Goal: Task Accomplishment & Management: Manage account settings

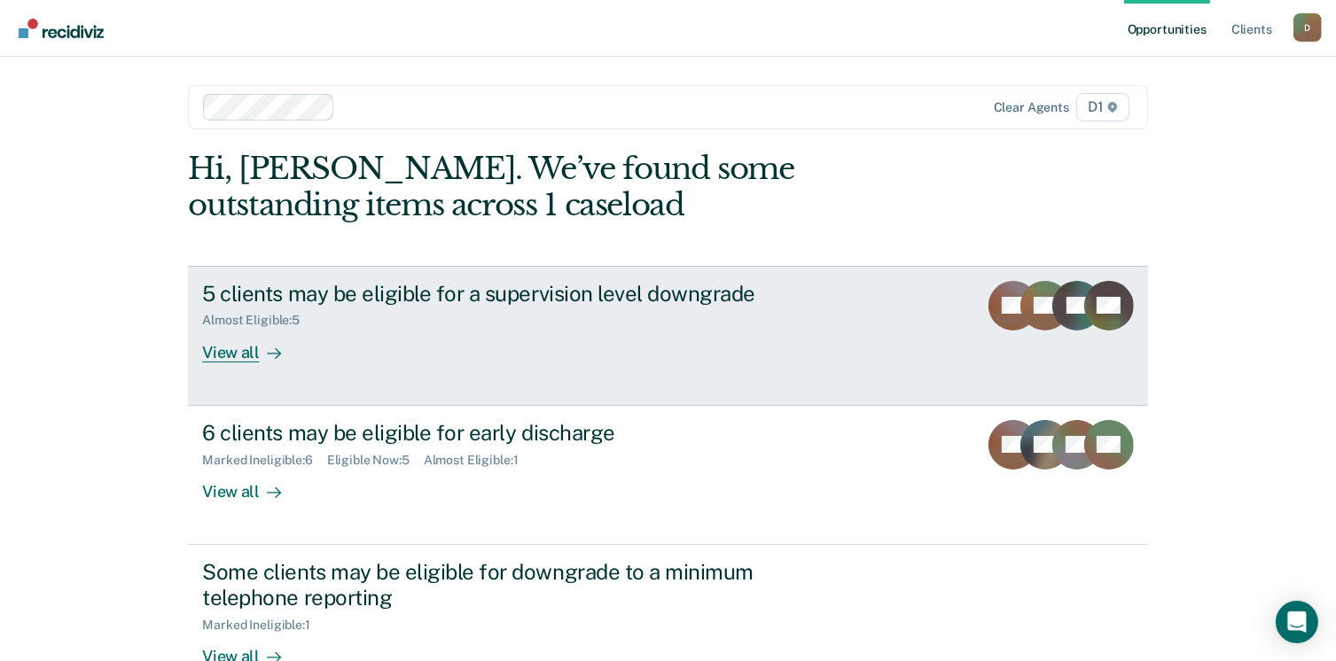
click at [247, 359] on div "View all" at bounding box center [251, 345] width 99 height 35
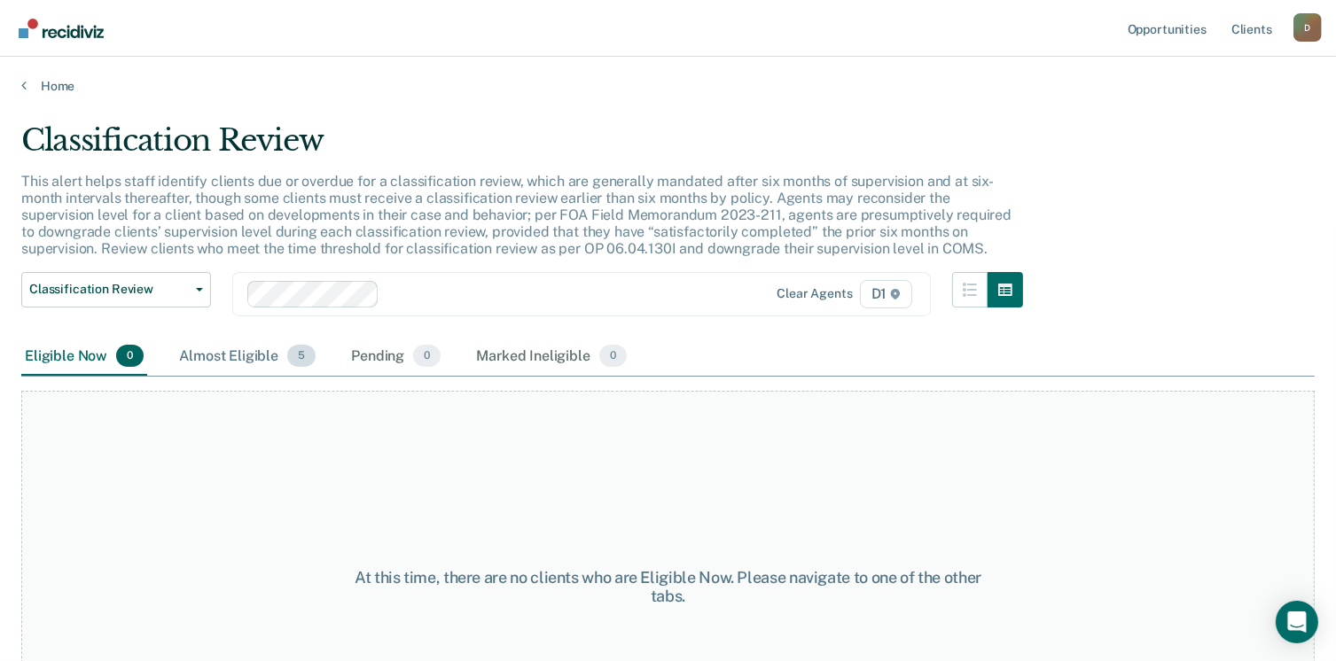
click at [228, 370] on div "Almost Eligible 5" at bounding box center [248, 357] width 144 height 39
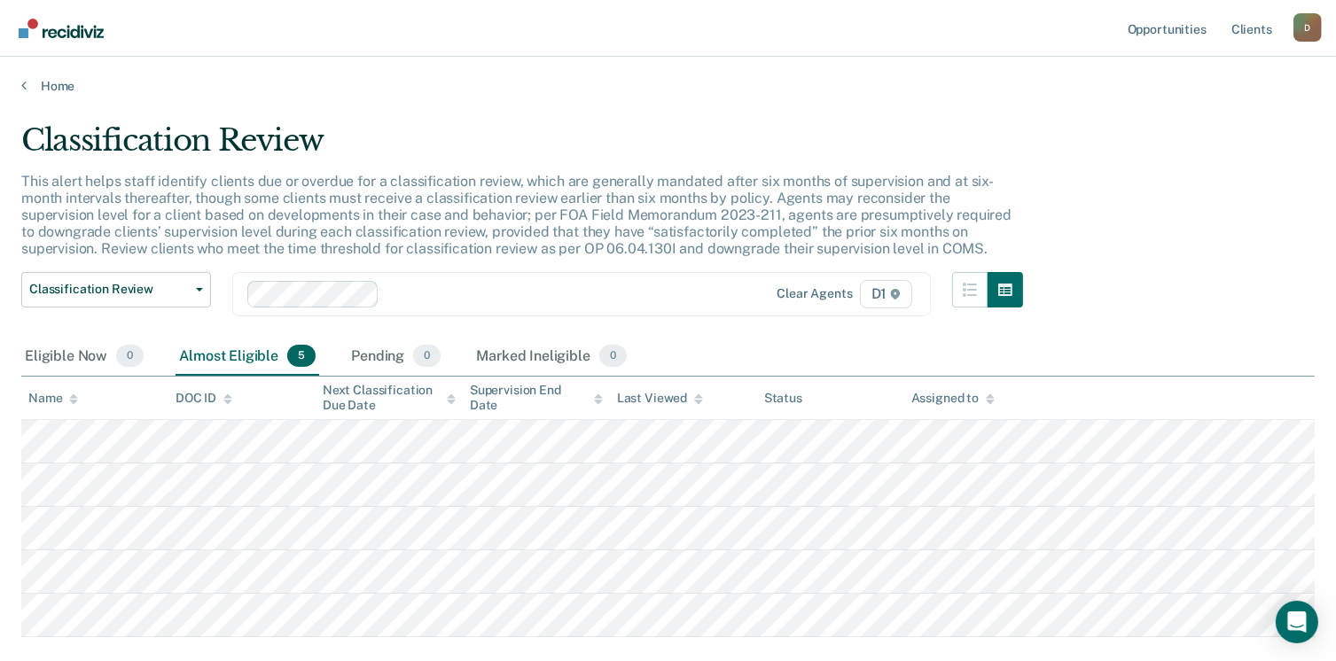
scroll to position [89, 0]
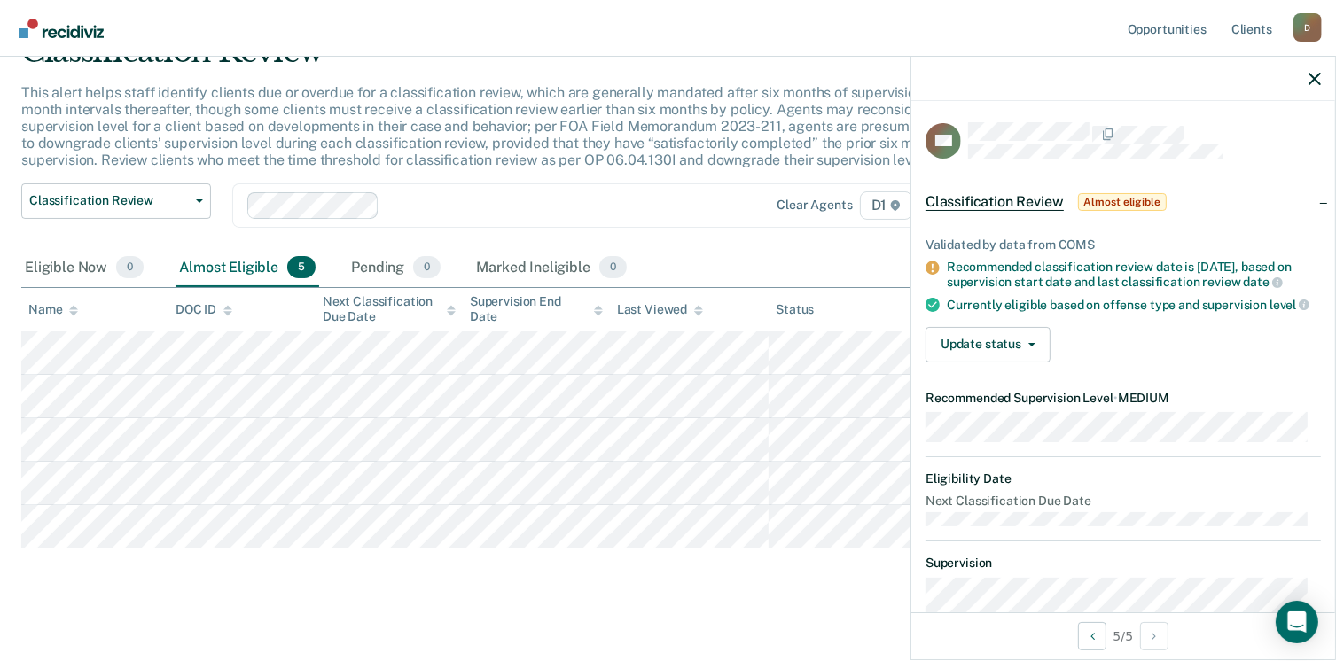
click at [498, 596] on div "Classification Review This alert helps staff identify clients due or overdue fo…" at bounding box center [668, 317] width 1294 height 567
click at [1316, 75] on icon "button" at bounding box center [1315, 79] width 12 height 12
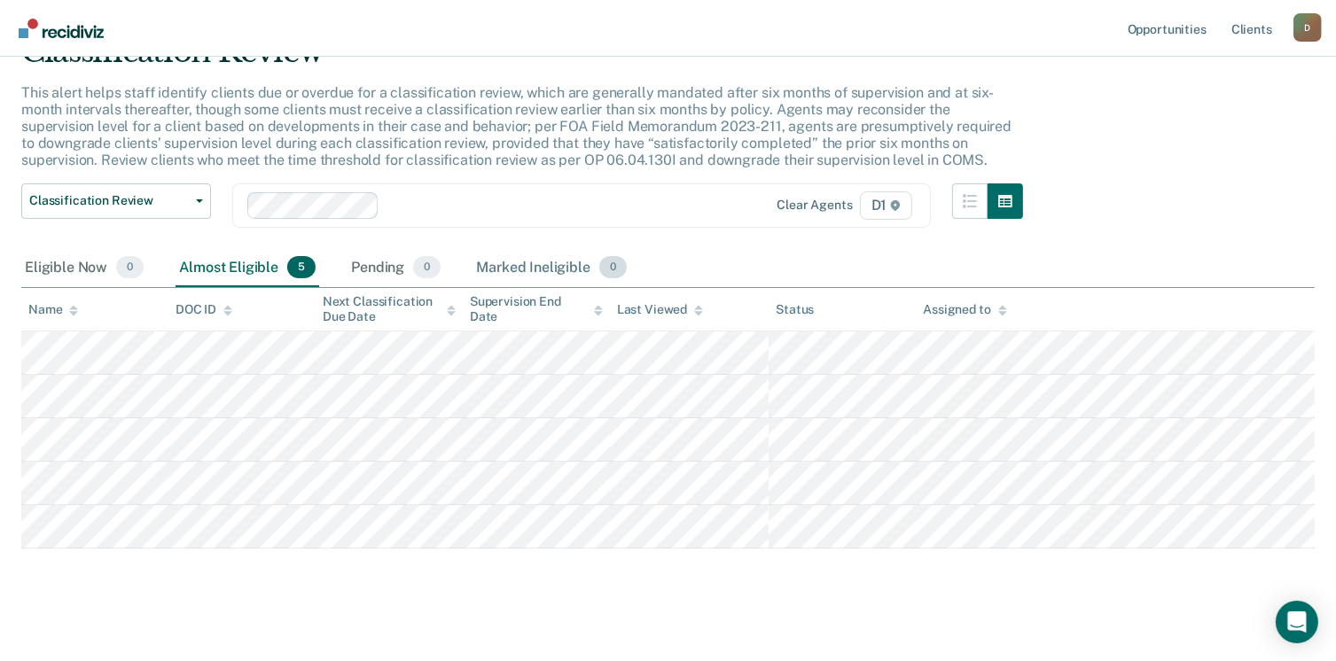
click at [554, 263] on div "Marked Ineligible 0" at bounding box center [552, 268] width 158 height 39
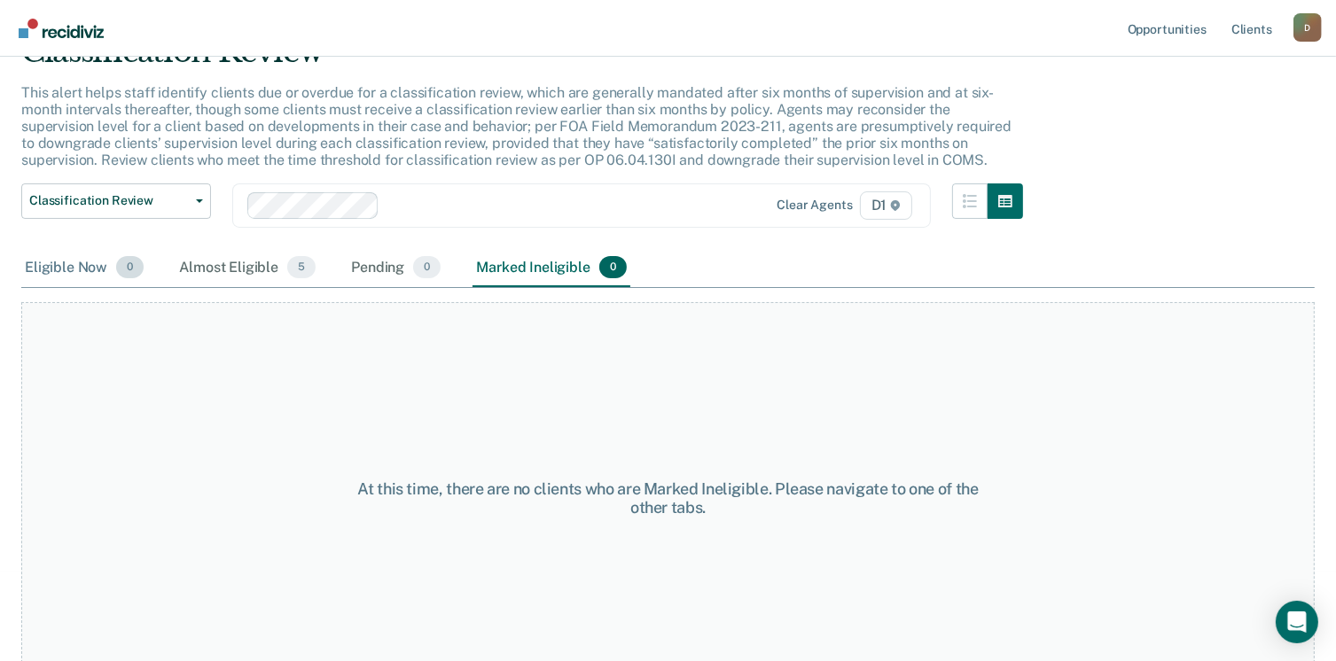
click at [99, 270] on div "Eligible Now 0" at bounding box center [84, 268] width 126 height 39
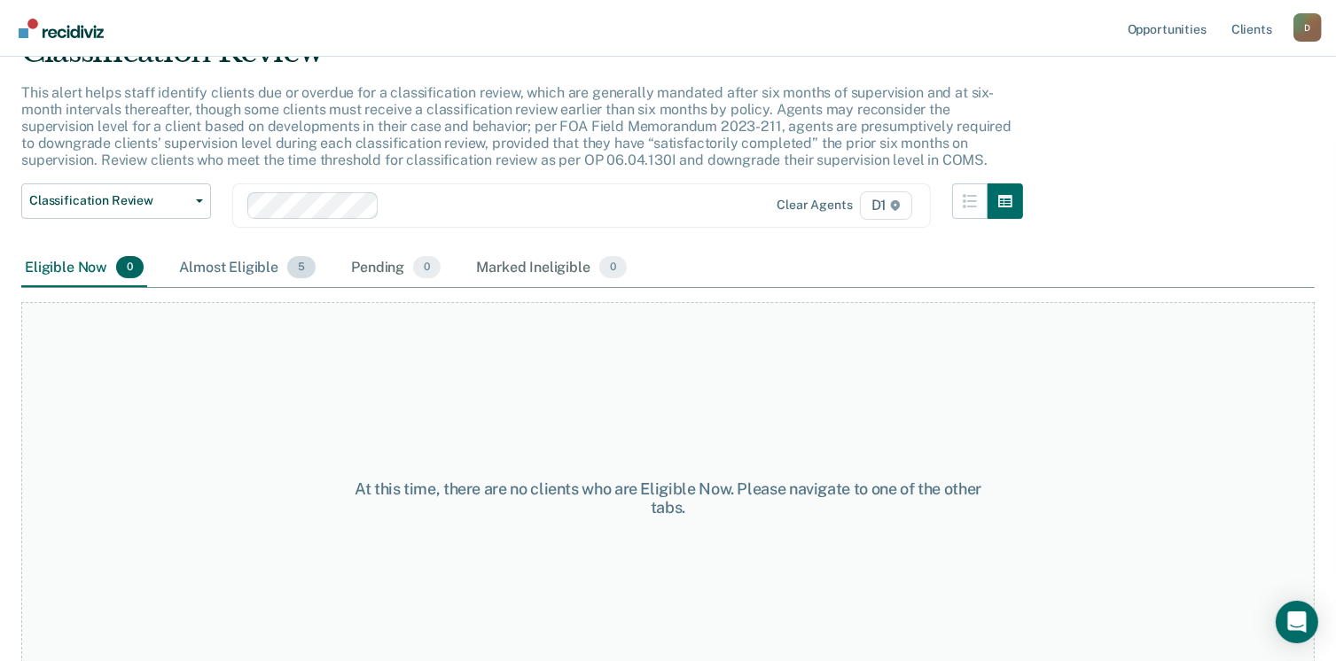
click at [248, 269] on div "Almost Eligible 5" at bounding box center [248, 268] width 144 height 39
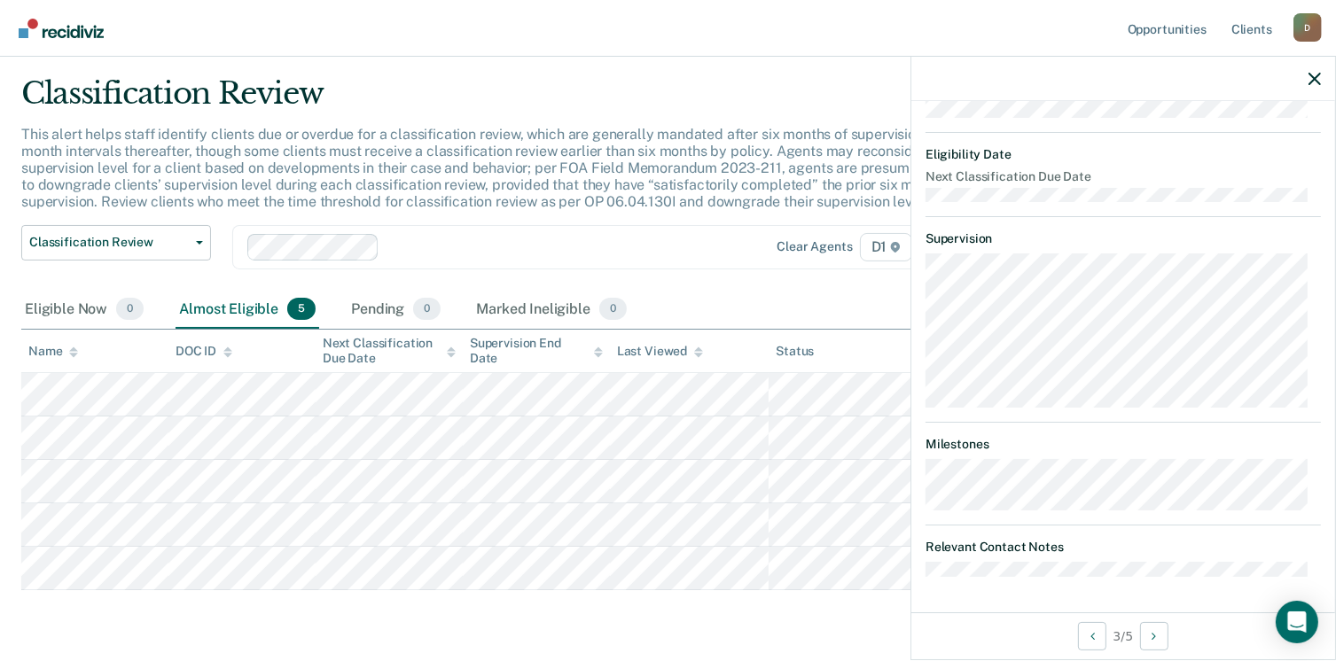
scroll to position [0, 0]
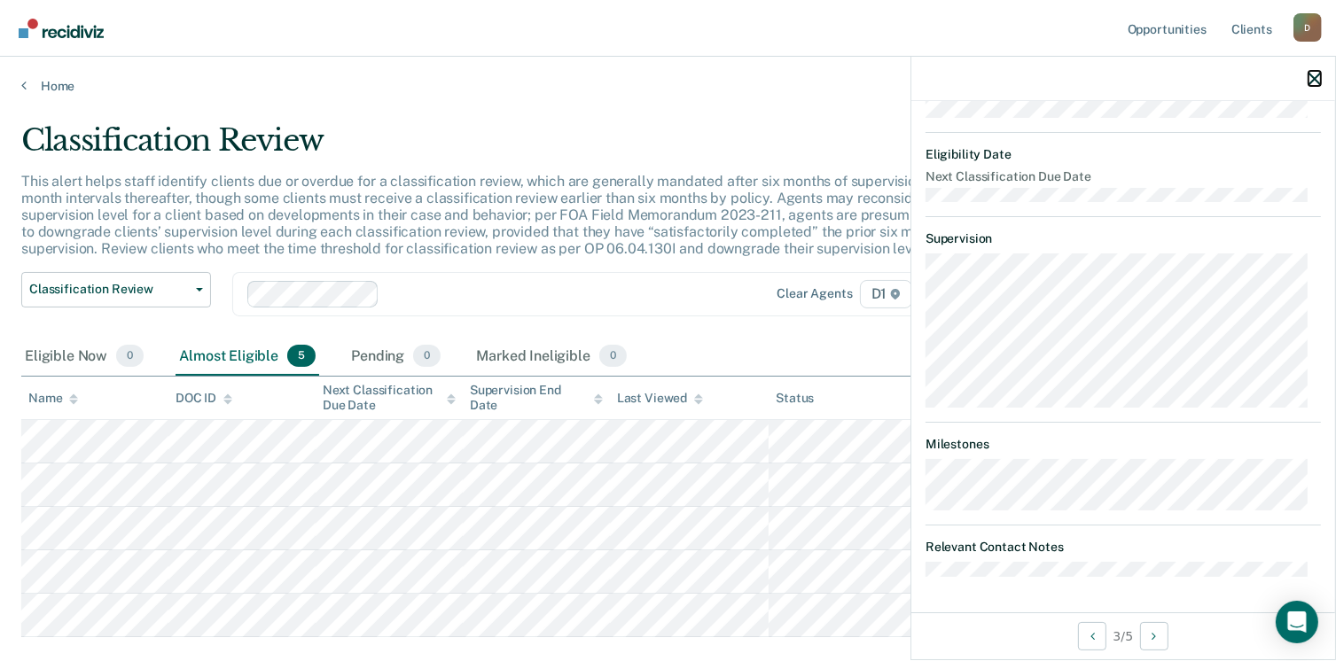
click at [1316, 74] on icon "button" at bounding box center [1315, 79] width 12 height 12
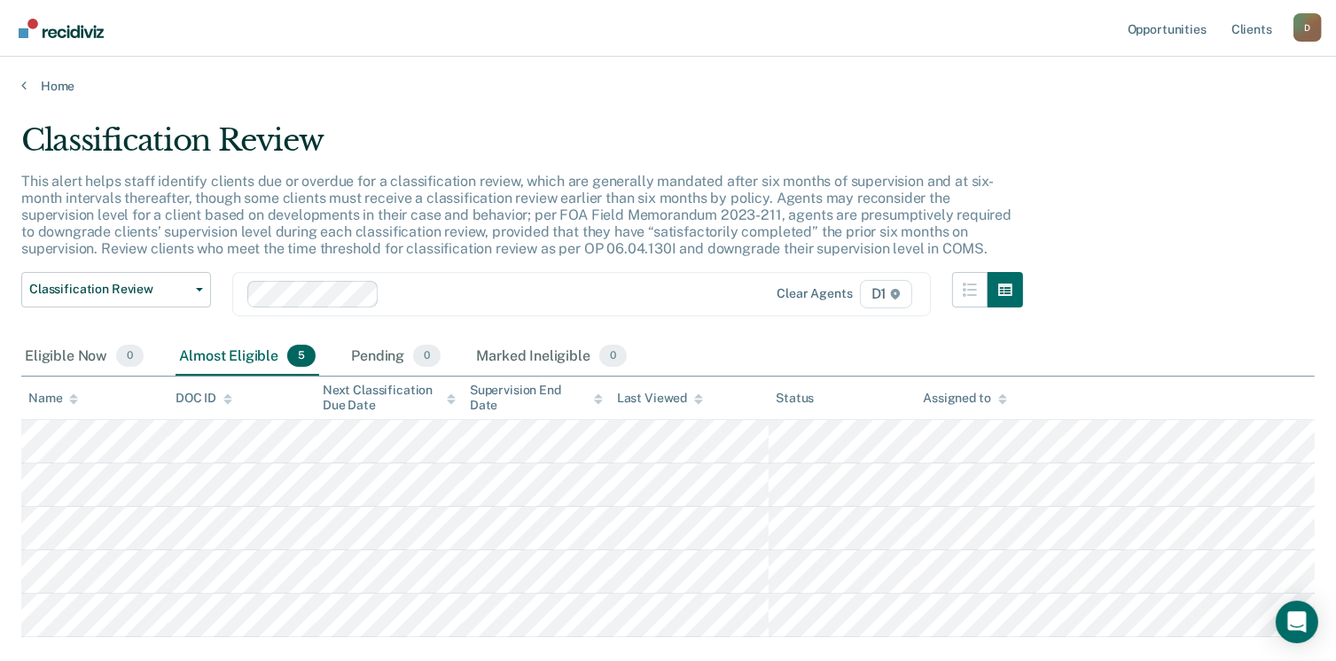
click at [46, 74] on div "Home" at bounding box center [668, 75] width 1336 height 37
drag, startPoint x: 46, startPoint y: 74, endPoint x: 434, endPoint y: 89, distance: 387.7
click at [434, 89] on link "Home" at bounding box center [668, 86] width 1294 height 16
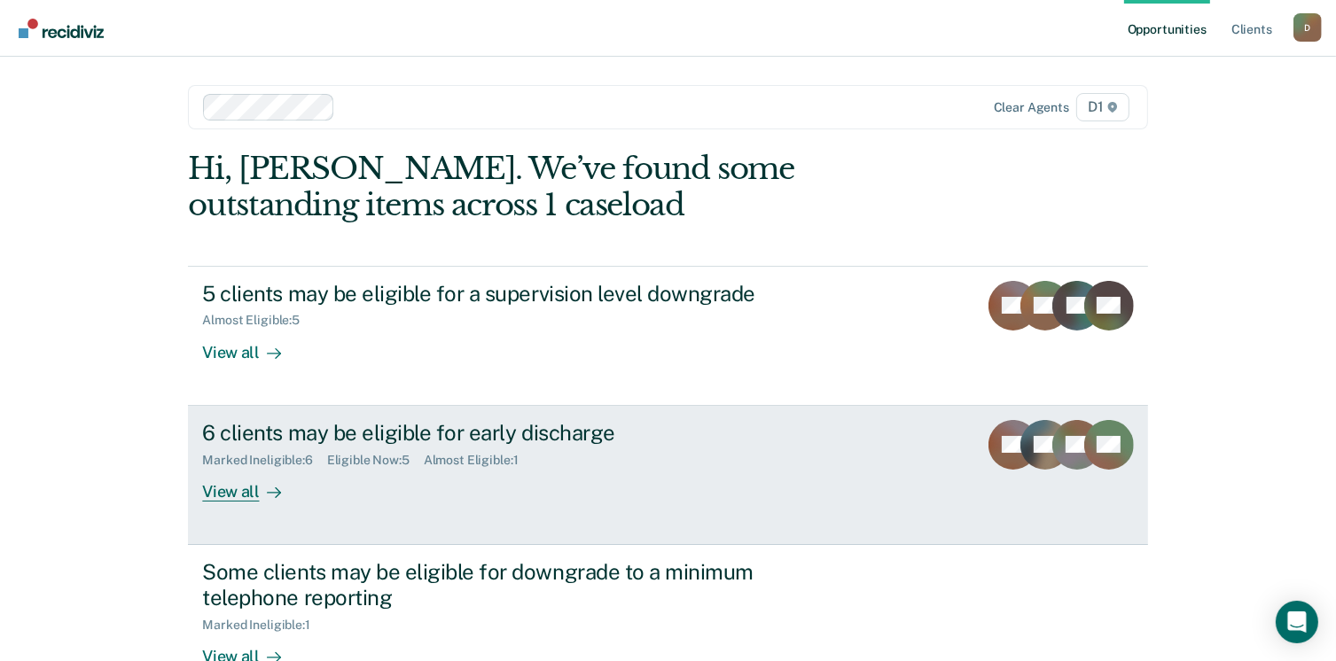
click at [240, 502] on link "6 clients may be eligible for early discharge Marked Ineligible : 6 Eligible No…" at bounding box center [667, 475] width 959 height 139
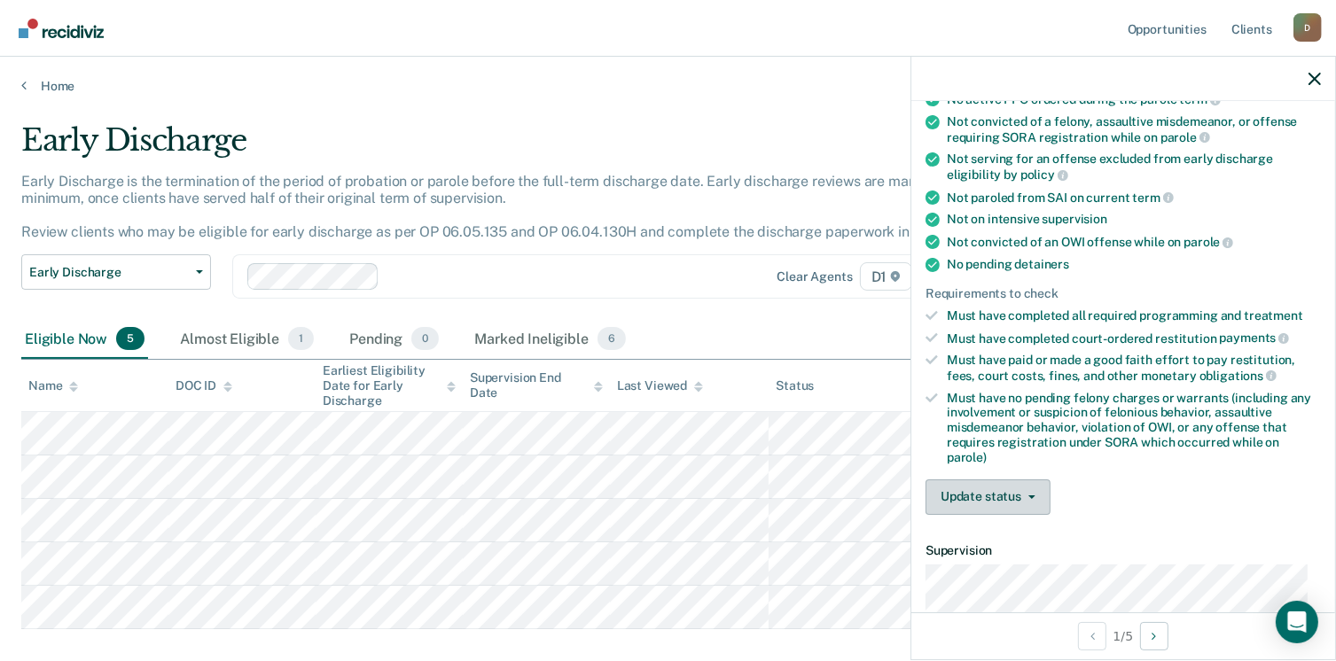
scroll to position [355, 0]
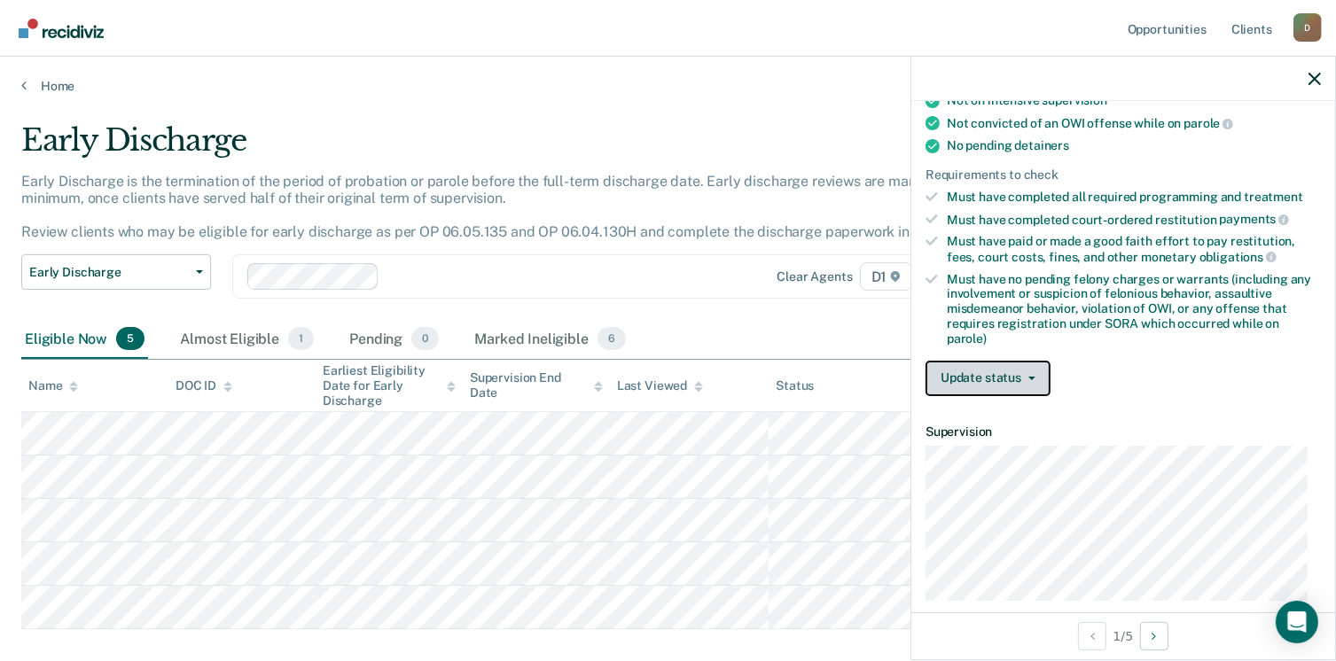
click at [985, 382] on button "Update status" at bounding box center [988, 378] width 125 height 35
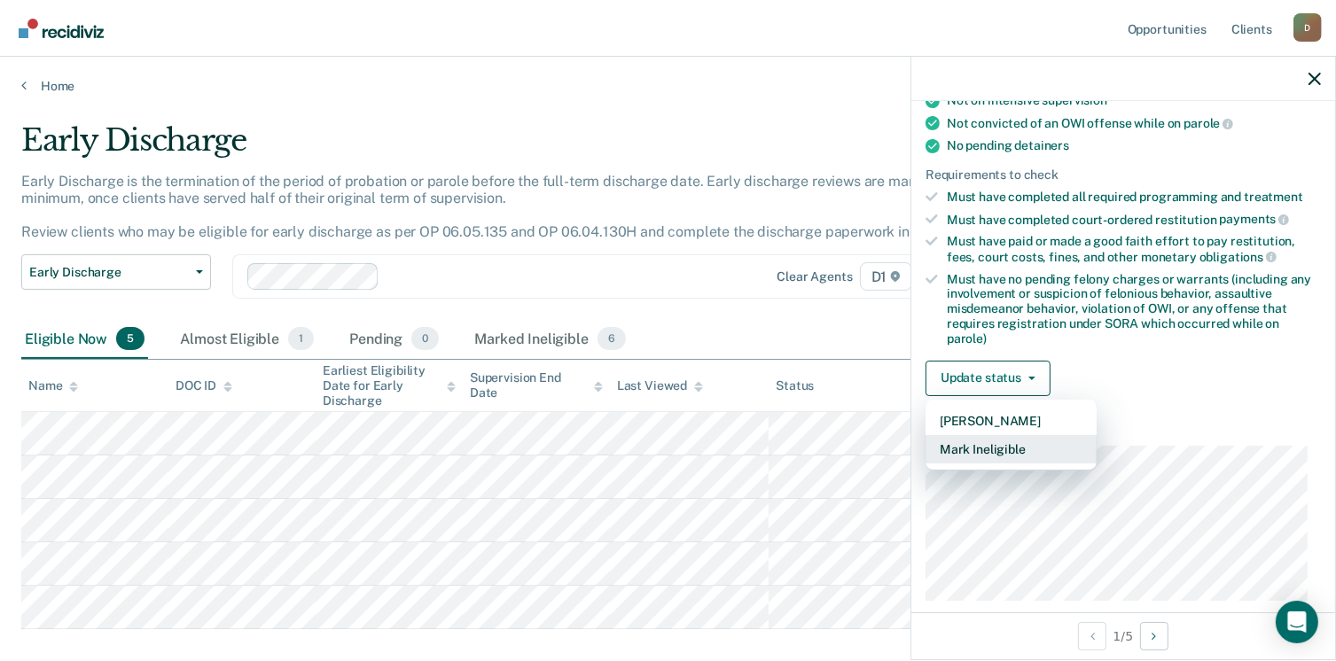
click at [1011, 437] on button "Mark Ineligible" at bounding box center [1011, 449] width 171 height 28
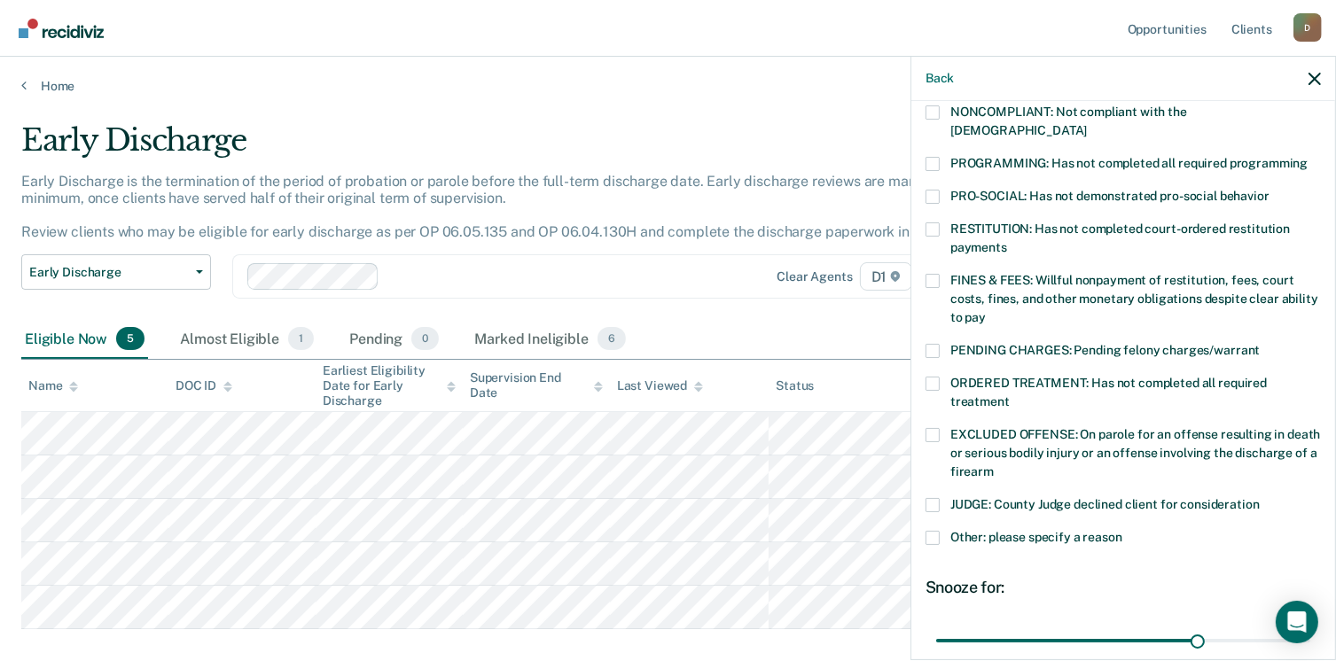
drag, startPoint x: 927, startPoint y: 261, endPoint x: 936, endPoint y: 261, distance: 9.8
click at [927, 274] on span at bounding box center [933, 281] width 14 height 14
click at [986, 311] on input "FINES & FEES: Willful nonpayment of restitution, fees, court costs, fines, and …" at bounding box center [986, 311] width 0 height 0
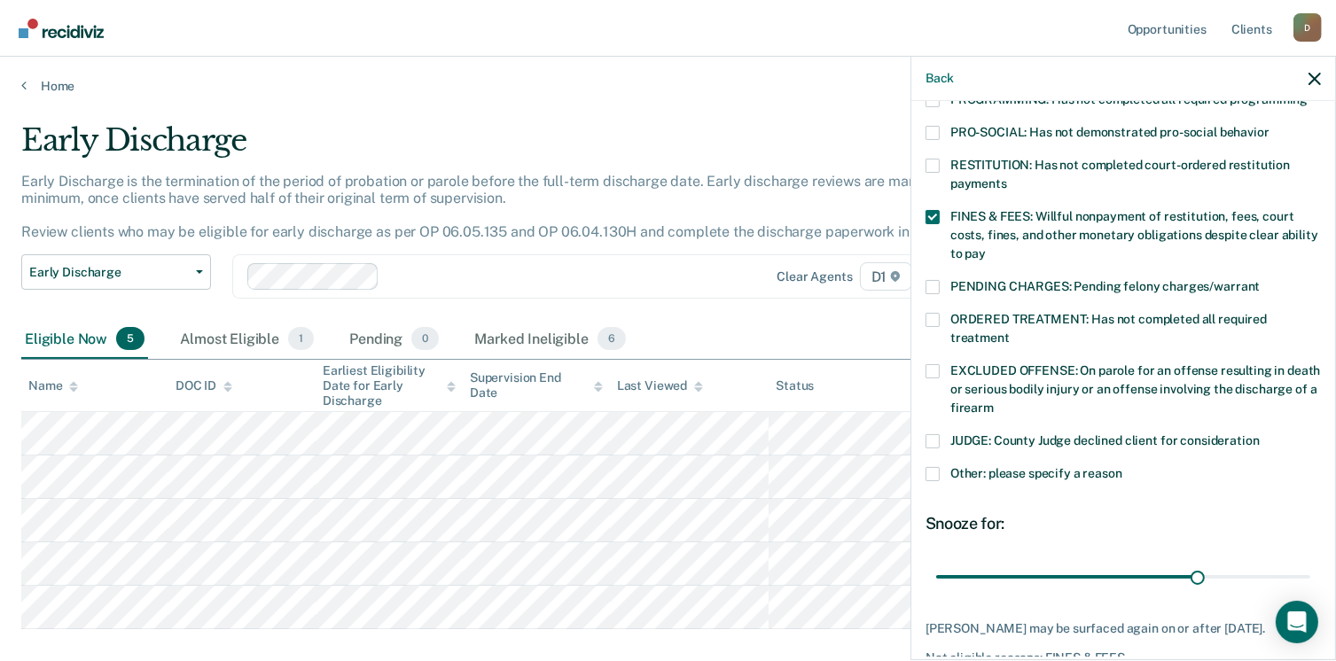
scroll to position [489, 0]
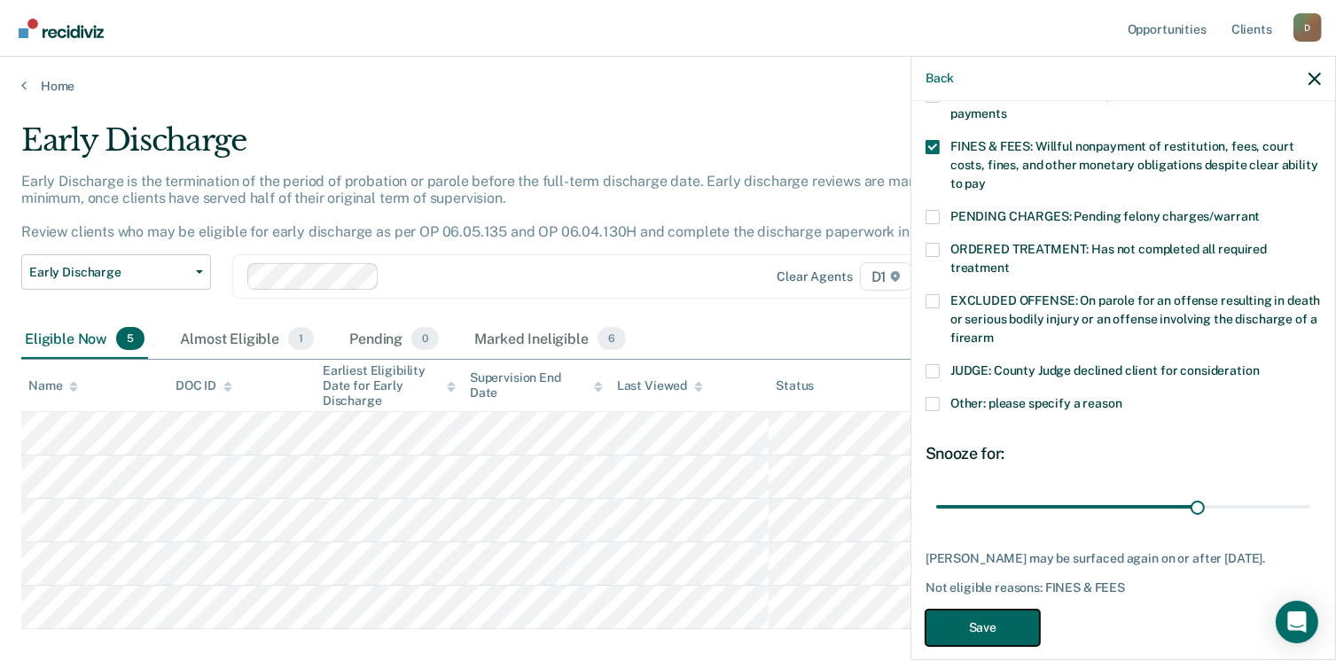
click at [1016, 610] on button "Save" at bounding box center [983, 628] width 114 height 36
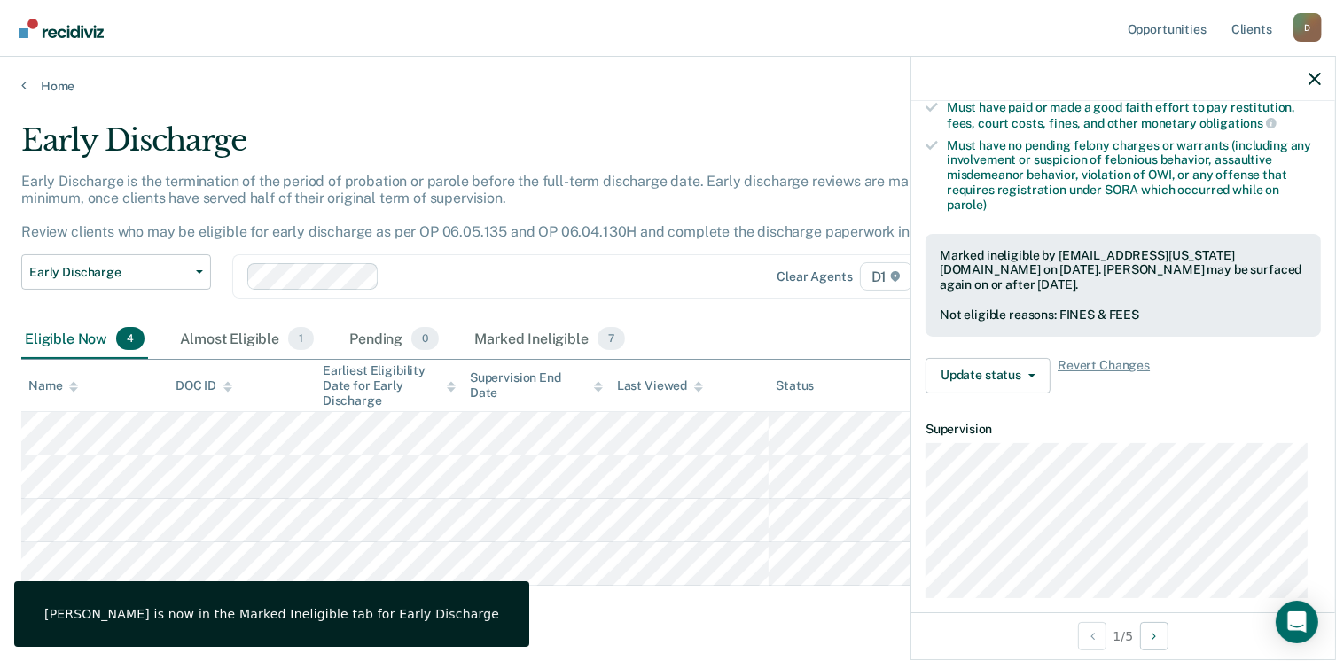
scroll to position [356, 0]
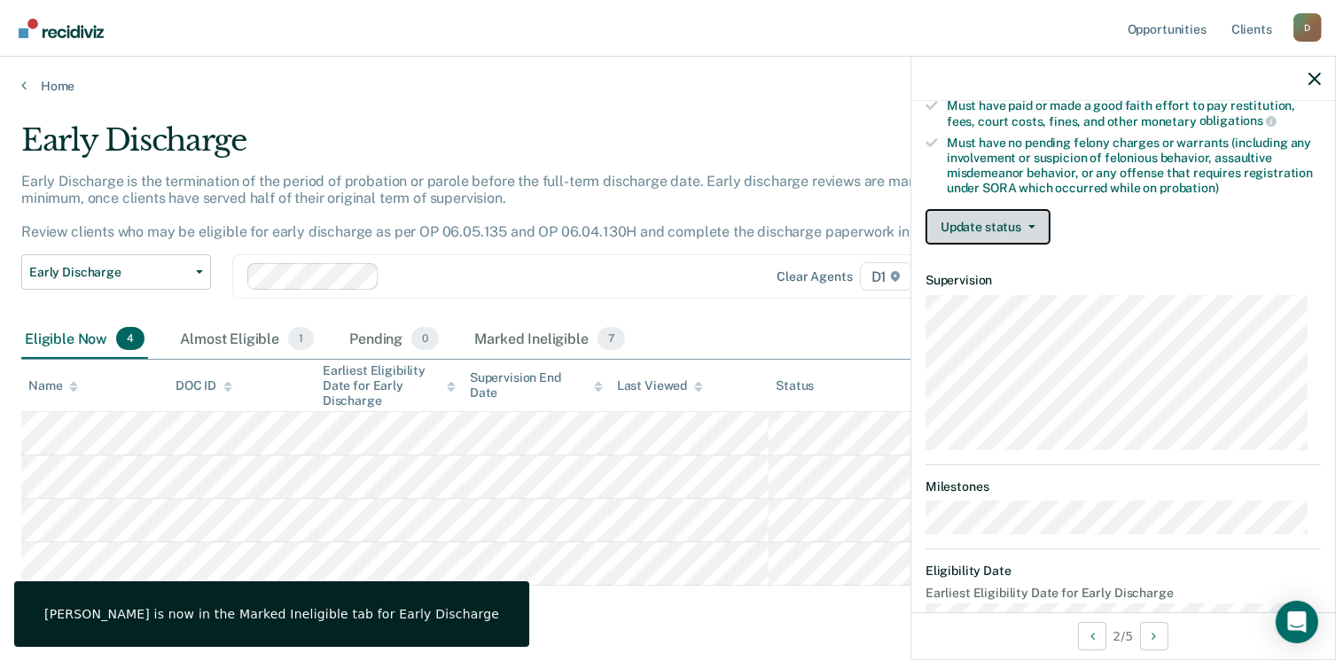
click at [1013, 220] on button "Update status" at bounding box center [988, 226] width 125 height 35
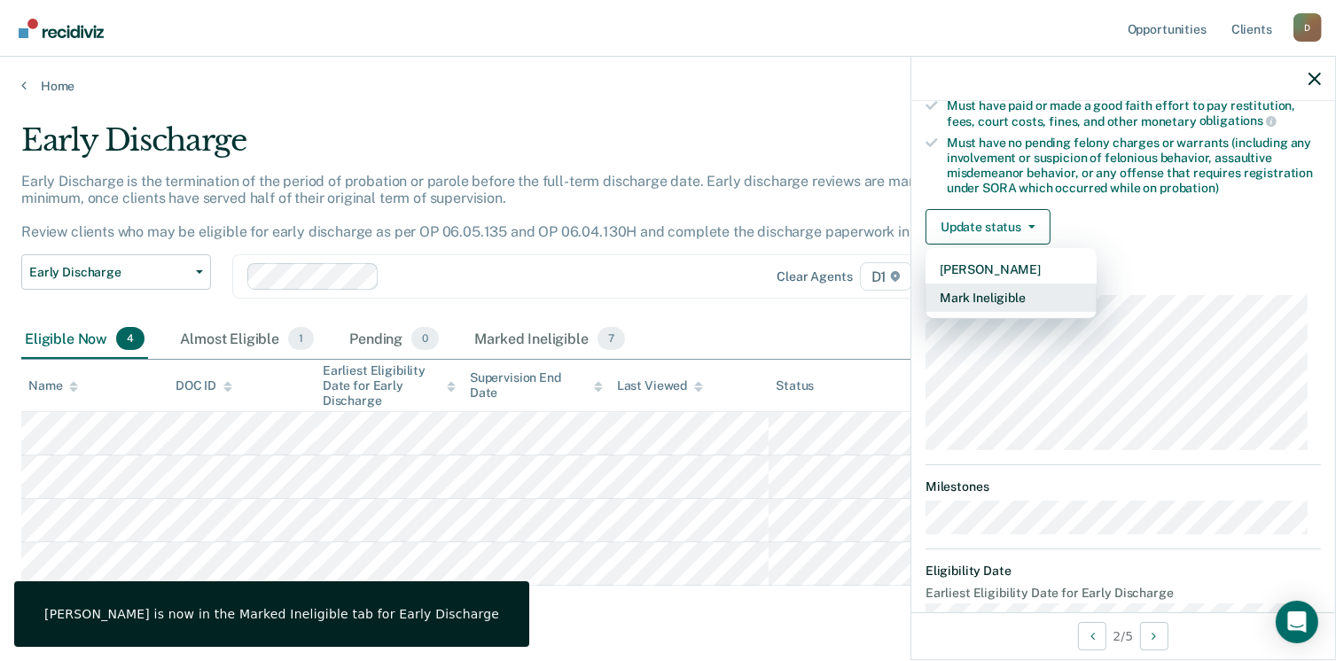
click at [1015, 301] on button "Mark Ineligible" at bounding box center [1011, 298] width 171 height 28
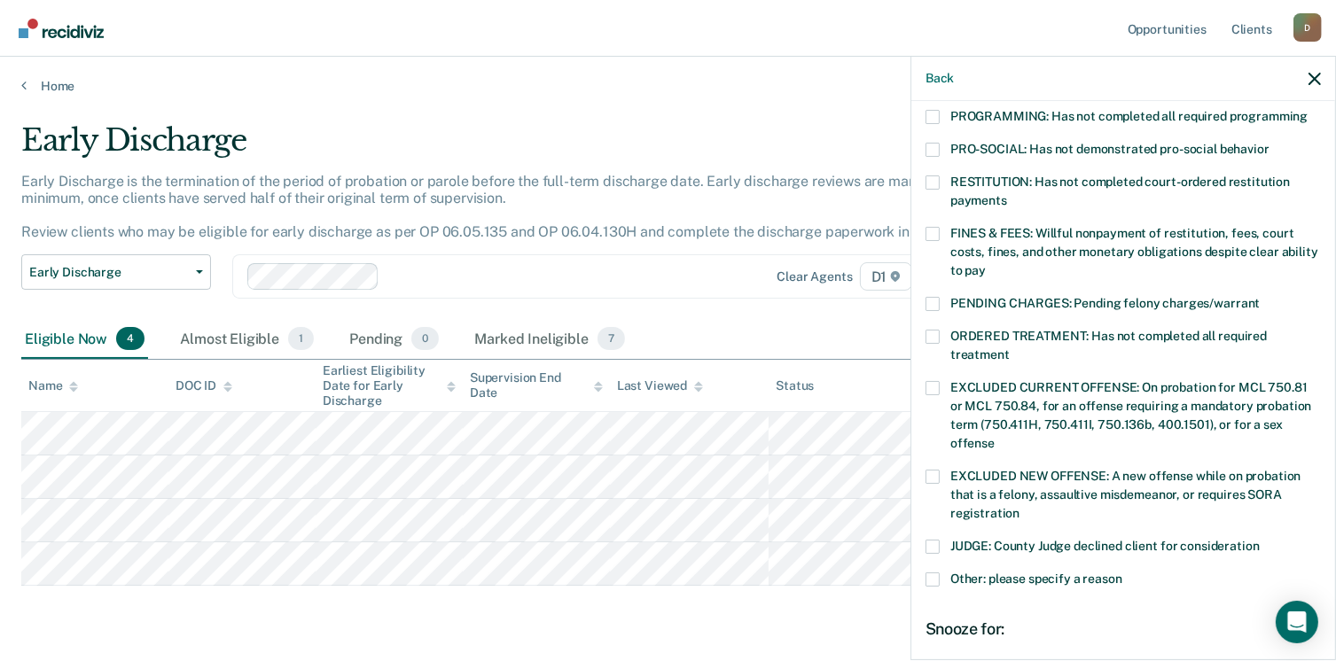
scroll to position [444, 0]
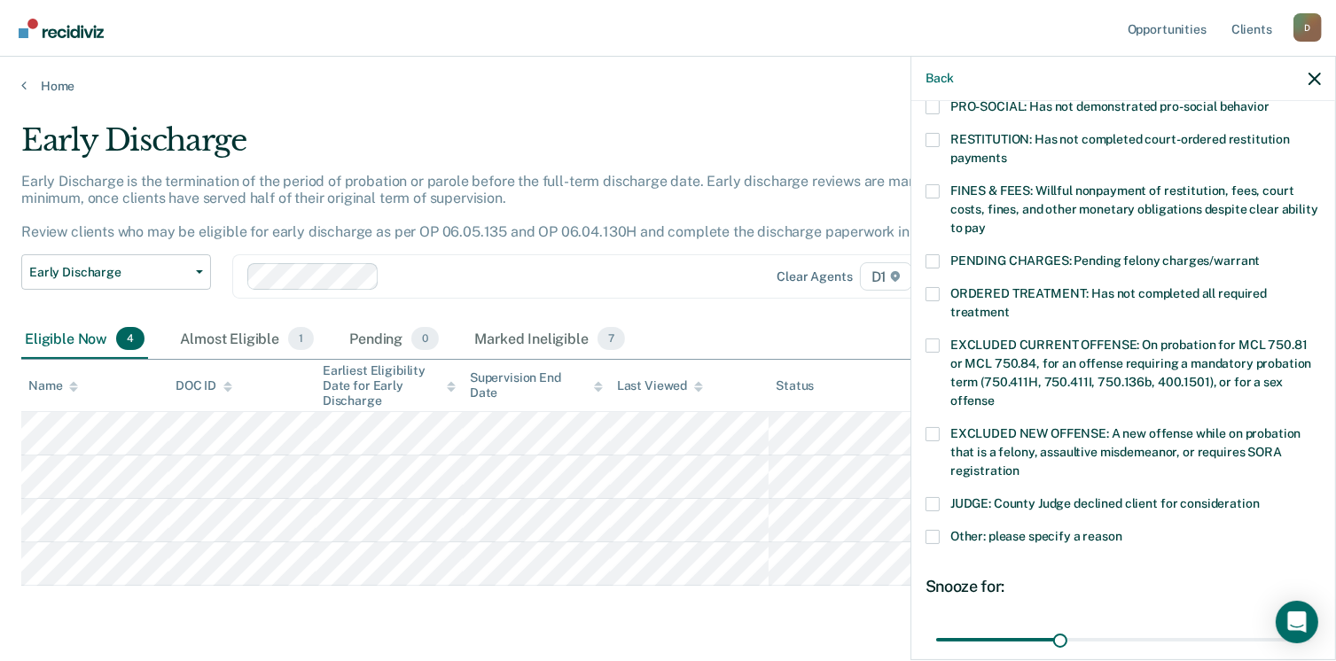
click at [935, 497] on span at bounding box center [933, 504] width 14 height 14
click at [1260, 497] on input "JUDGE: County Judge declined client for consideration" at bounding box center [1260, 497] width 0 height 0
click at [927, 530] on label "Other: please specify a reason" at bounding box center [1123, 539] width 395 height 19
click at [1123, 530] on input "Other: please specify a reason" at bounding box center [1123, 530] width 0 height 0
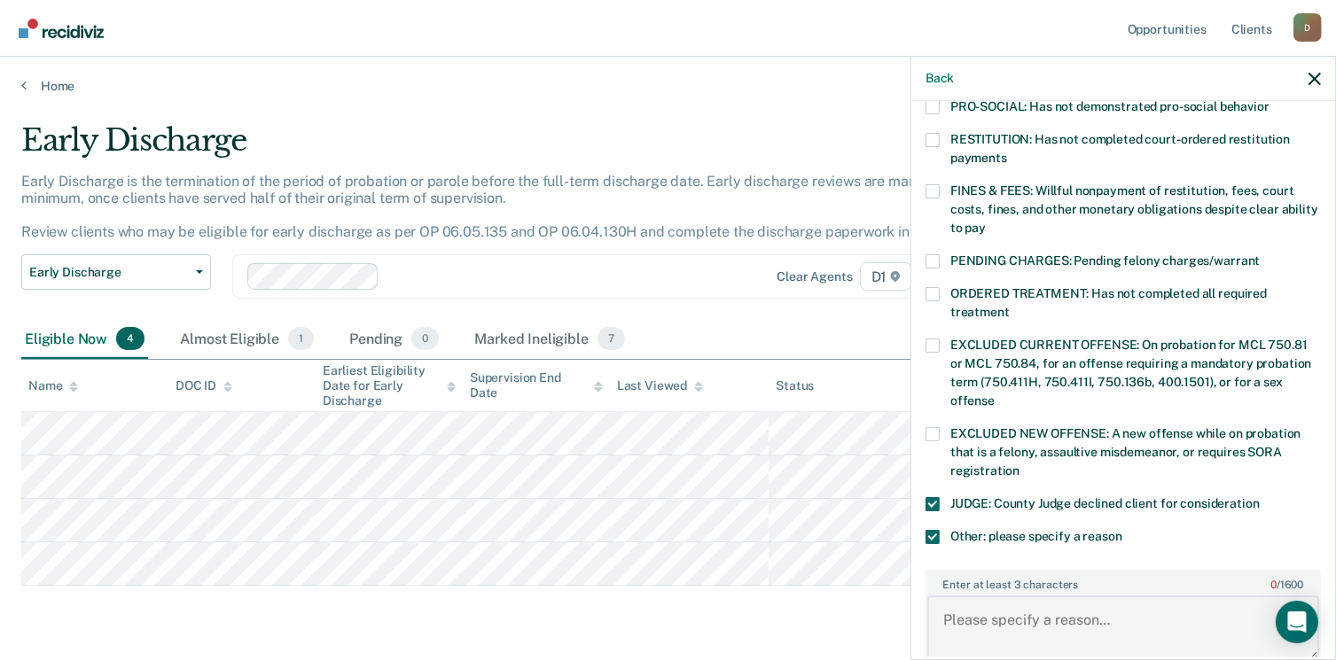
click at [1024, 596] on textarea "Enter at least 3 characters 0 / 1600" at bounding box center [1123, 629] width 392 height 66
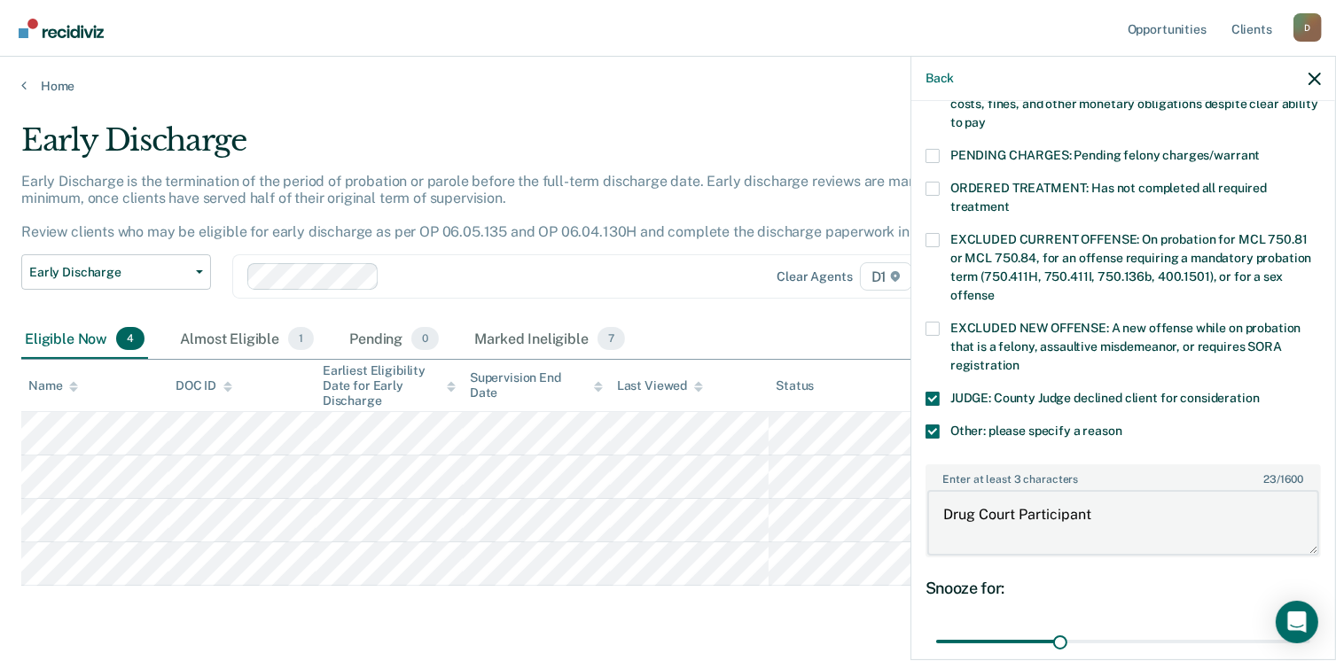
scroll to position [698, 0]
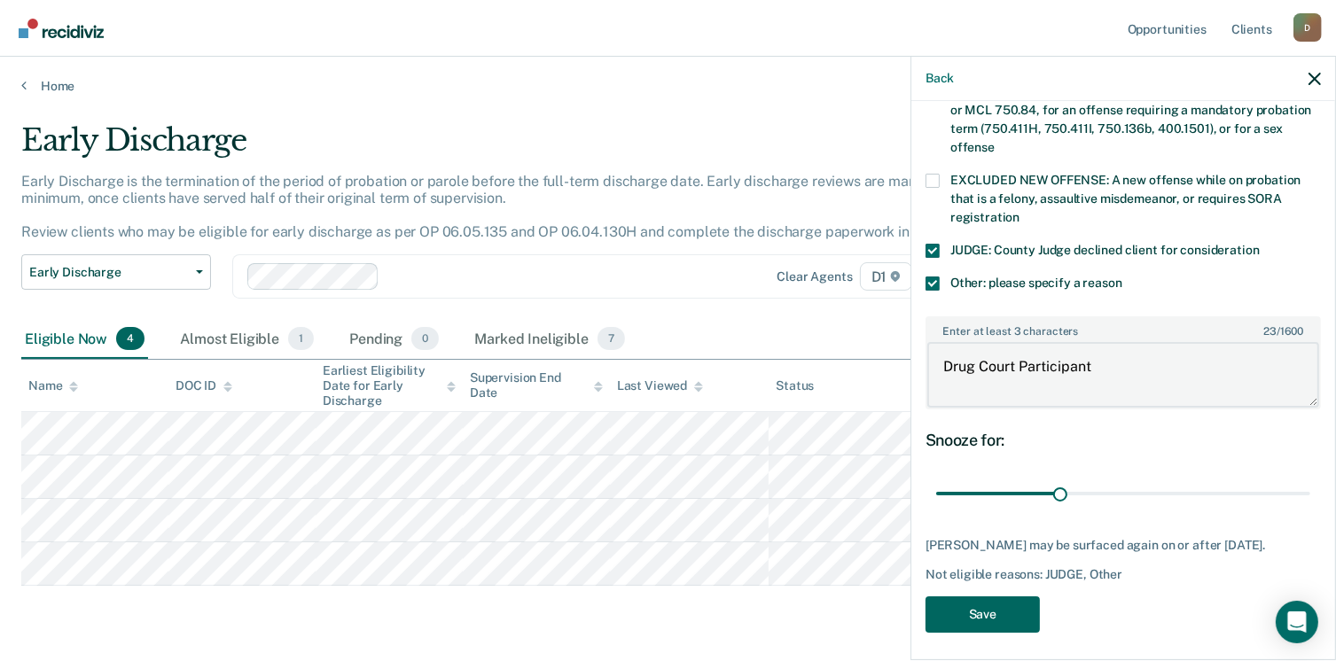
type textarea "Drug Court Participant"
click at [997, 617] on button "Save" at bounding box center [983, 615] width 114 height 36
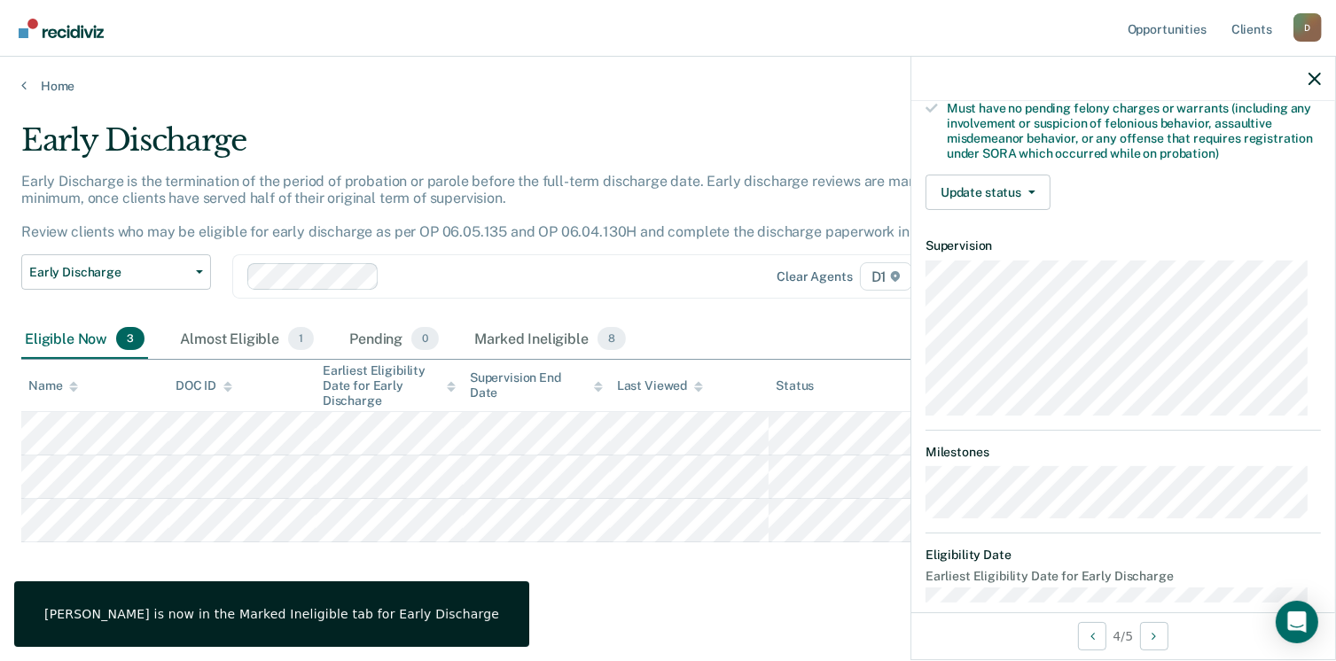
scroll to position [409, 0]
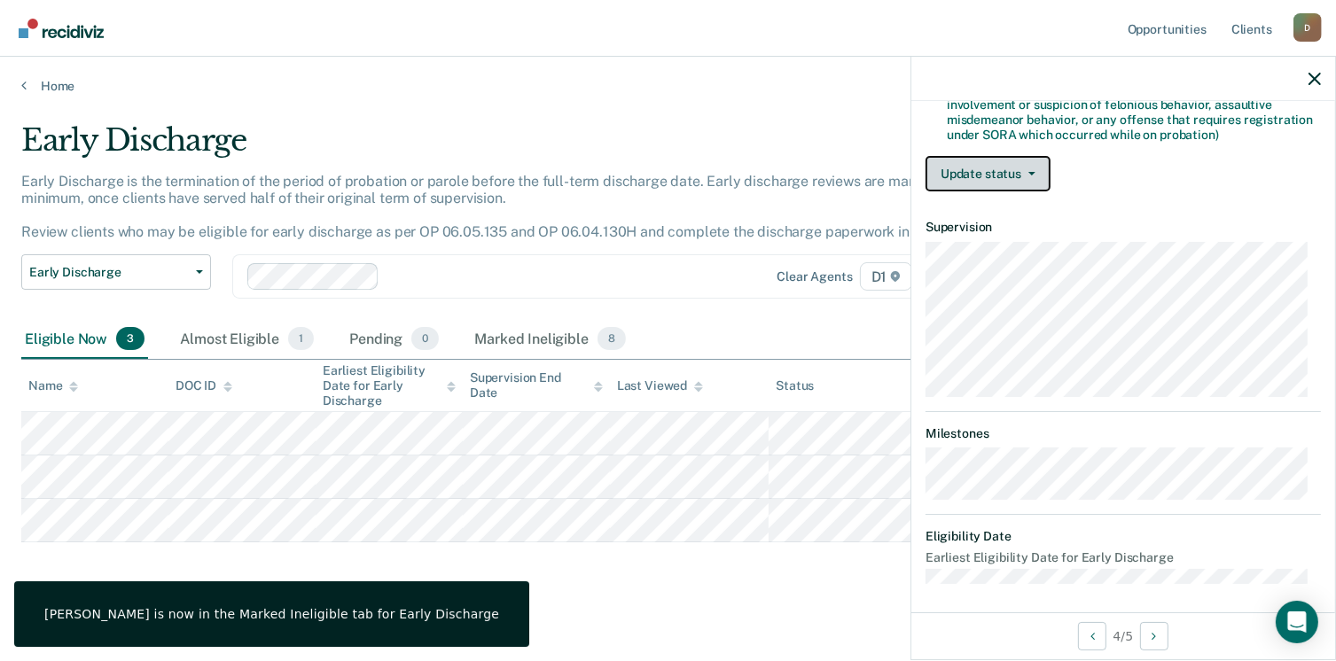
click at [954, 167] on button "Update status" at bounding box center [988, 173] width 125 height 35
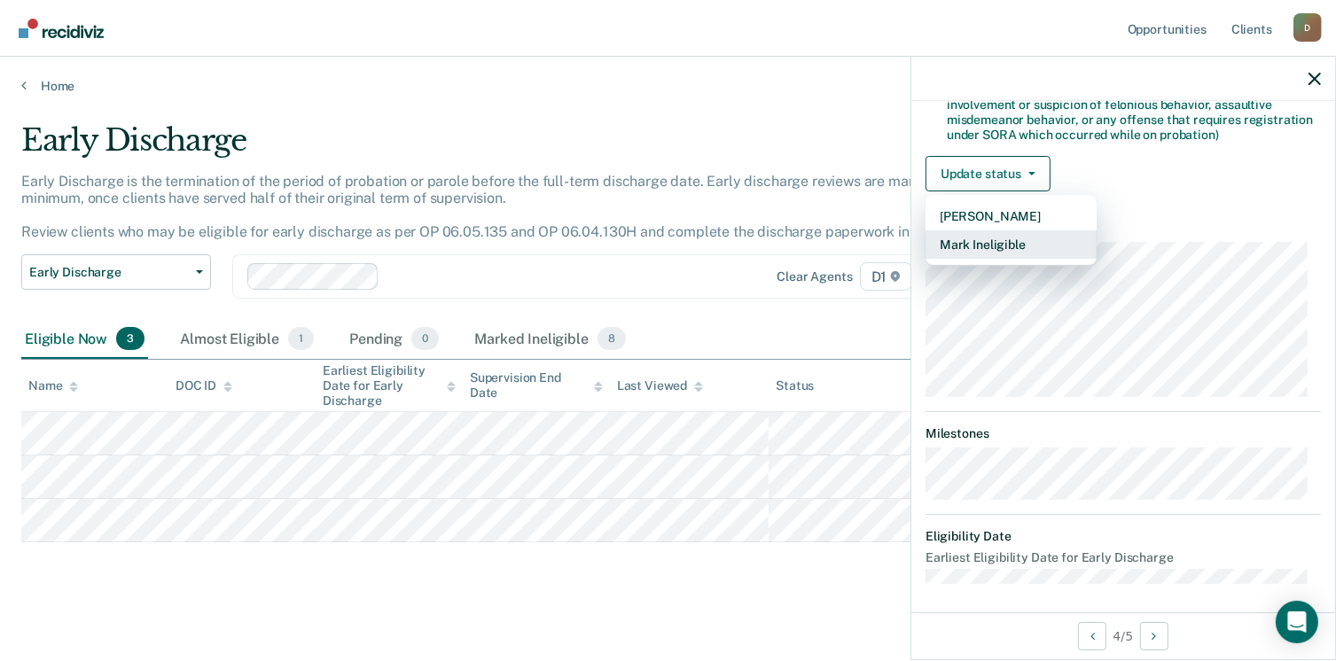
click at [997, 238] on button "Mark Ineligible" at bounding box center [1011, 245] width 171 height 28
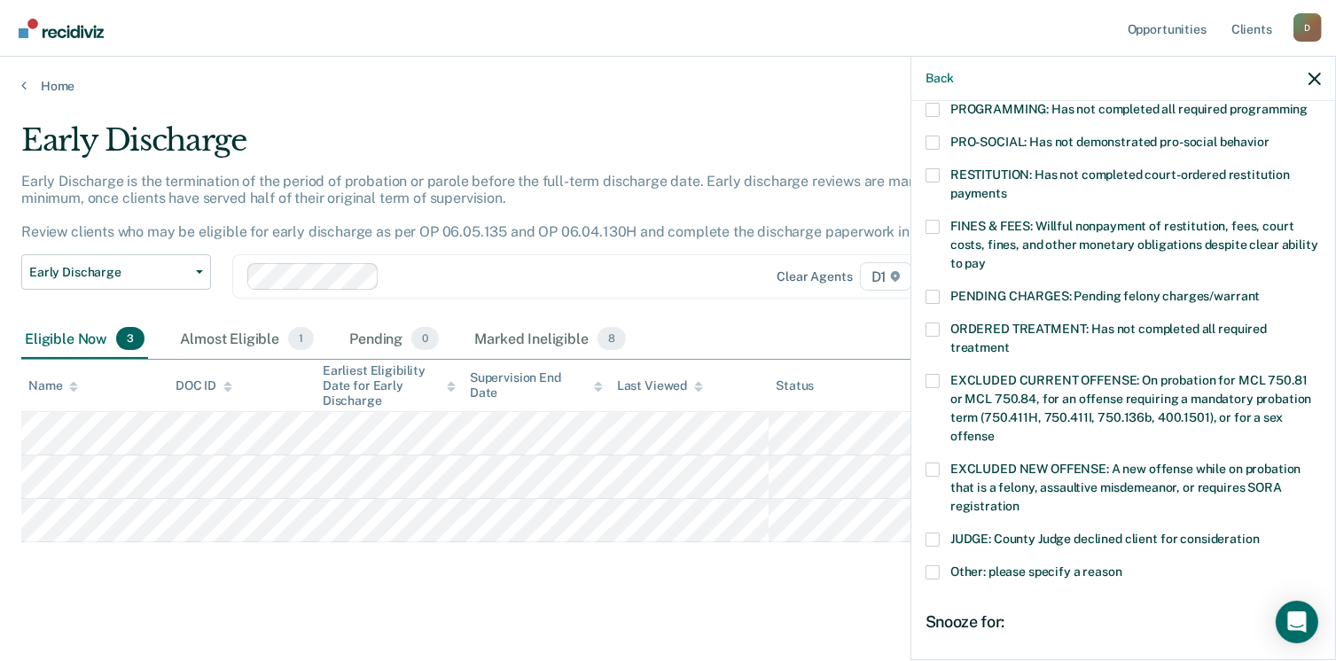
click at [938, 197] on div "RESTITUTION: Has not completed court-ordered restitution payments" at bounding box center [1123, 193] width 395 height 51
click at [925, 200] on div "AV Which of the following requirements has [PERSON_NAME] not met? [MEDICAL_DATA…" at bounding box center [1124, 379] width 424 height 556
drag, startPoint x: 933, startPoint y: 188, endPoint x: 933, endPoint y: 200, distance: 11.5
click at [933, 192] on div "RESTITUTION: Has not completed court-ordered restitution payments" at bounding box center [1123, 193] width 395 height 51
click at [933, 220] on span at bounding box center [933, 227] width 14 height 14
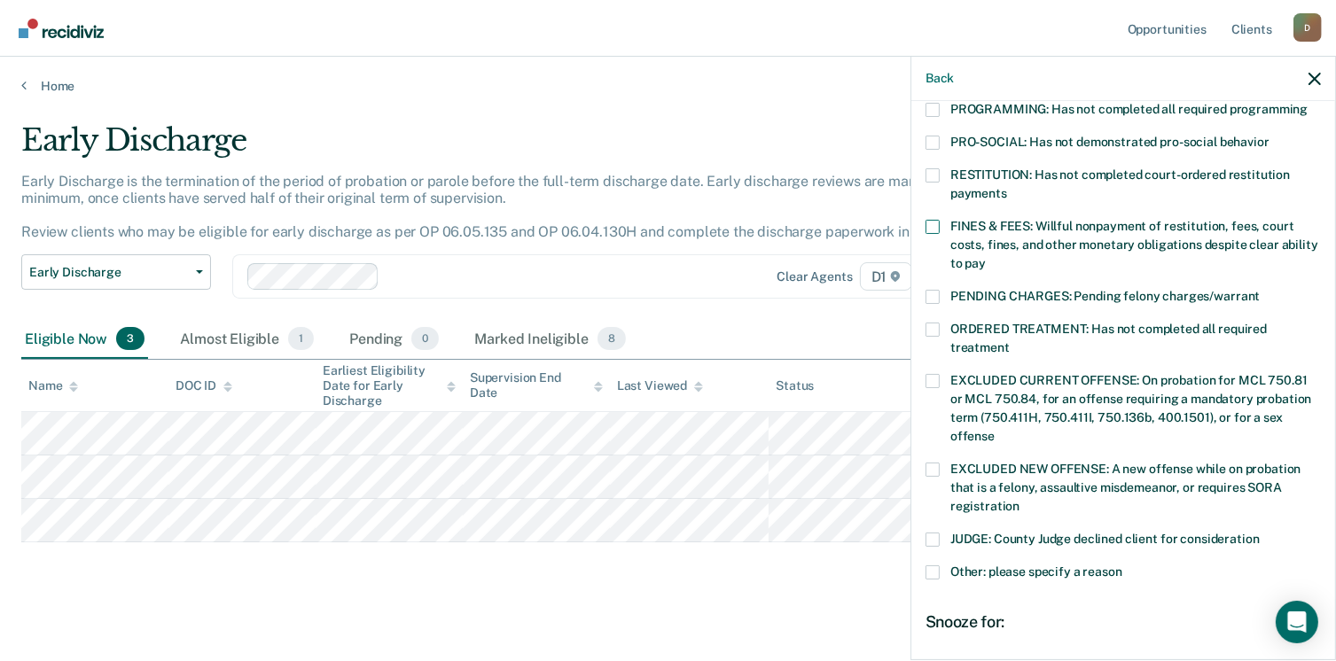
click at [986, 257] on input "FINES & FEES: Willful nonpayment of restitution, fees, court costs, fines, and …" at bounding box center [986, 257] width 0 height 0
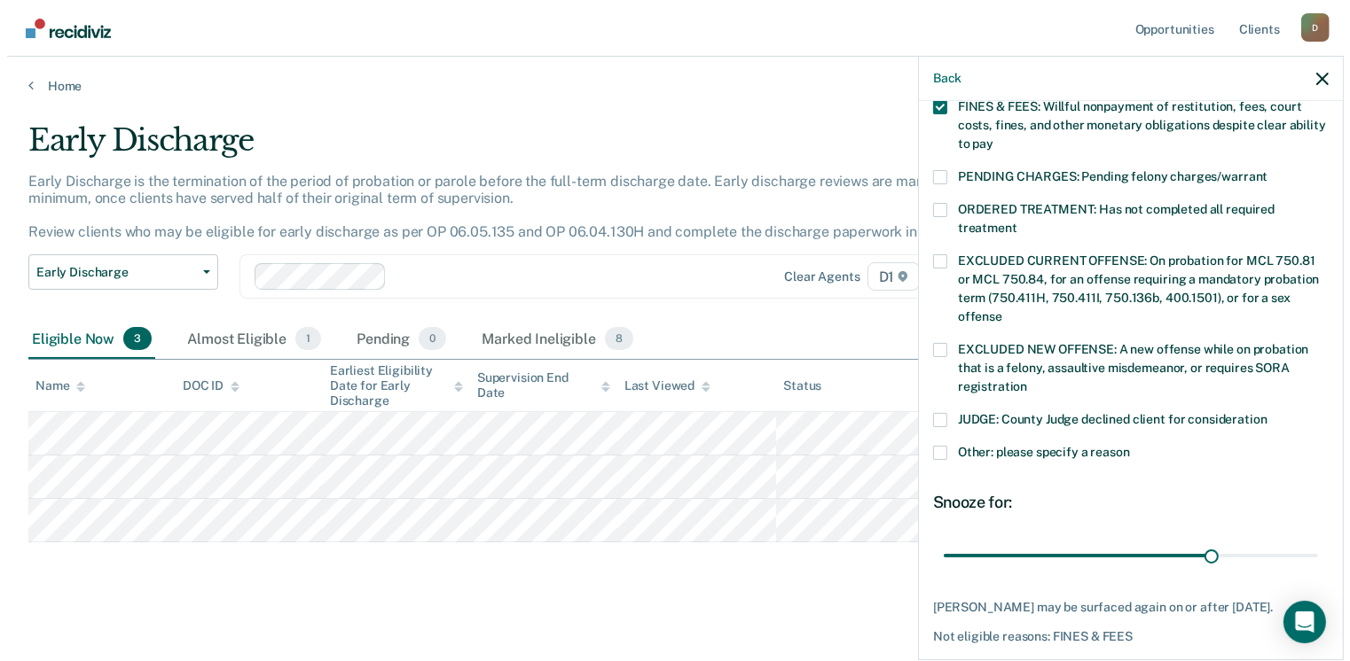
scroll to position [592, 0]
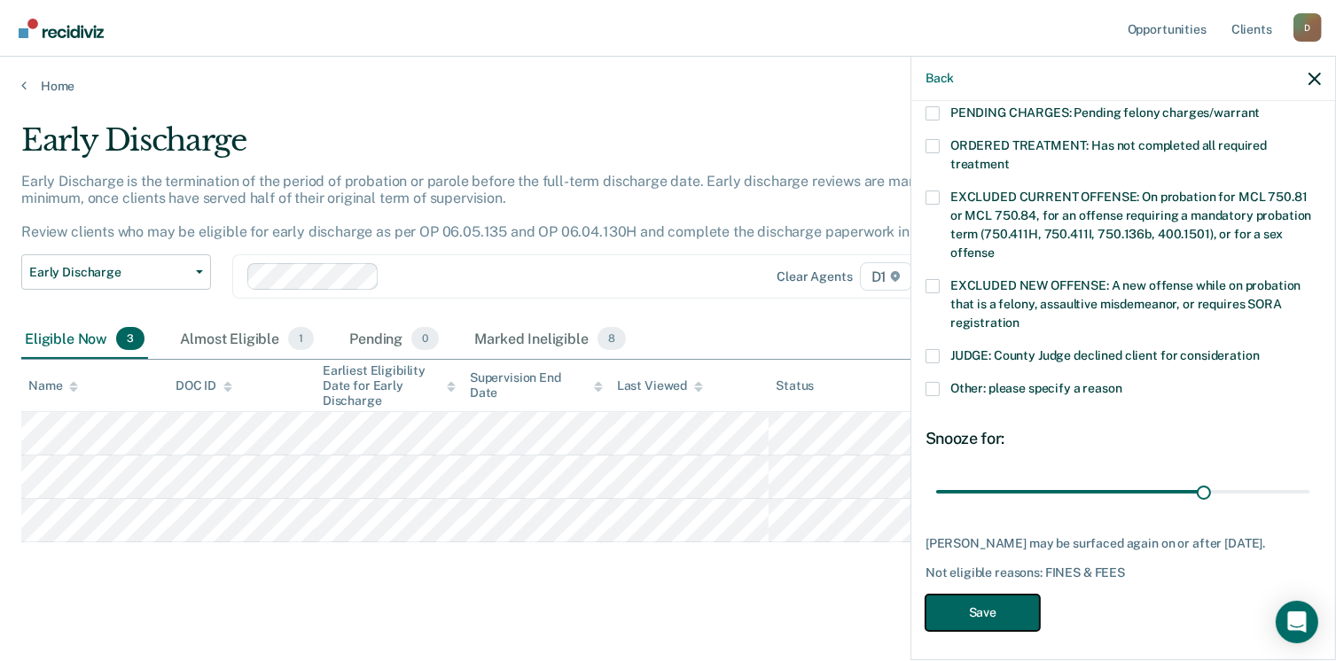
click at [998, 596] on button "Save" at bounding box center [983, 613] width 114 height 36
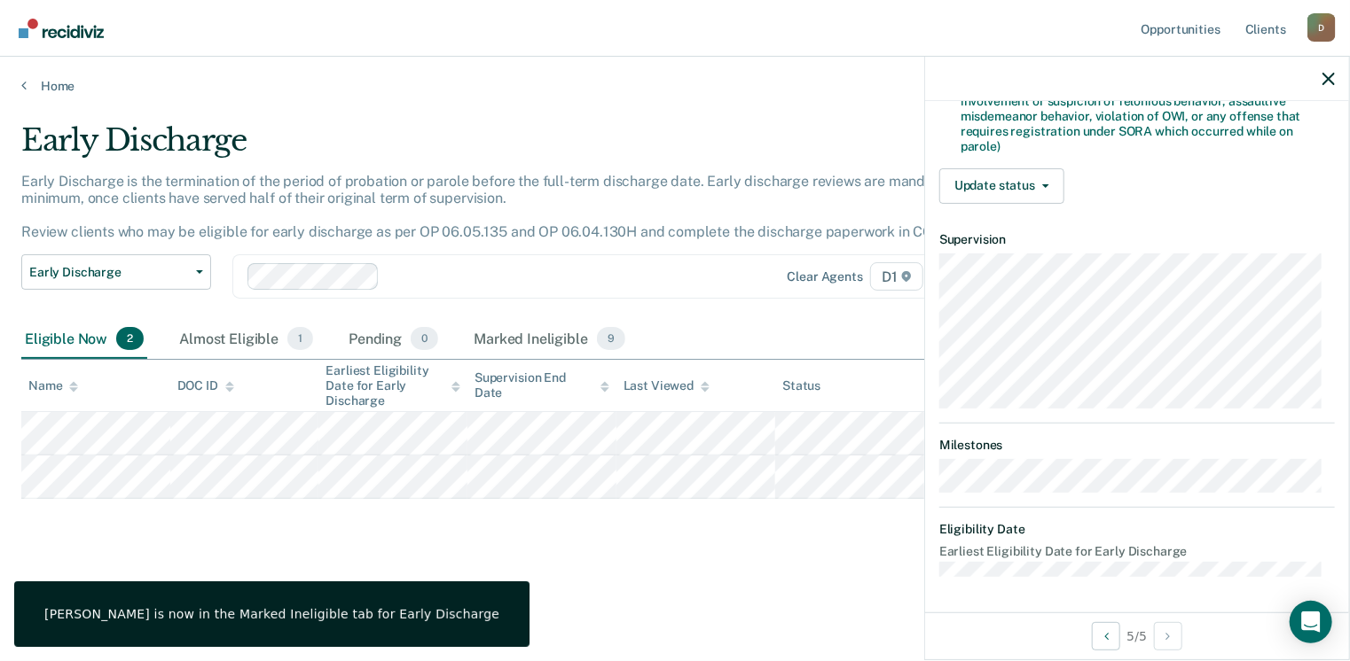
scroll to position [538, 0]
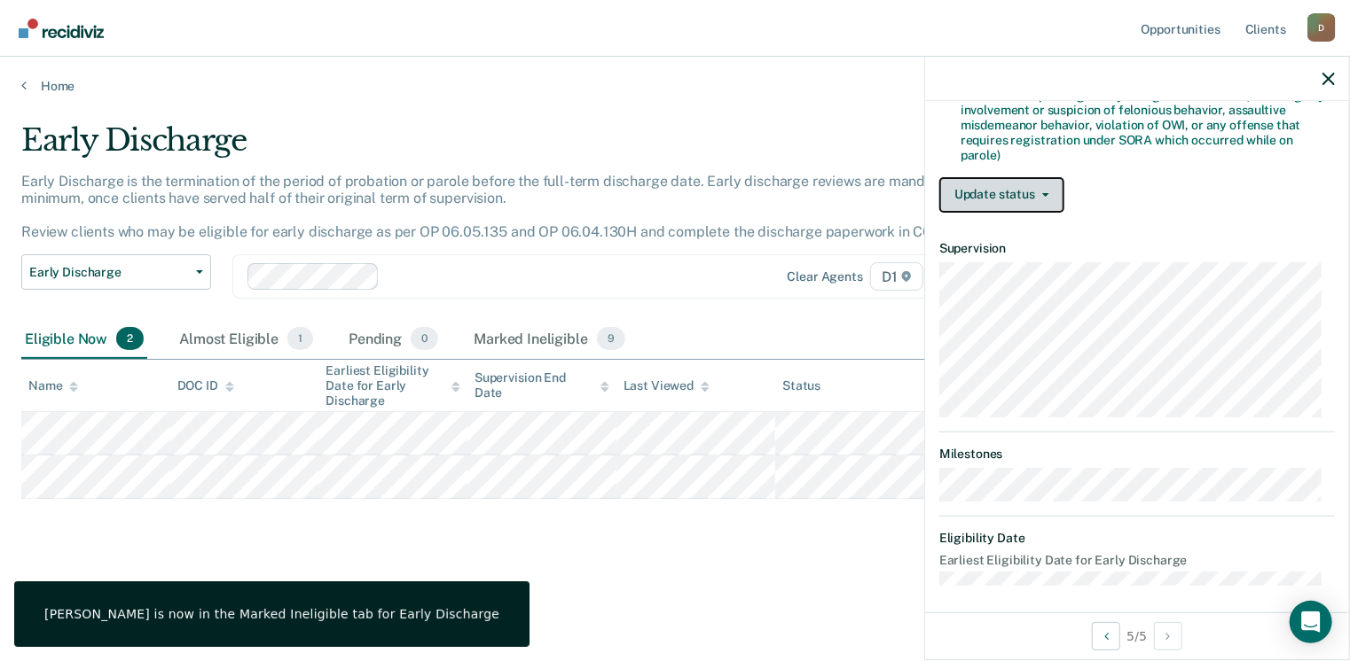
click at [1006, 187] on button "Update status" at bounding box center [1001, 194] width 125 height 35
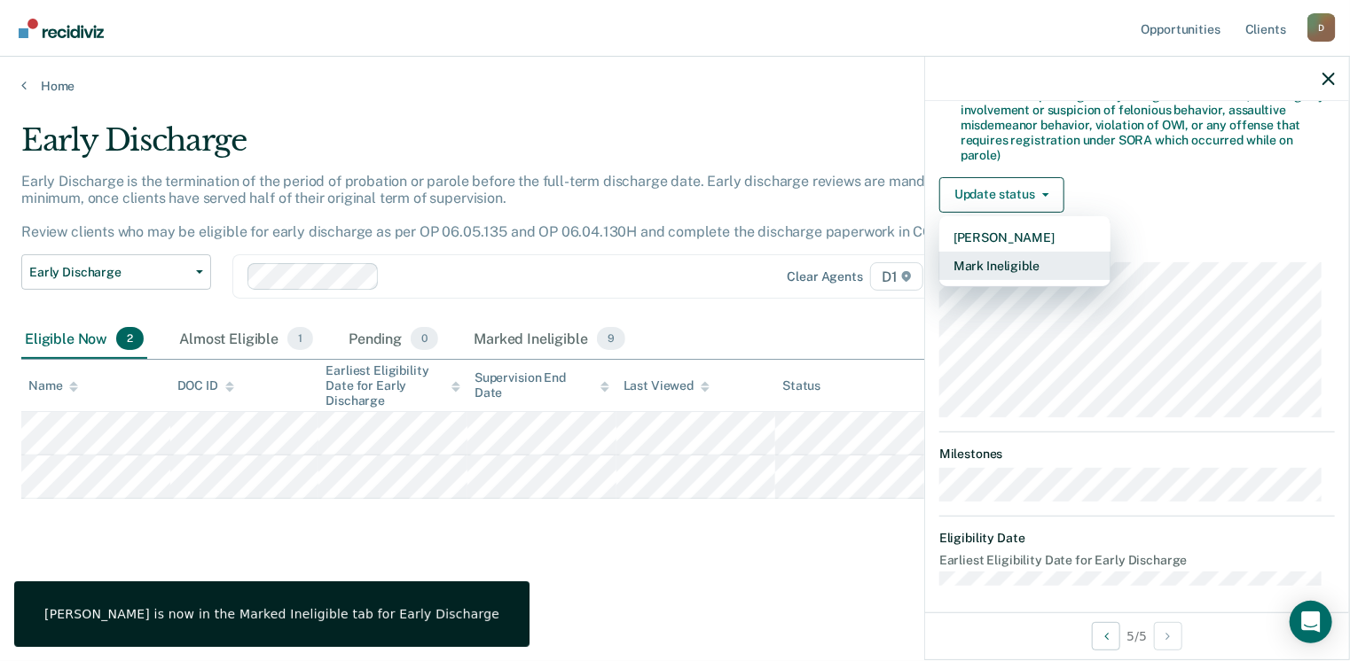
click at [1026, 259] on button "Mark Ineligible" at bounding box center [1024, 266] width 171 height 28
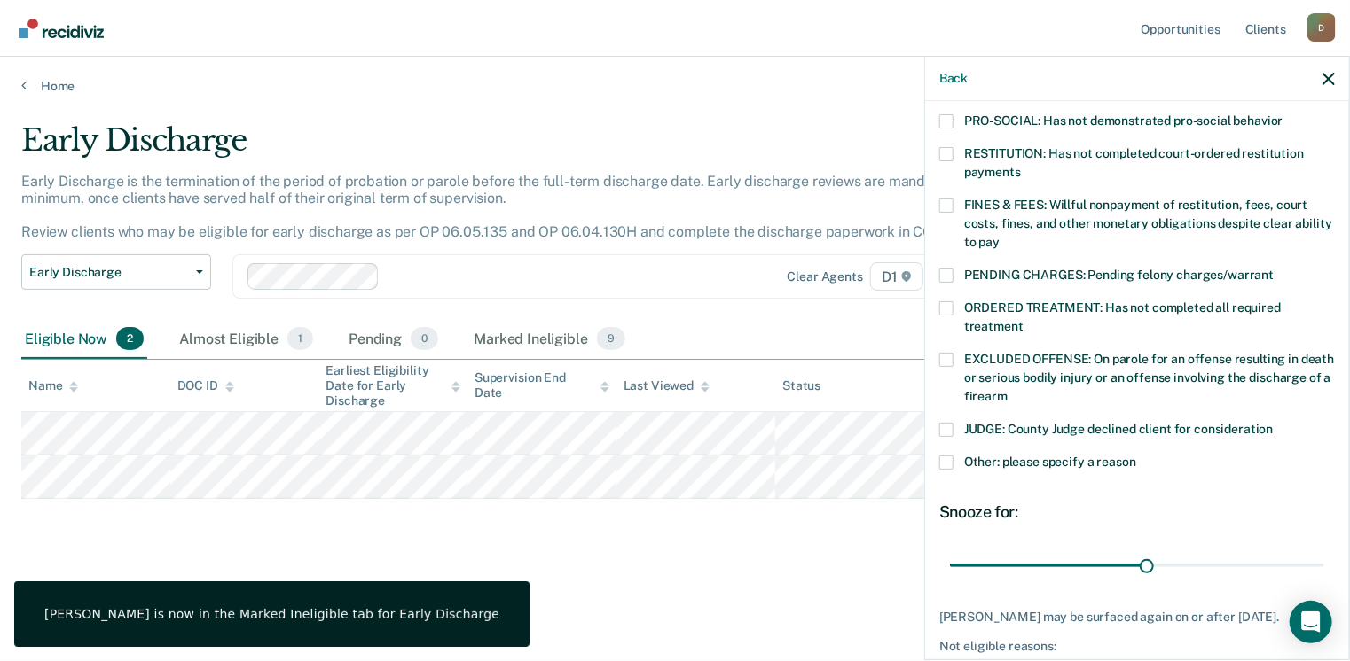
scroll to position [400, 0]
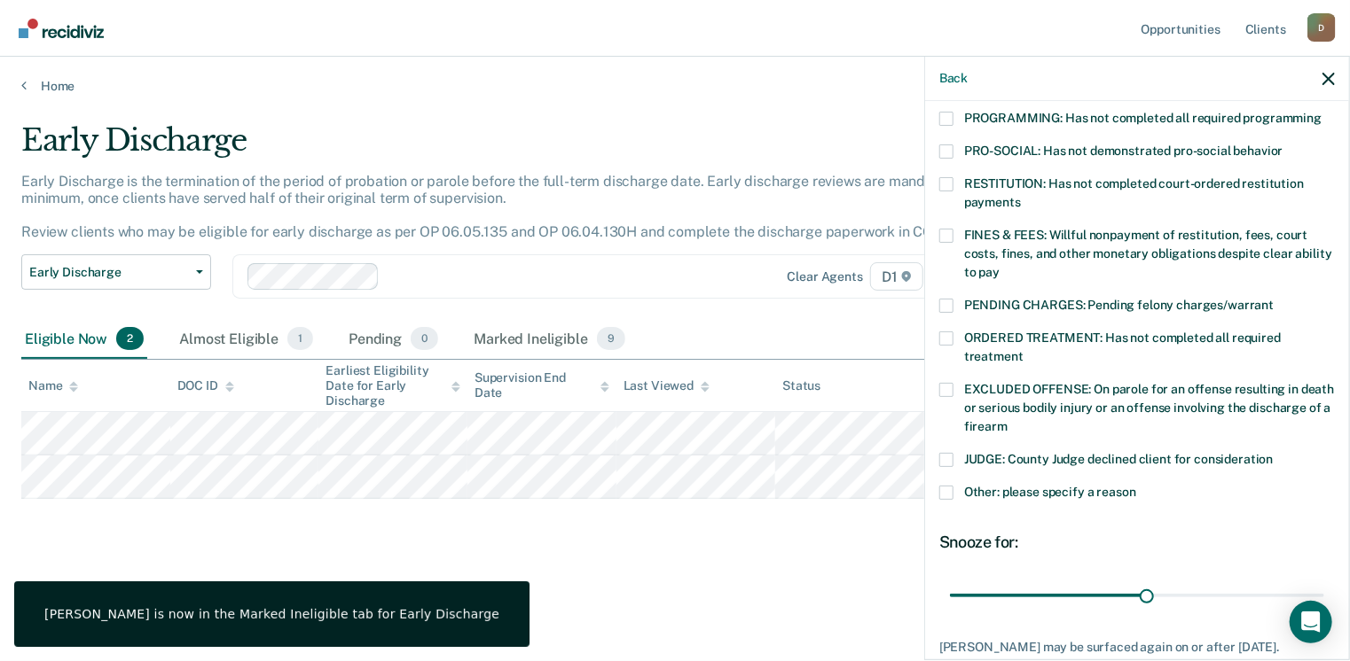
click at [946, 204] on div "RESTITUTION: Has not completed court-ordered restitution payments" at bounding box center [1136, 202] width 395 height 51
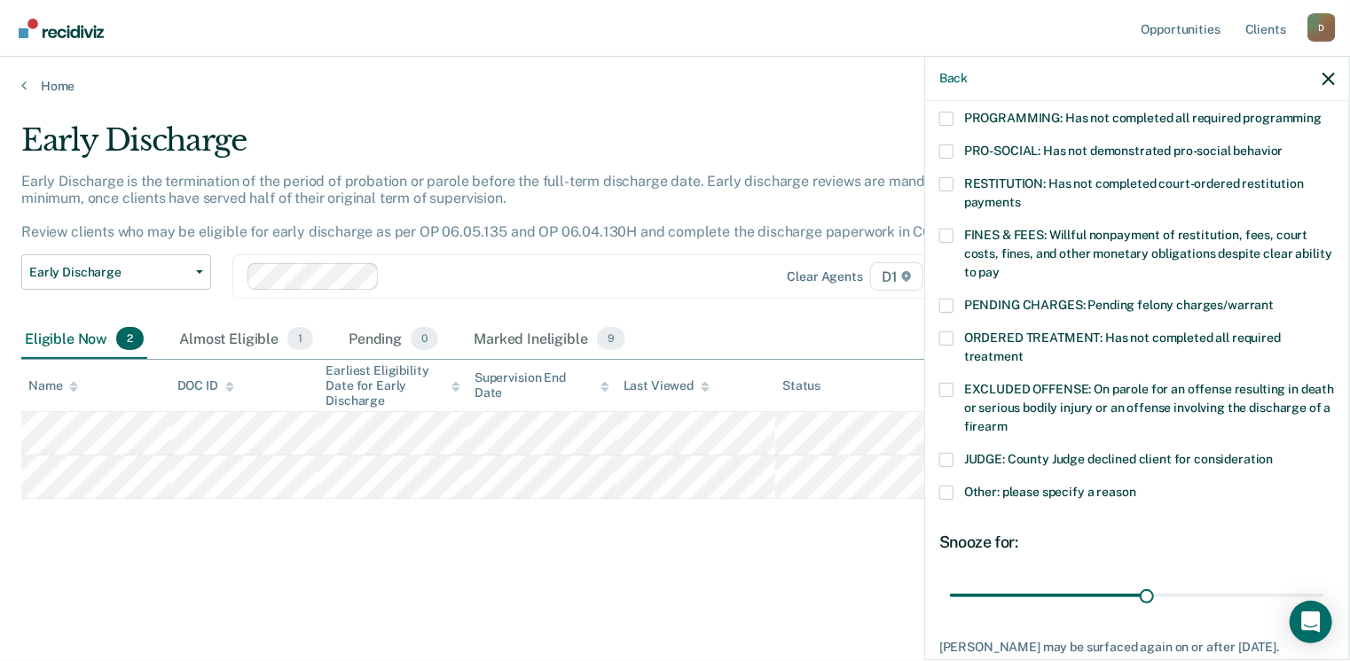
click at [949, 229] on span at bounding box center [946, 236] width 14 height 14
click at [999, 266] on input "FINES & FEES: Willful nonpayment of restitution, fees, court costs, fines, and …" at bounding box center [999, 266] width 0 height 0
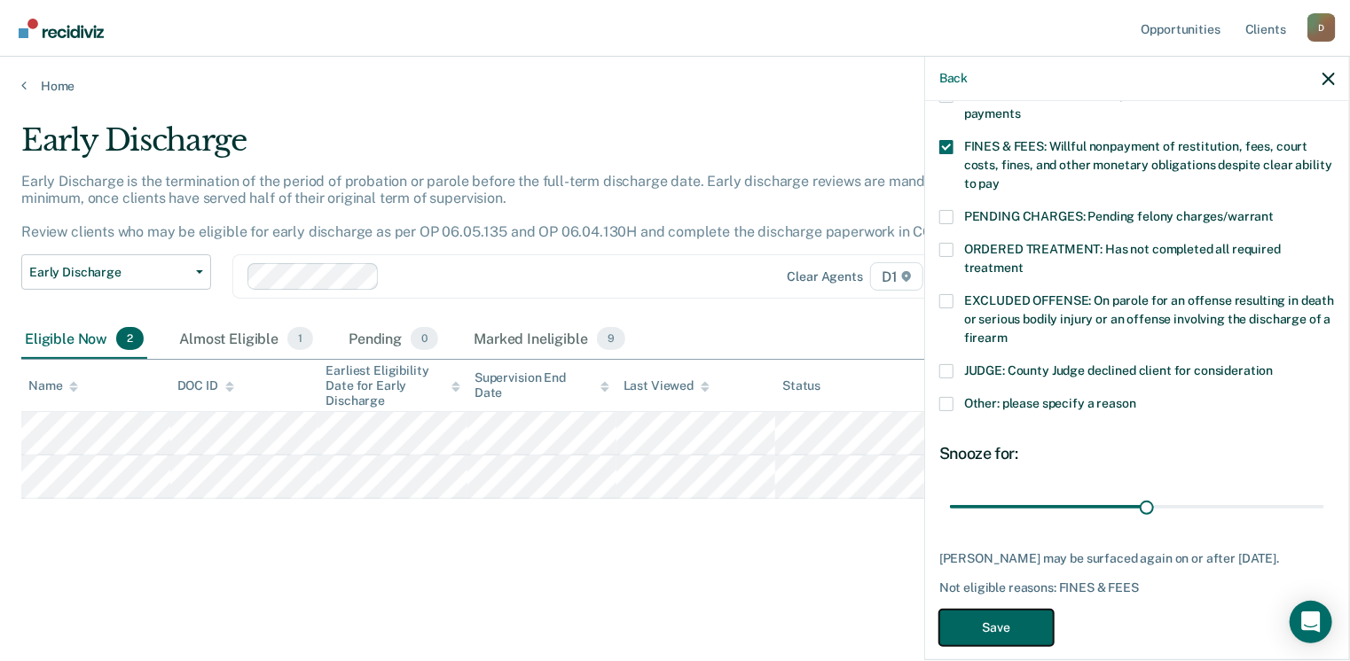
click at [994, 610] on button "Save" at bounding box center [996, 628] width 114 height 36
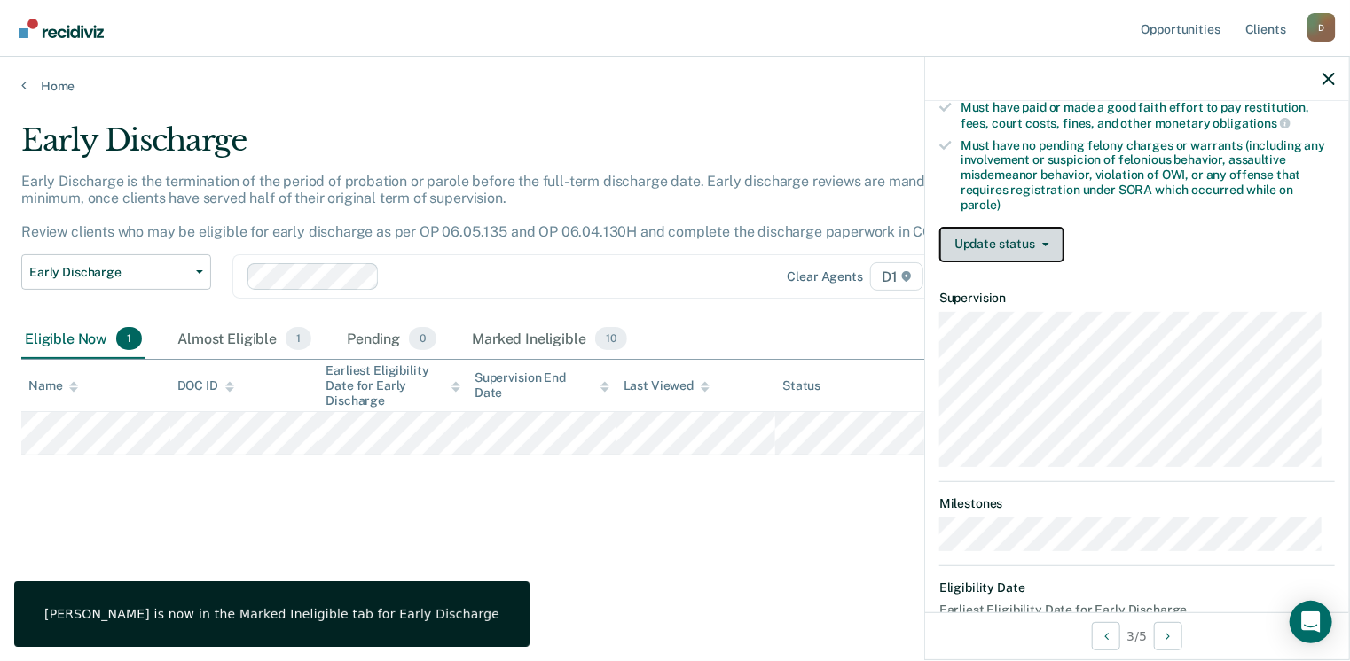
click at [957, 234] on button "Update status" at bounding box center [1001, 244] width 125 height 35
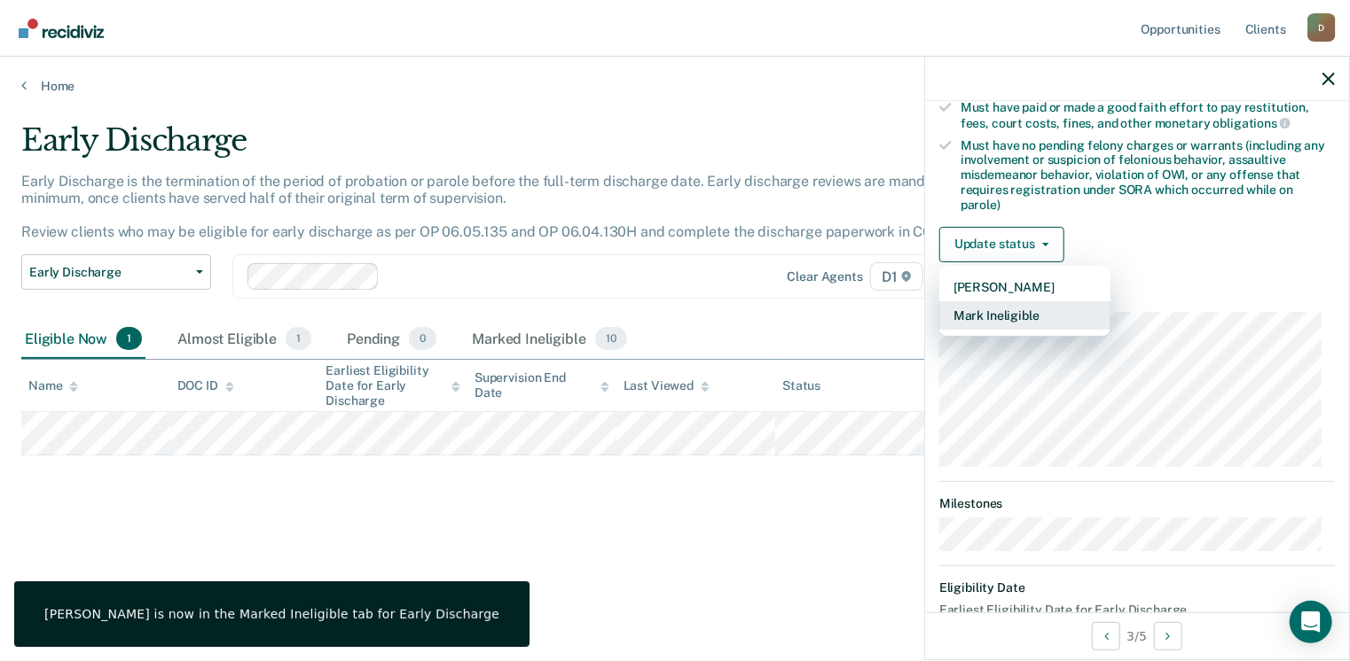
click at [1015, 307] on button "Mark Ineligible" at bounding box center [1024, 315] width 171 height 28
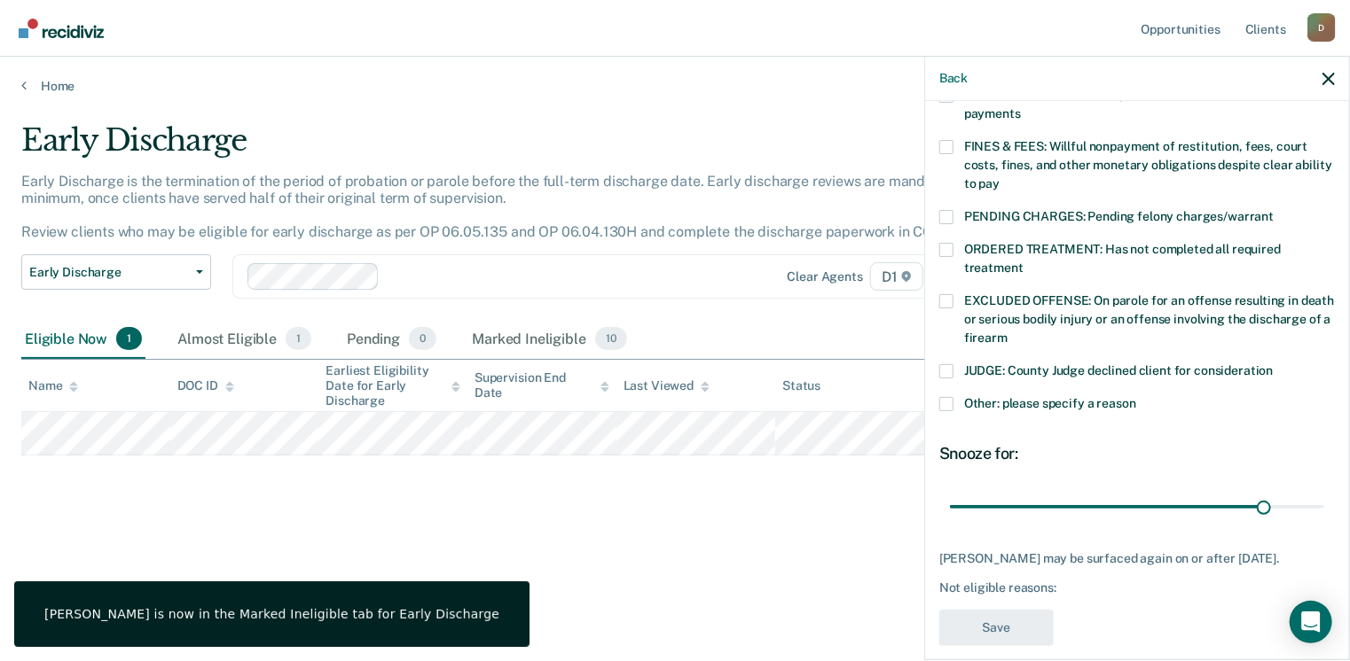
click at [948, 140] on span at bounding box center [946, 147] width 14 height 14
click at [999, 177] on input "FINES & FEES: Willful nonpayment of restitution, fees, court costs, fines, and …" at bounding box center [999, 177] width 0 height 0
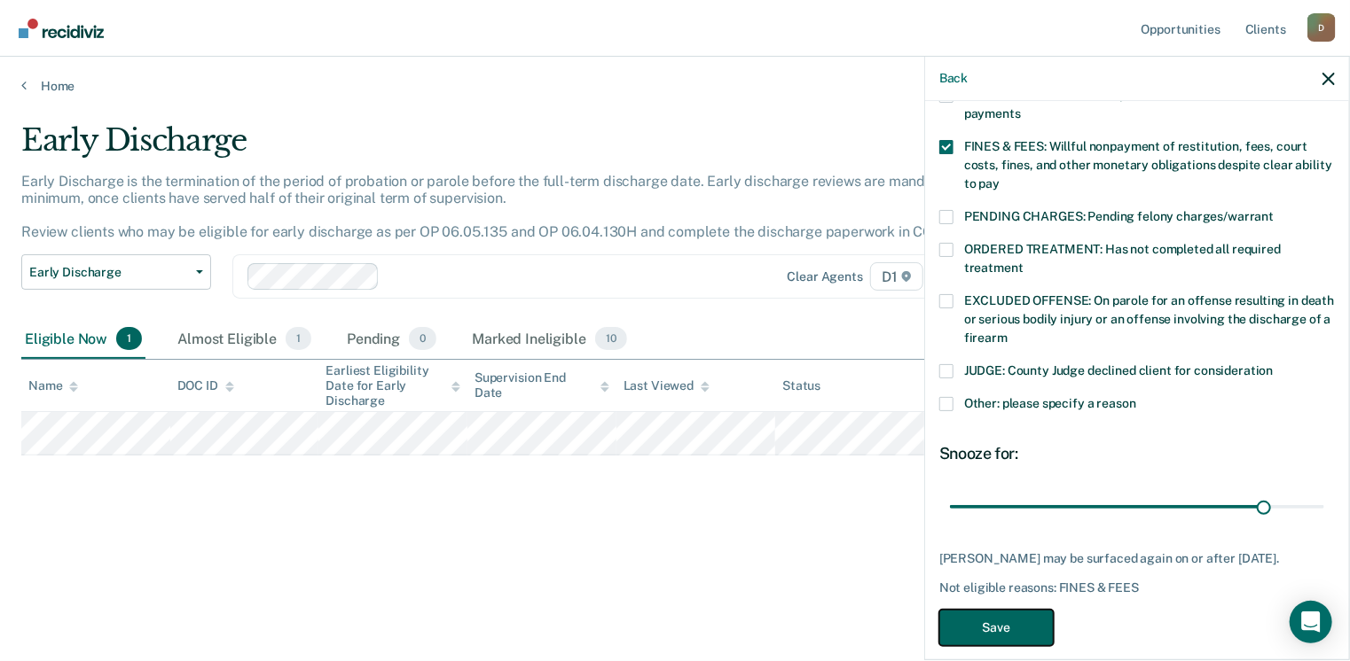
click at [990, 630] on button "Save" at bounding box center [996, 628] width 114 height 36
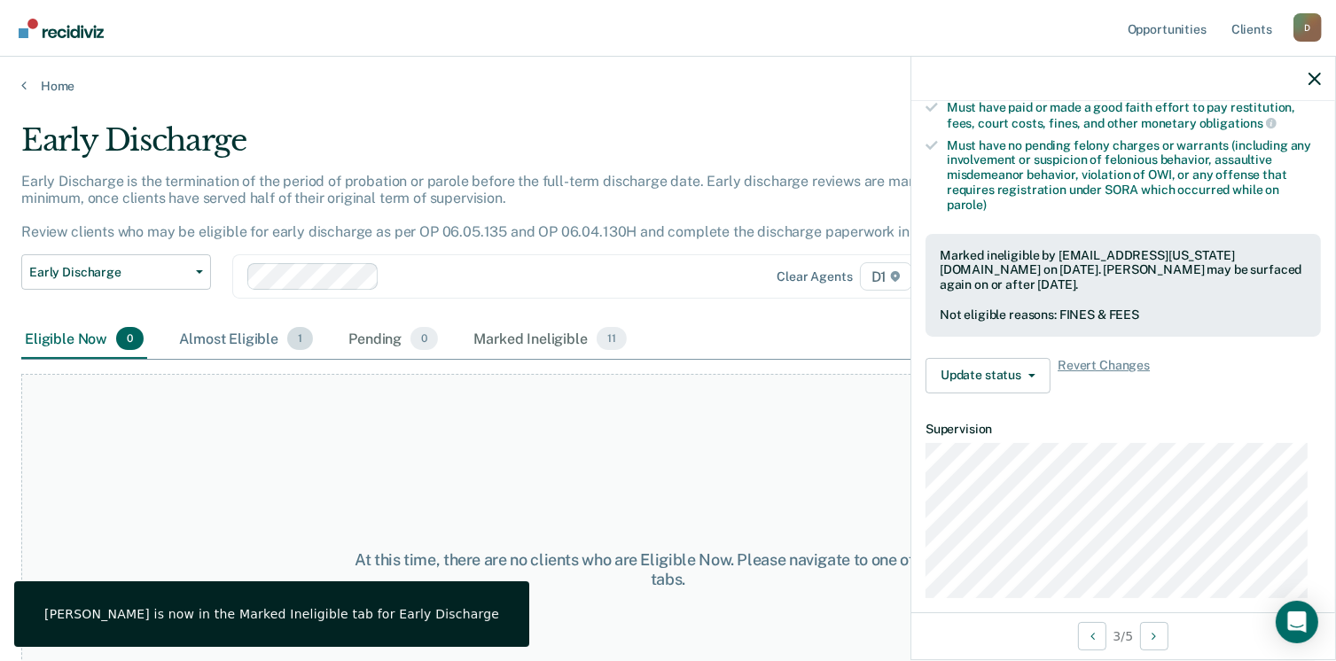
click at [241, 323] on div "Almost Eligible 1" at bounding box center [246, 339] width 141 height 39
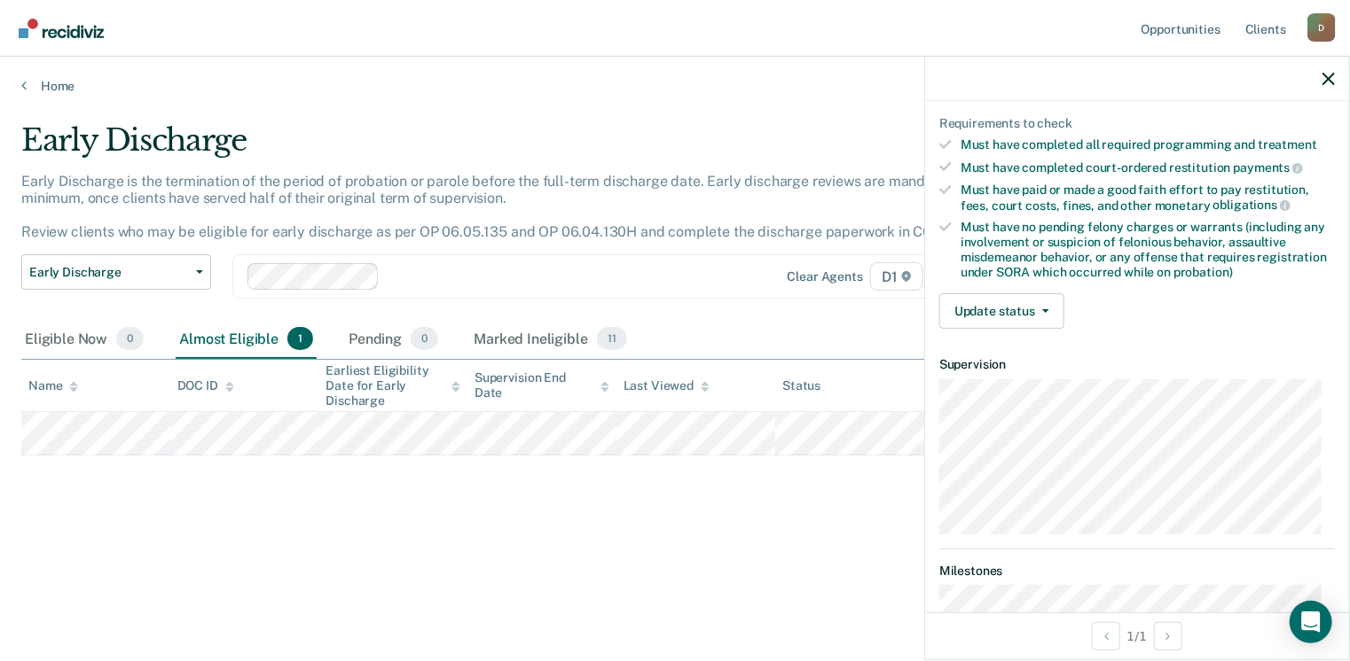
scroll to position [90, 0]
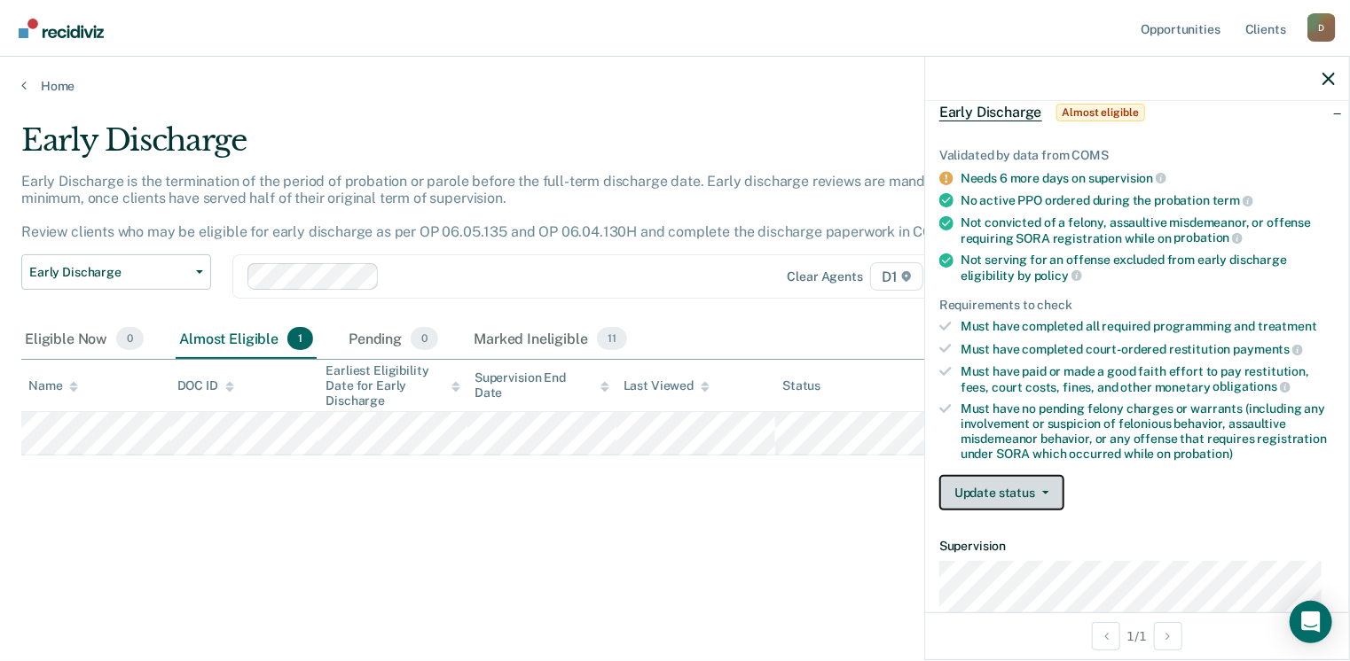
click at [1001, 489] on button "Update status" at bounding box center [1001, 492] width 125 height 35
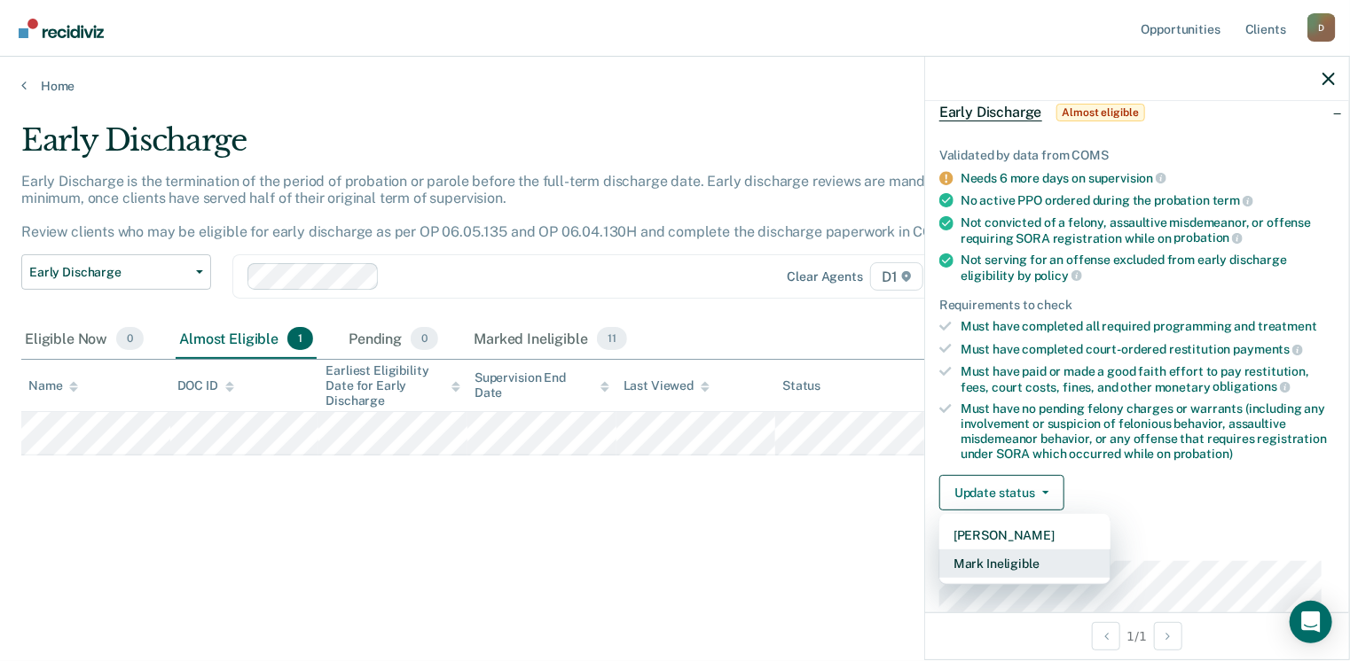
click at [1017, 565] on button "Mark Ineligible" at bounding box center [1024, 564] width 171 height 28
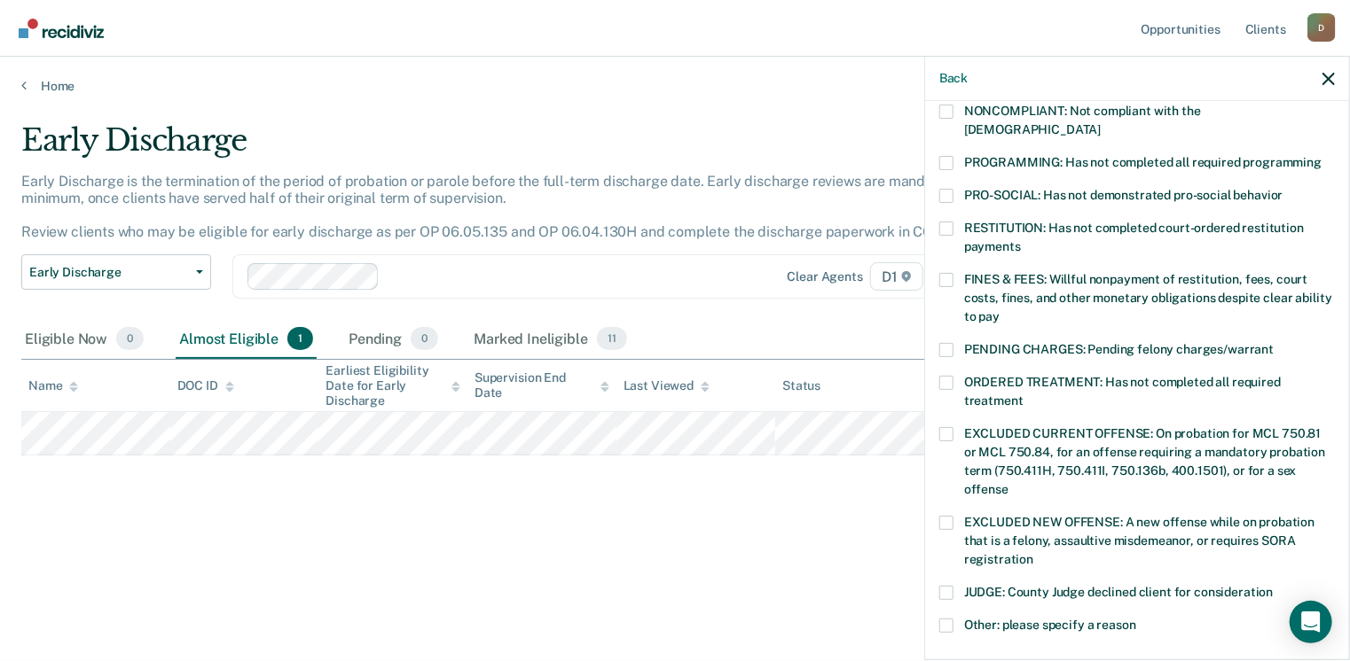
scroll to position [444, 0]
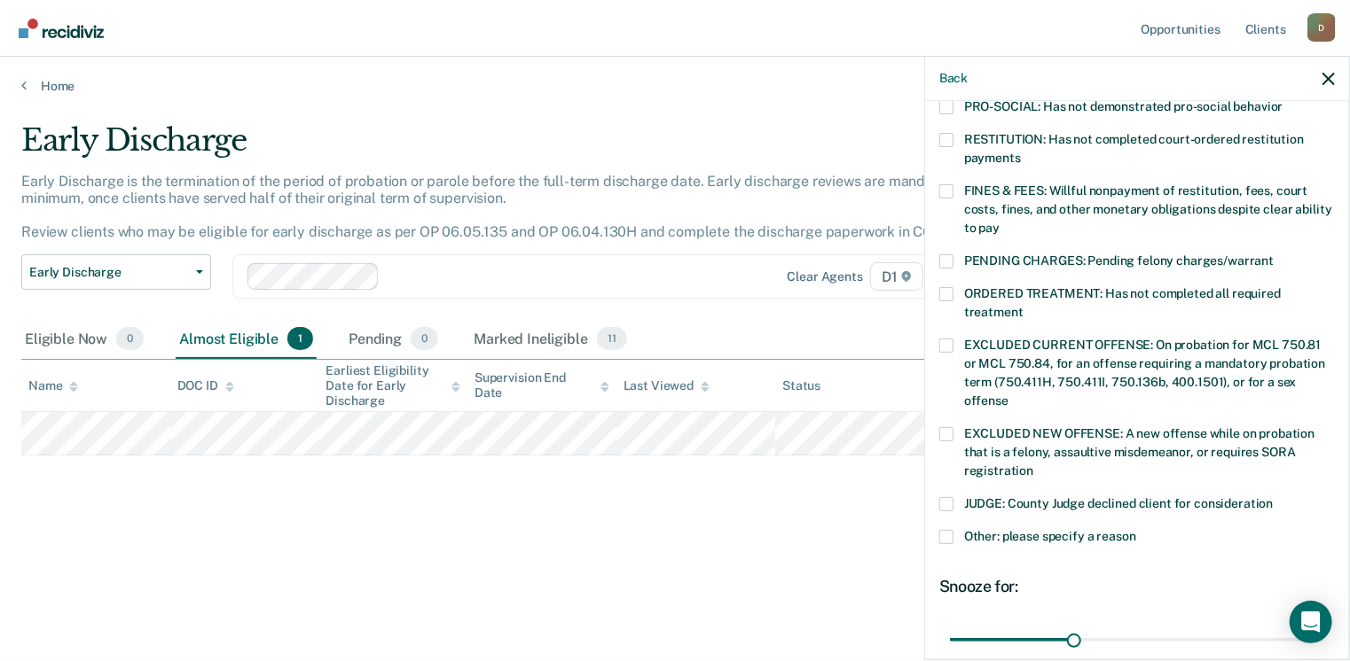
click at [950, 287] on span at bounding box center [946, 294] width 14 height 14
click at [1023, 306] on input "ORDERED TREATMENT: Has not completed all required treatment" at bounding box center [1023, 306] width 0 height 0
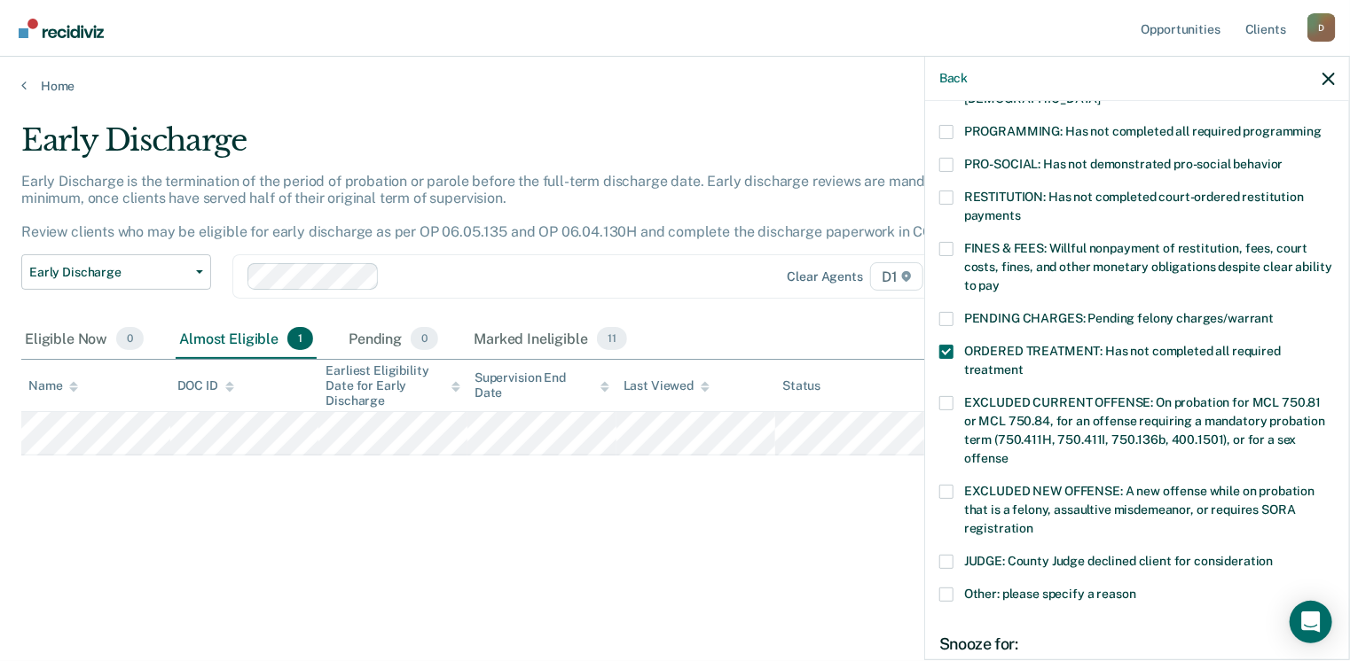
scroll to position [356, 0]
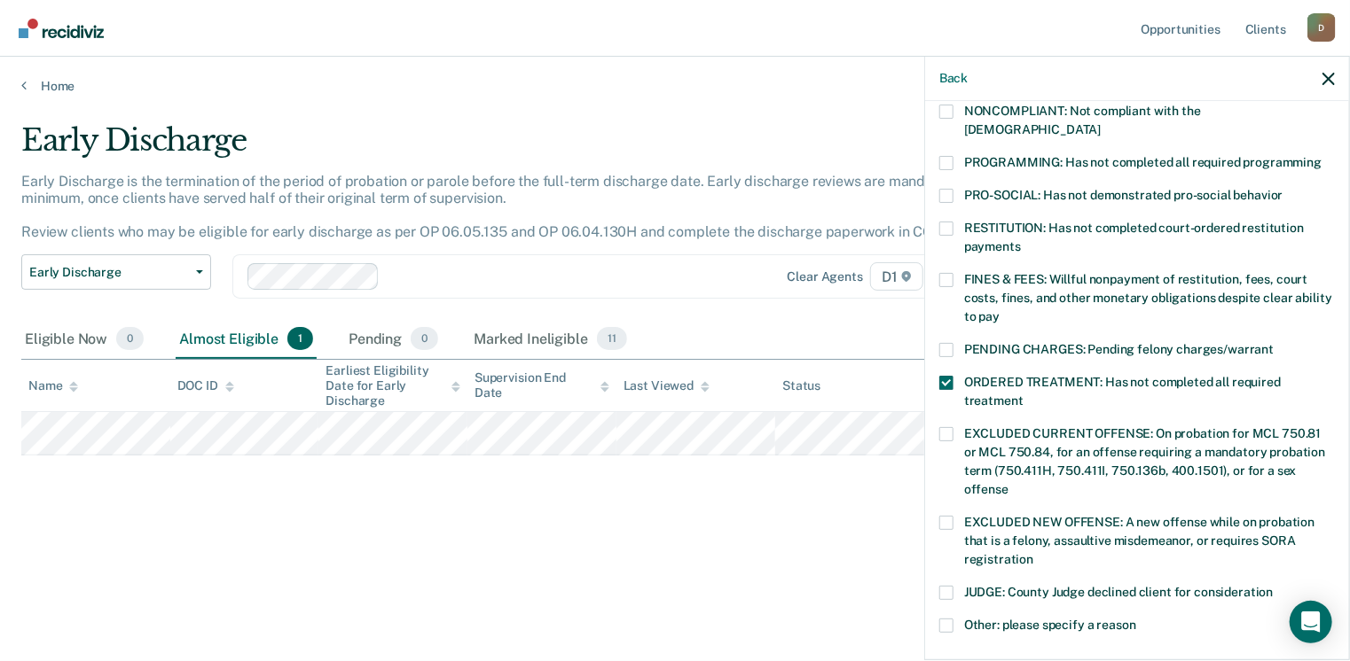
click at [952, 273] on span at bounding box center [946, 280] width 14 height 14
click at [999, 310] on input "FINES & FEES: Willful nonpayment of restitution, fees, court costs, fines, and …" at bounding box center [999, 310] width 0 height 0
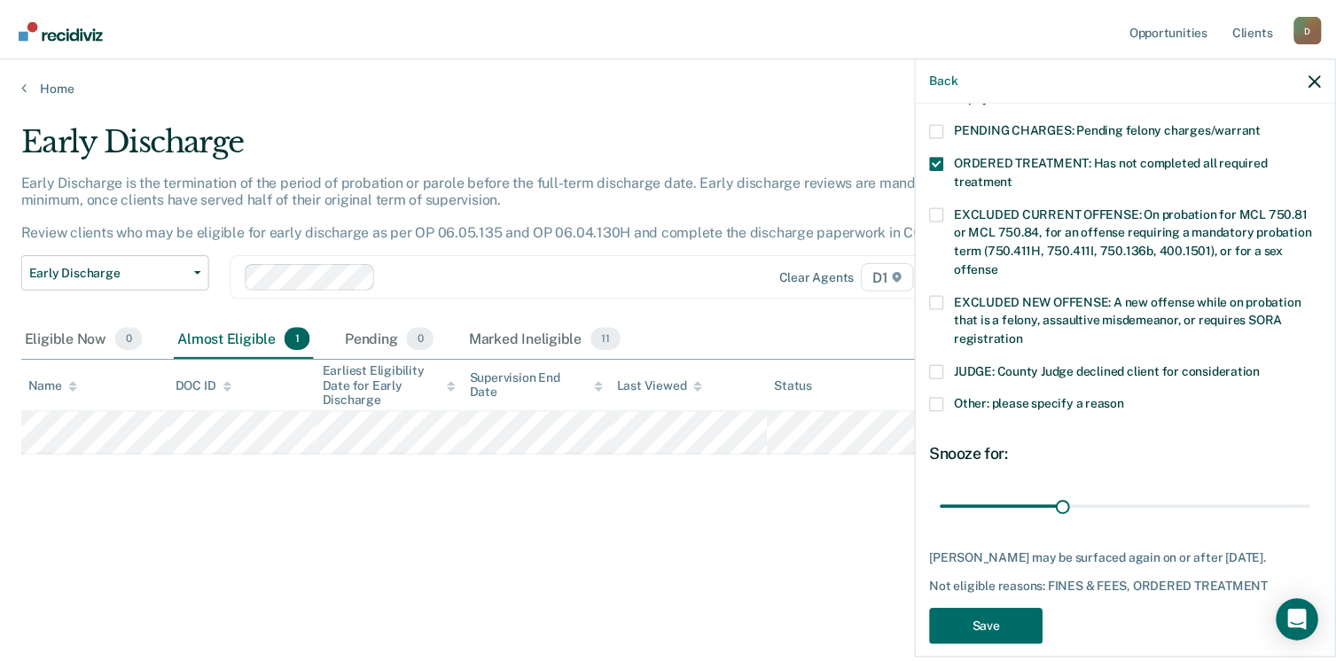
scroll to position [577, 0]
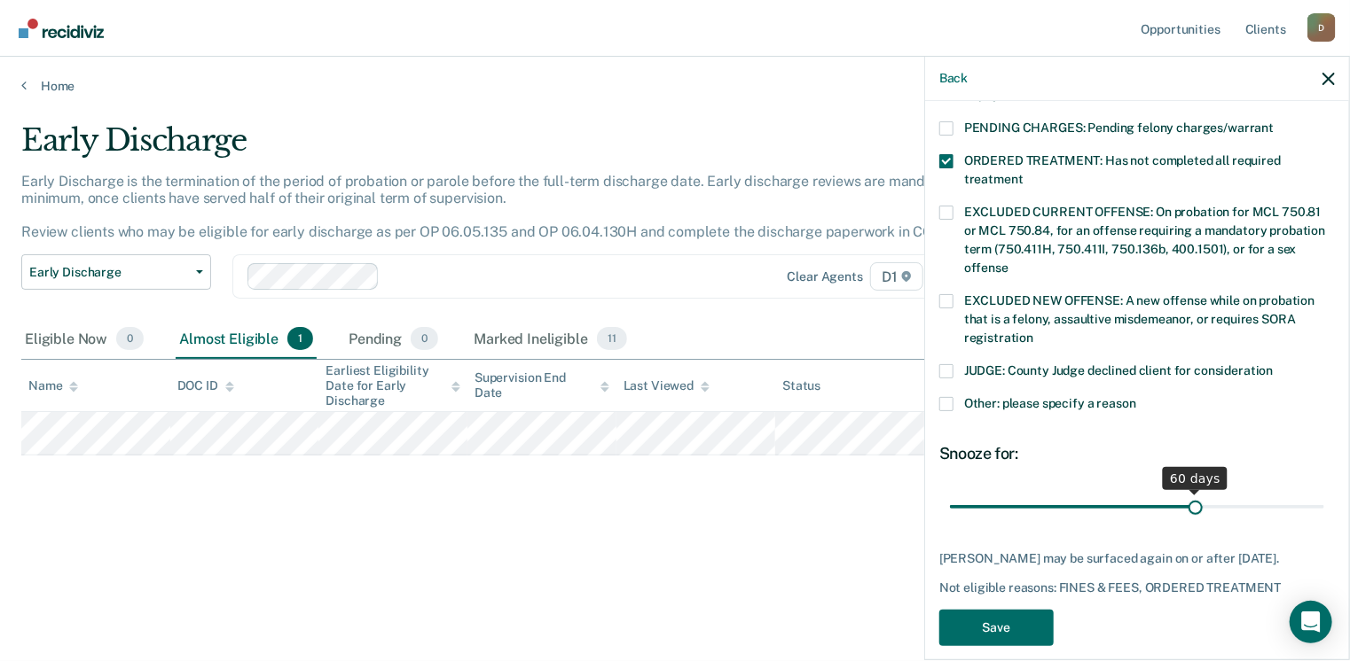
drag, startPoint x: 1072, startPoint y: 486, endPoint x: 1188, endPoint y: 485, distance: 116.2
type input "60"
click at [1188, 492] on input "range" at bounding box center [1137, 507] width 374 height 31
click at [994, 610] on button "Save" at bounding box center [996, 628] width 114 height 36
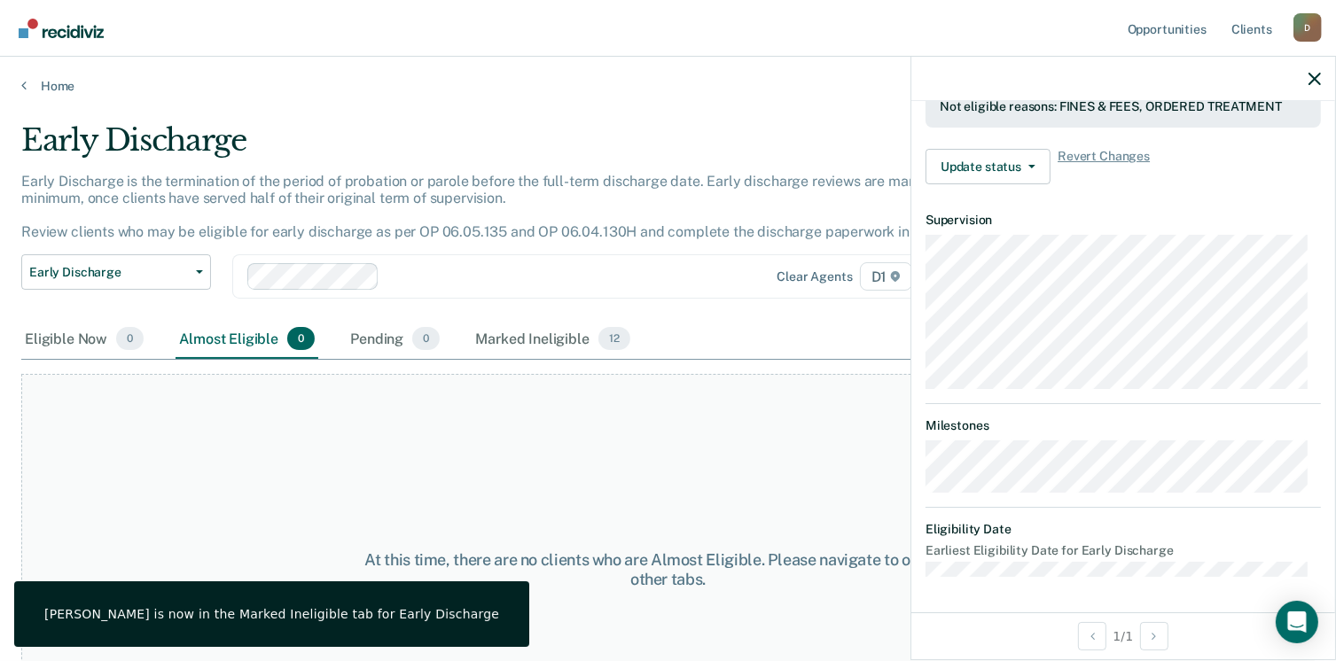
scroll to position [540, 0]
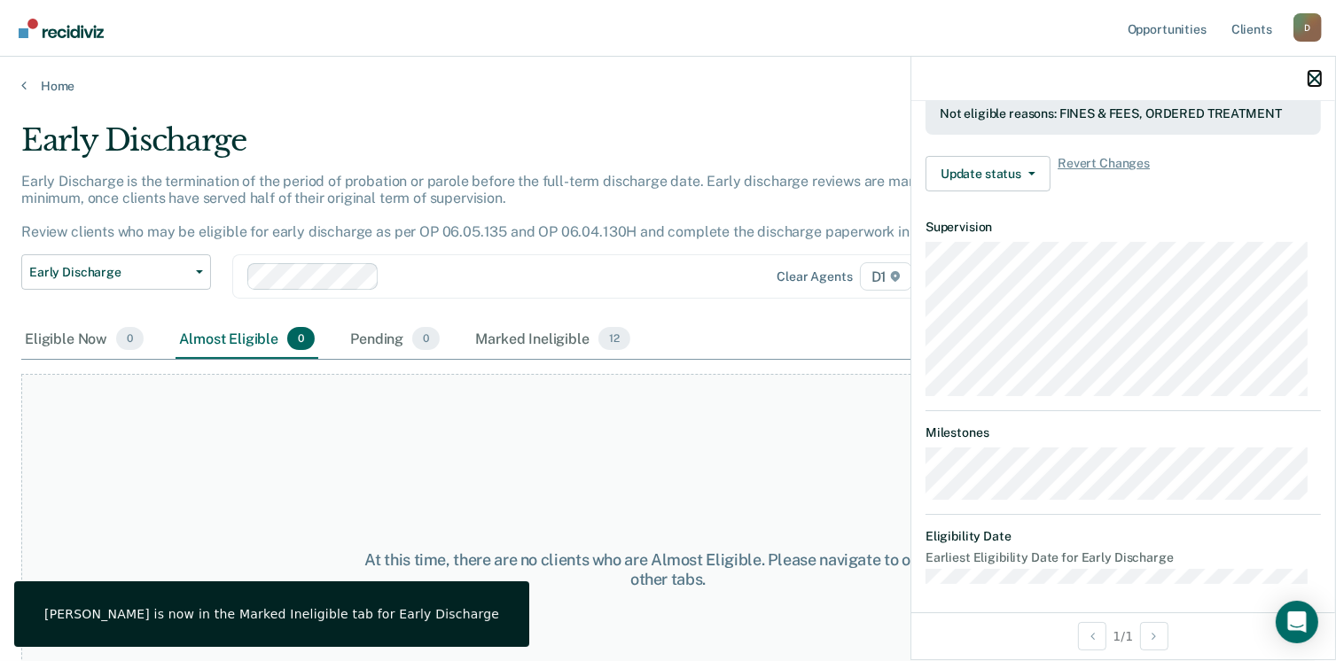
click at [1314, 80] on icon "button" at bounding box center [1315, 79] width 12 height 12
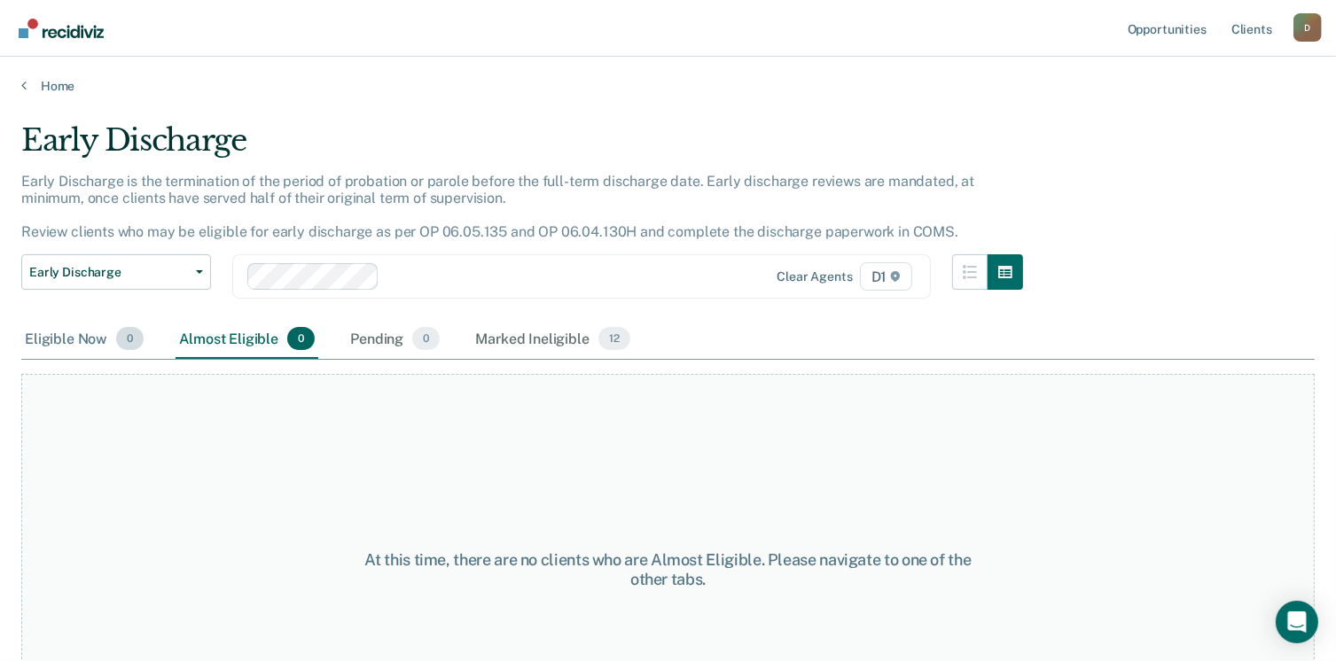
click at [84, 344] on div "Eligible Now 0" at bounding box center [84, 339] width 126 height 39
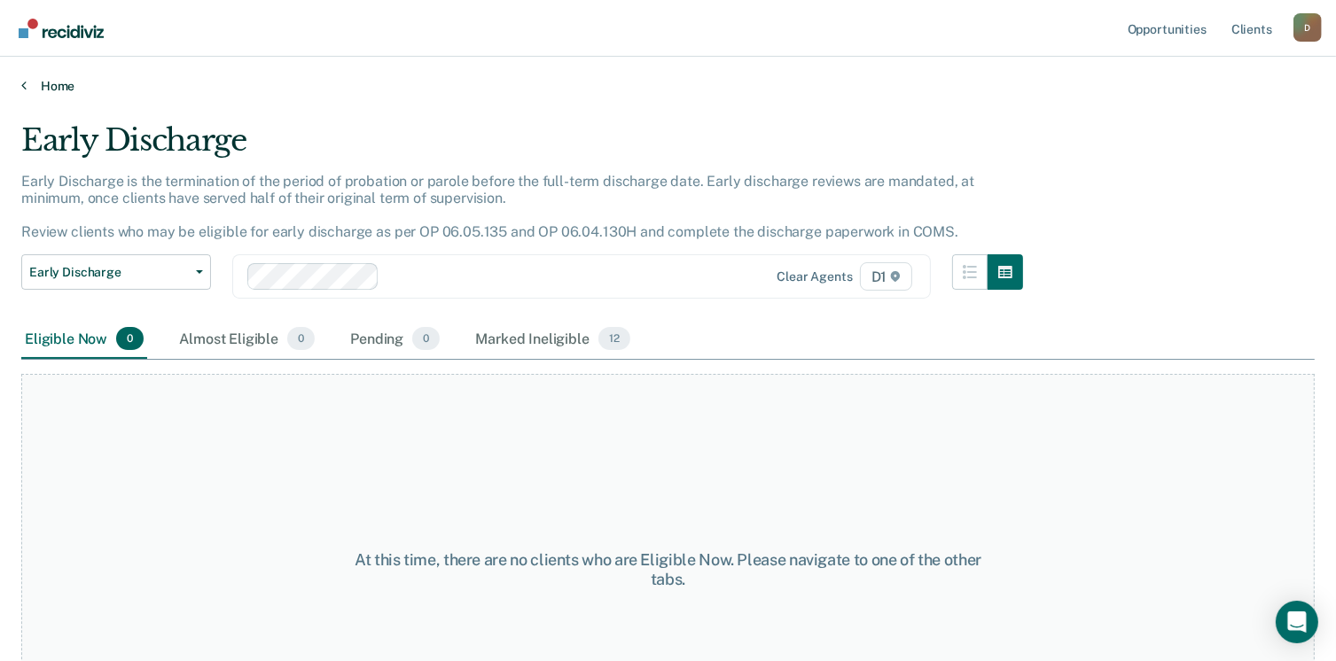
click at [43, 84] on link "Home" at bounding box center [668, 86] width 1294 height 16
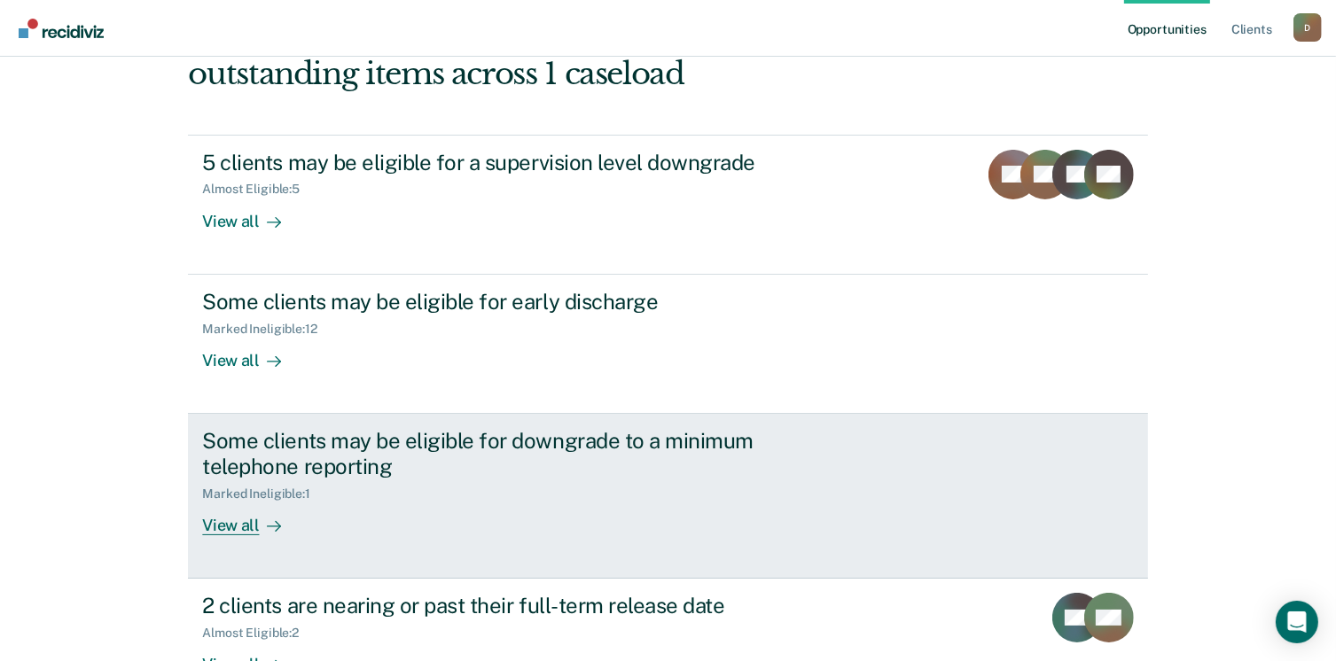
scroll to position [89, 0]
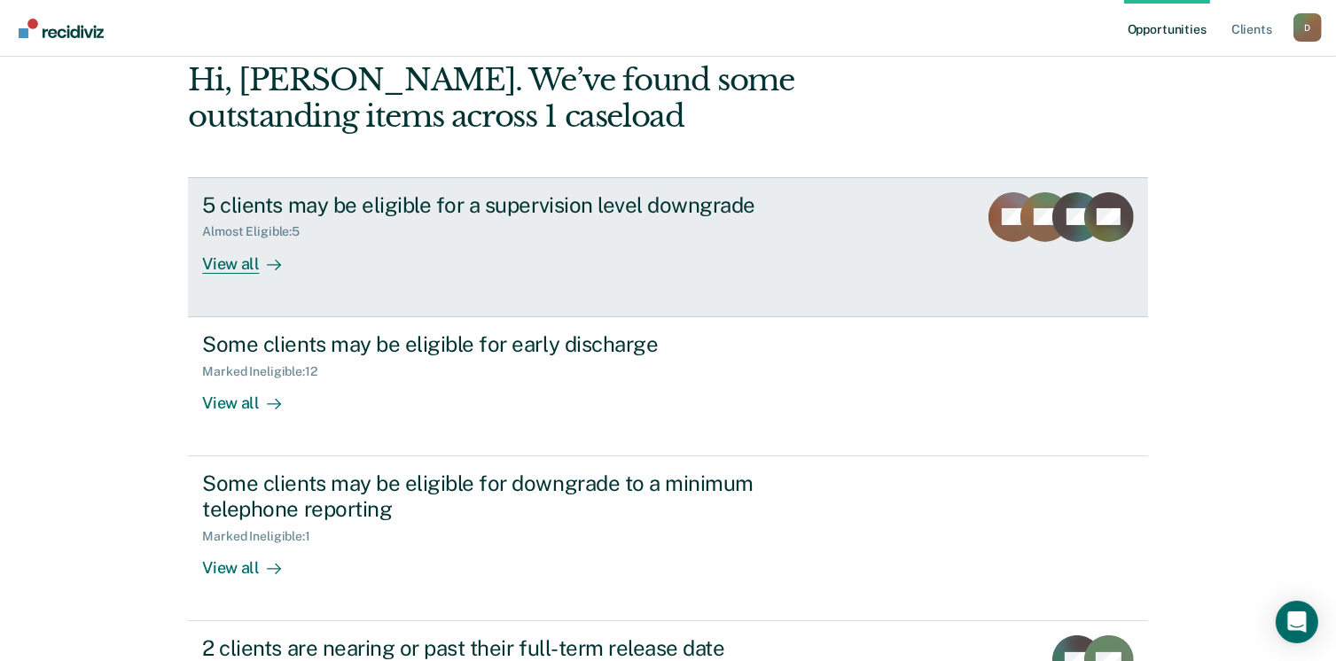
click at [621, 192] on div "5 clients may be eligible for a supervision level downgrade" at bounding box center [513, 205] width 622 height 26
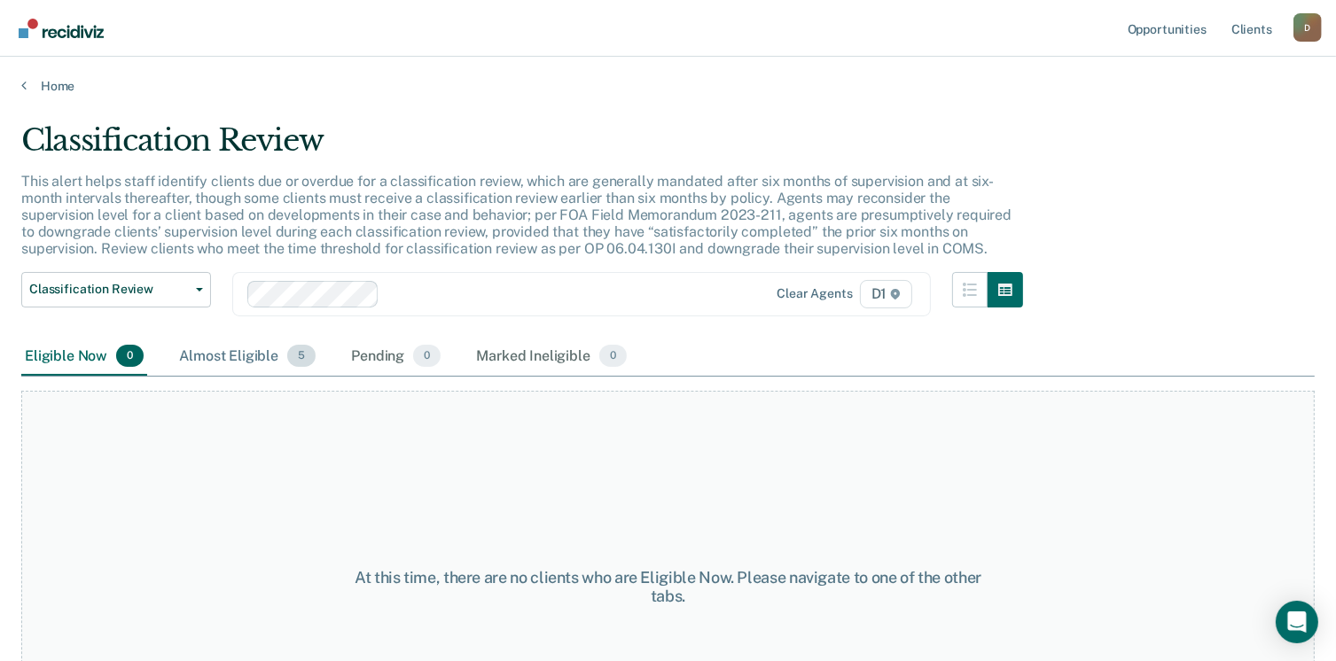
click at [239, 364] on div "Almost Eligible 5" at bounding box center [248, 357] width 144 height 39
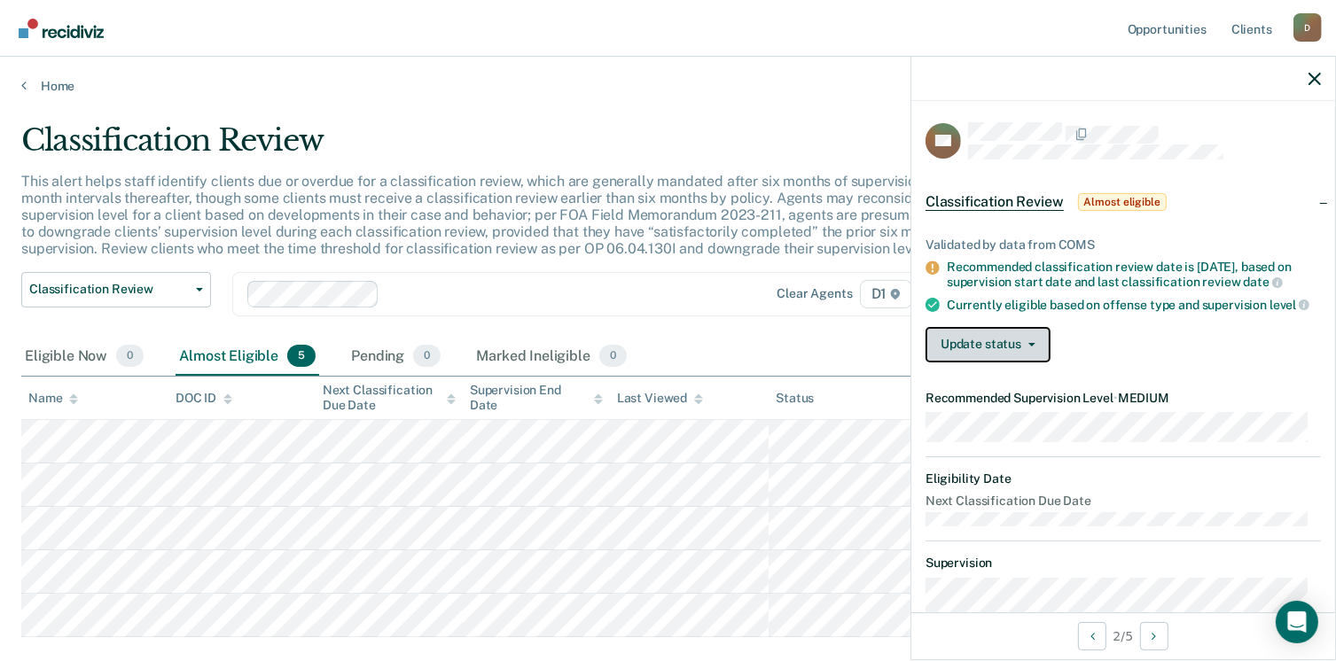
click at [1032, 361] on button "Update status" at bounding box center [988, 344] width 125 height 35
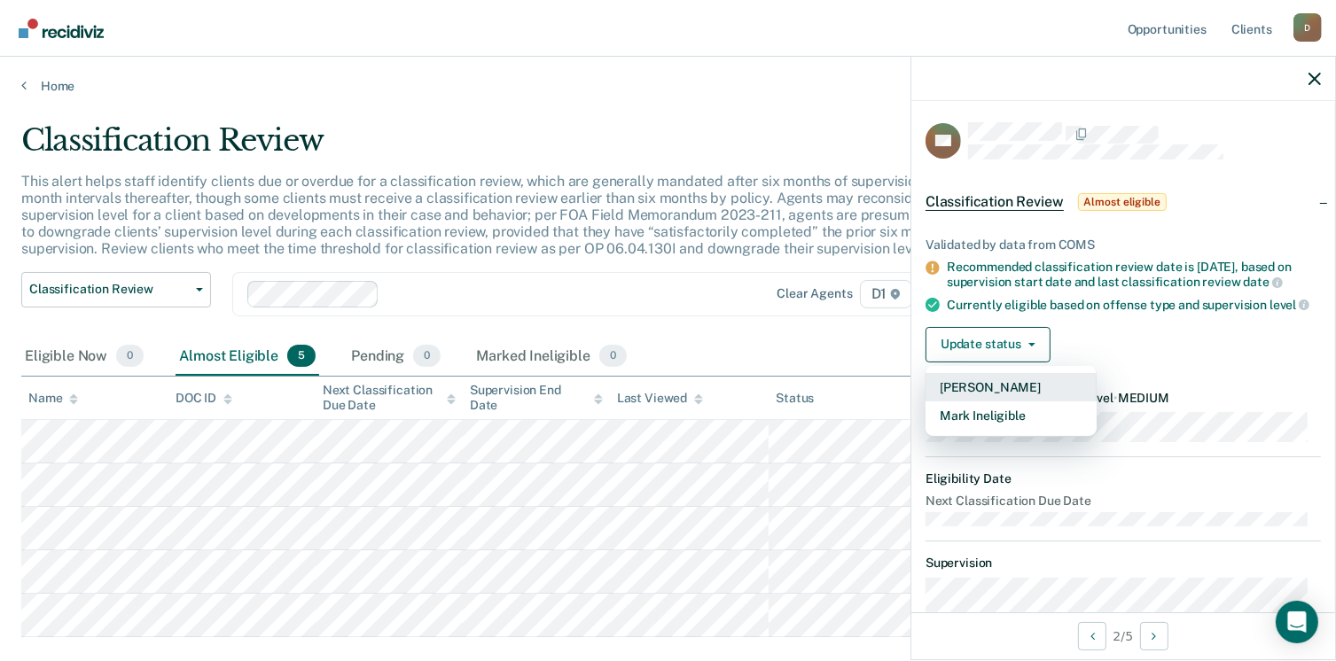
click at [1020, 402] on button "[PERSON_NAME]" at bounding box center [1011, 387] width 171 height 28
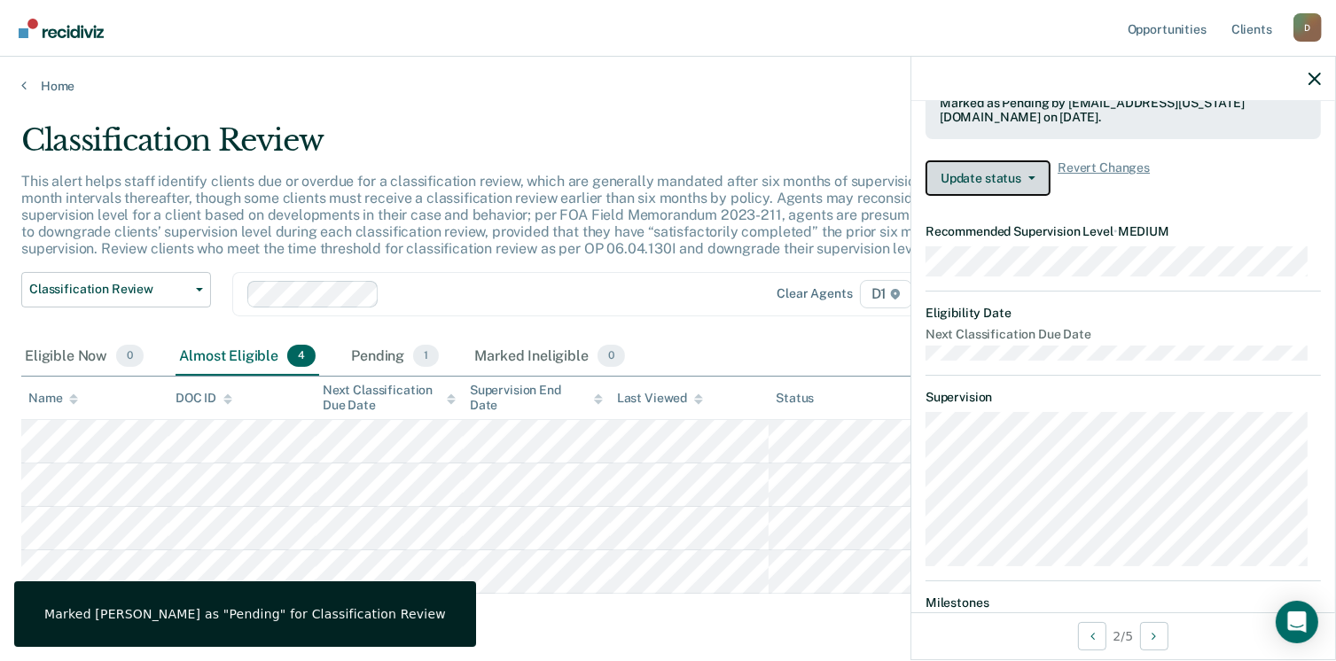
scroll to position [266, 0]
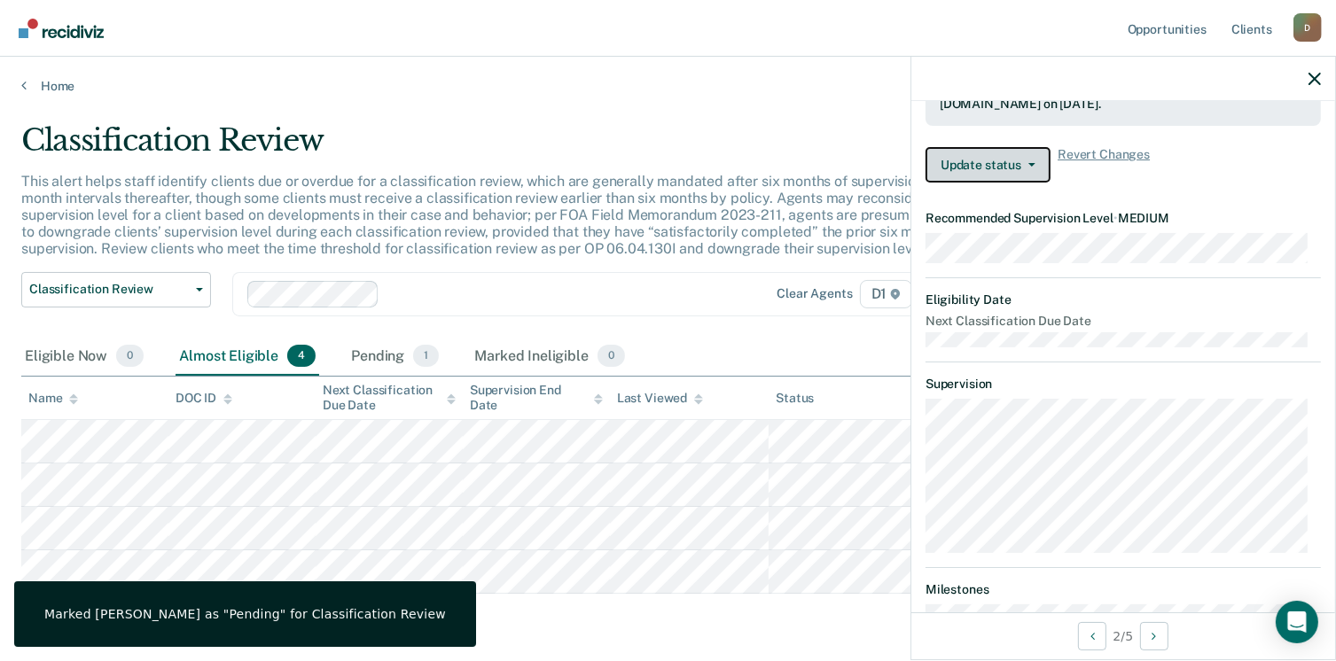
click at [969, 183] on button "Update status" at bounding box center [988, 164] width 125 height 35
click at [1213, 183] on div "Update status Revert from Pending Mark Ineligible Revert Changes" at bounding box center [1123, 164] width 395 height 35
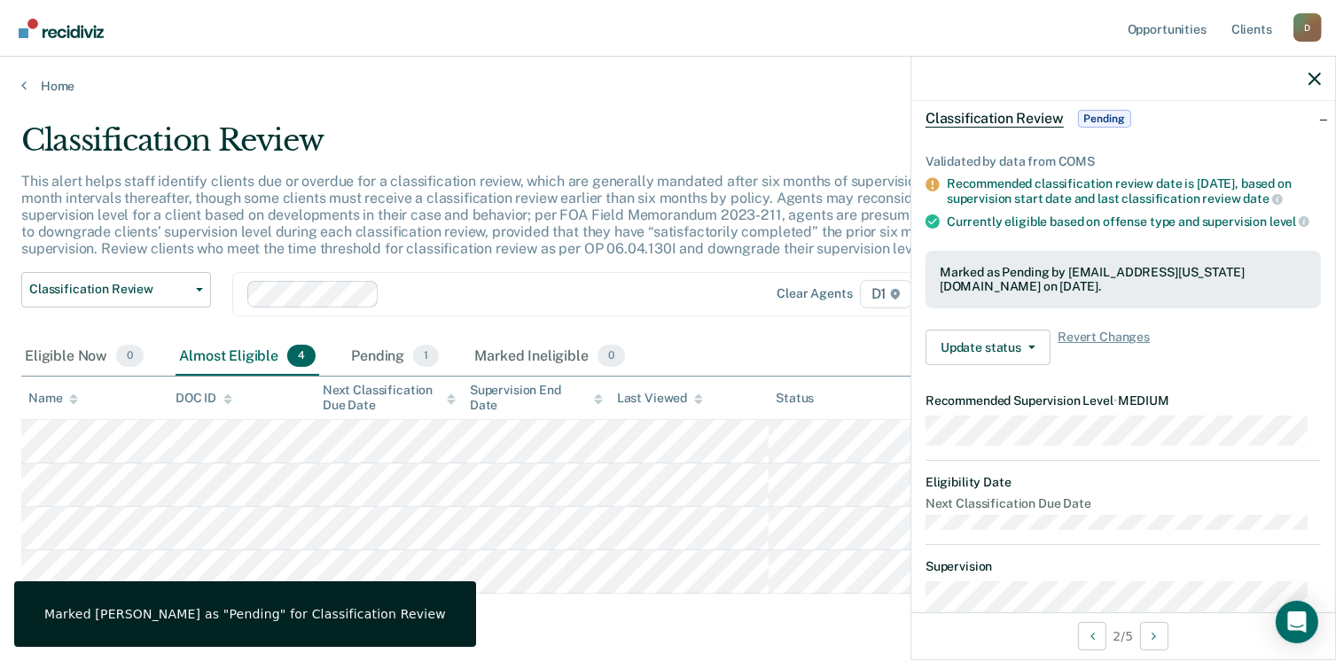
scroll to position [0, 0]
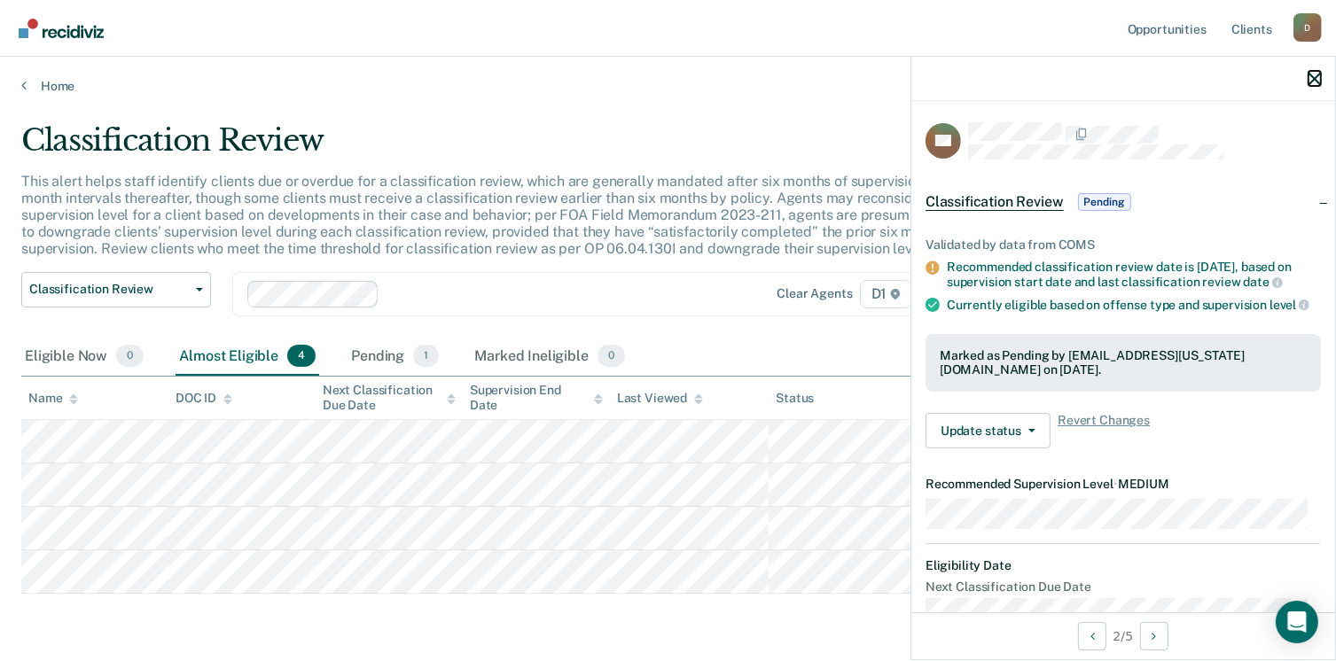
click at [1309, 73] on icon "button" at bounding box center [1315, 79] width 12 height 12
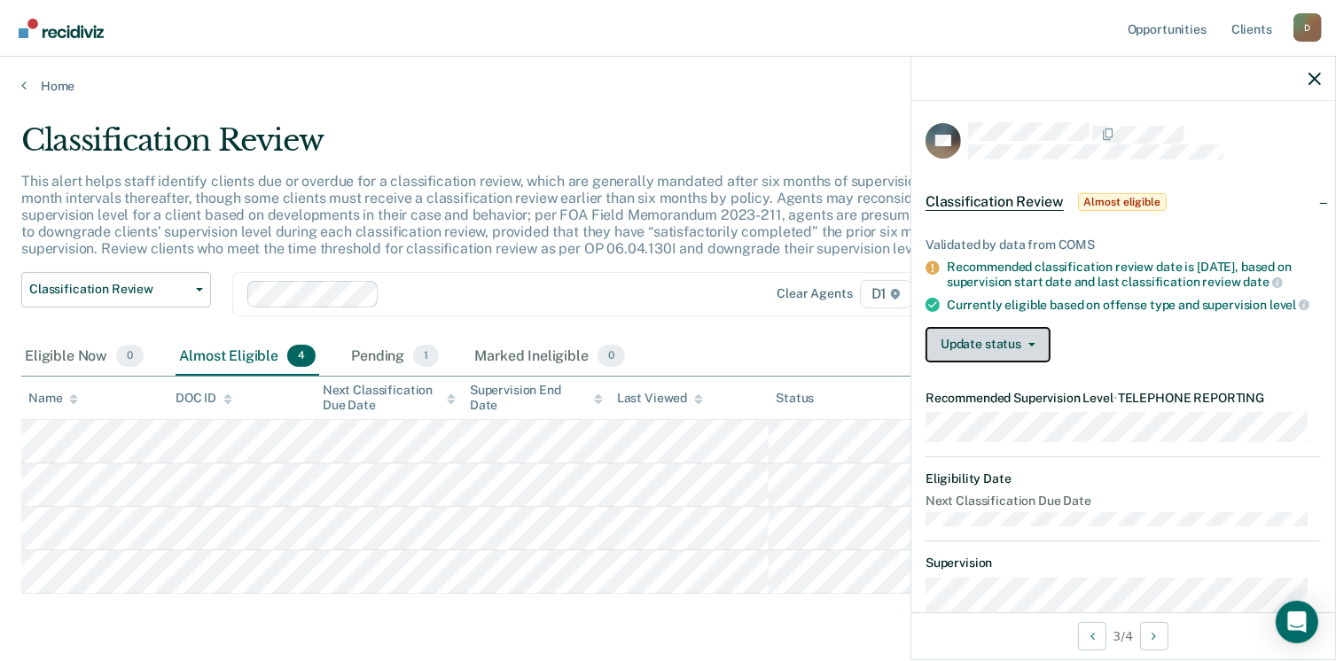
click at [992, 344] on button "Update status" at bounding box center [988, 344] width 125 height 35
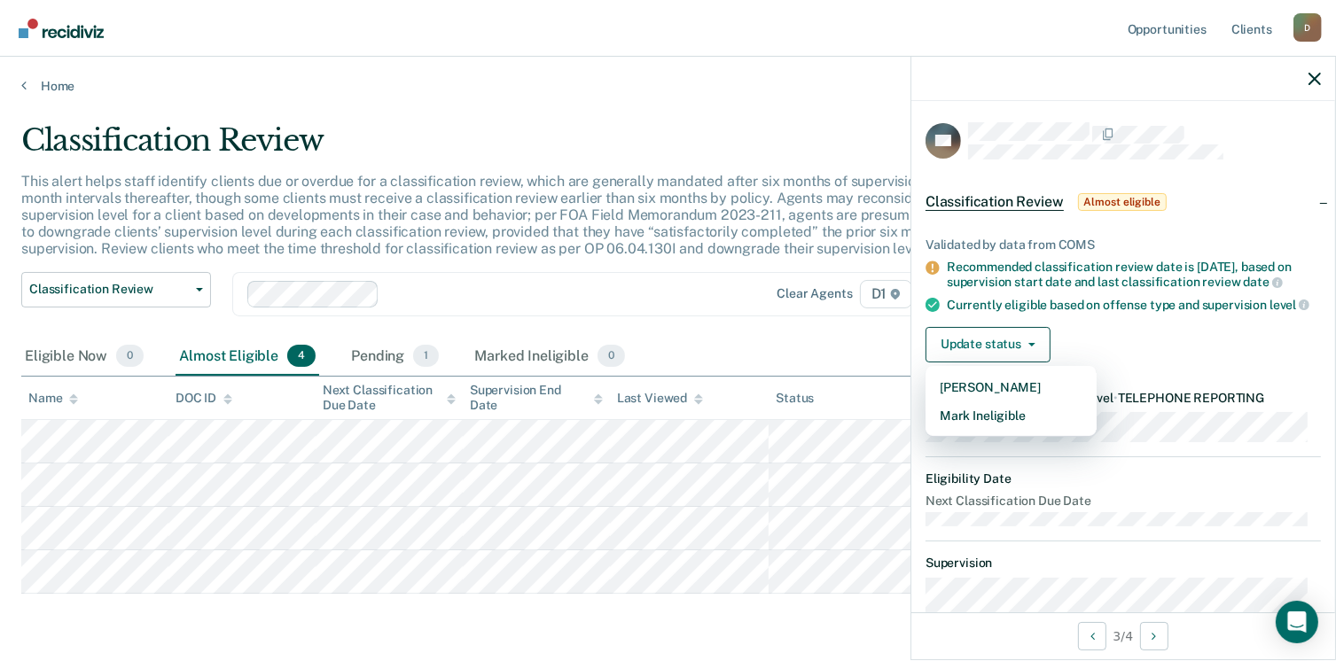
click at [998, 442] on article "PS Classification Review Almost eligible Validated by data from COMS Recommende…" at bounding box center [1123, 502] width 395 height 761
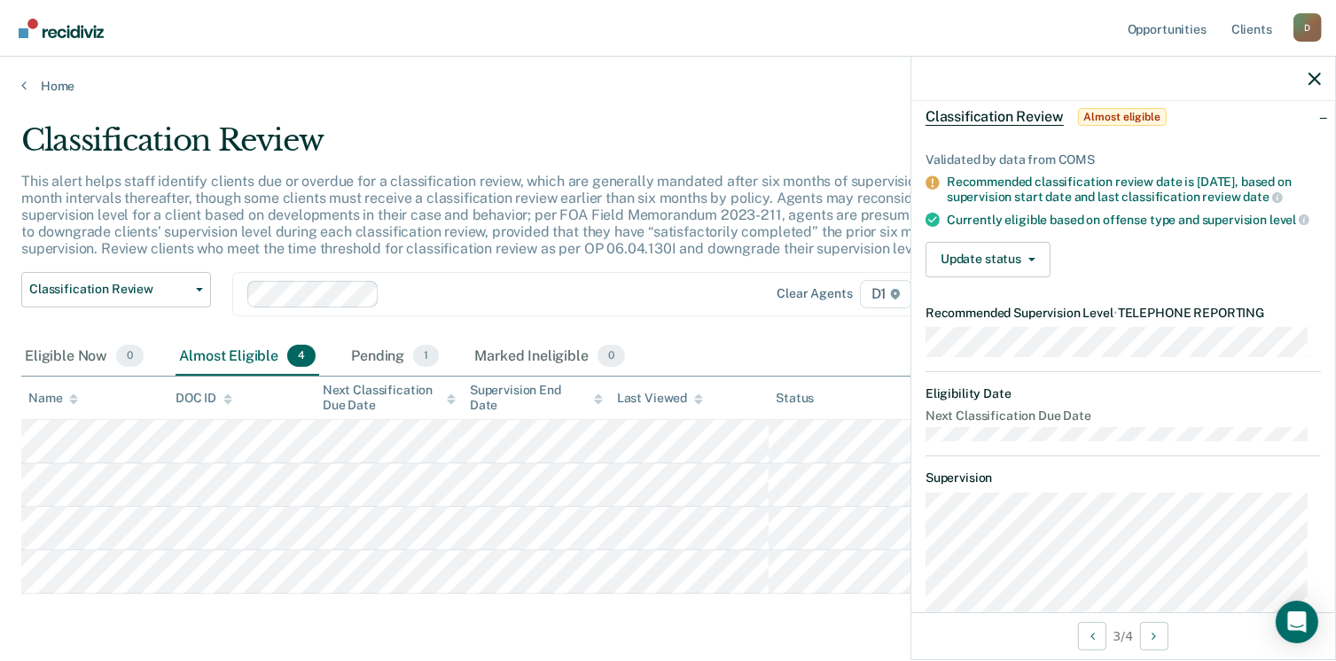
scroll to position [177, 0]
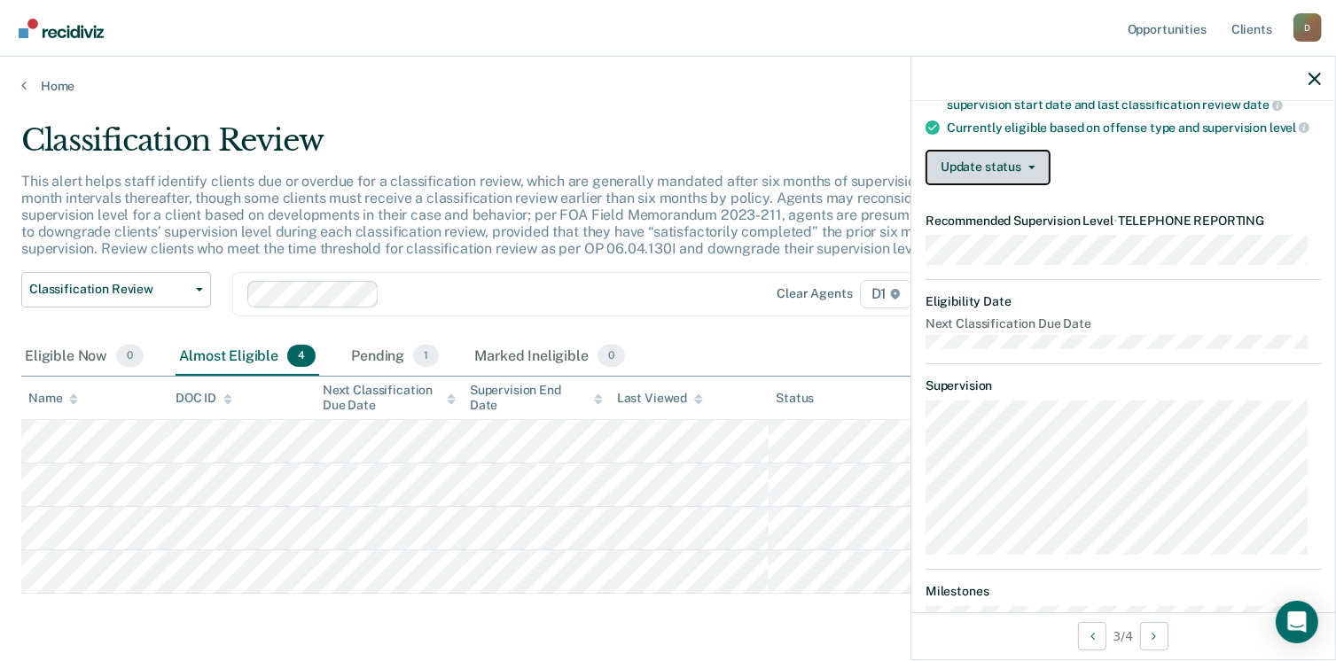
click at [990, 164] on button "Update status" at bounding box center [988, 167] width 125 height 35
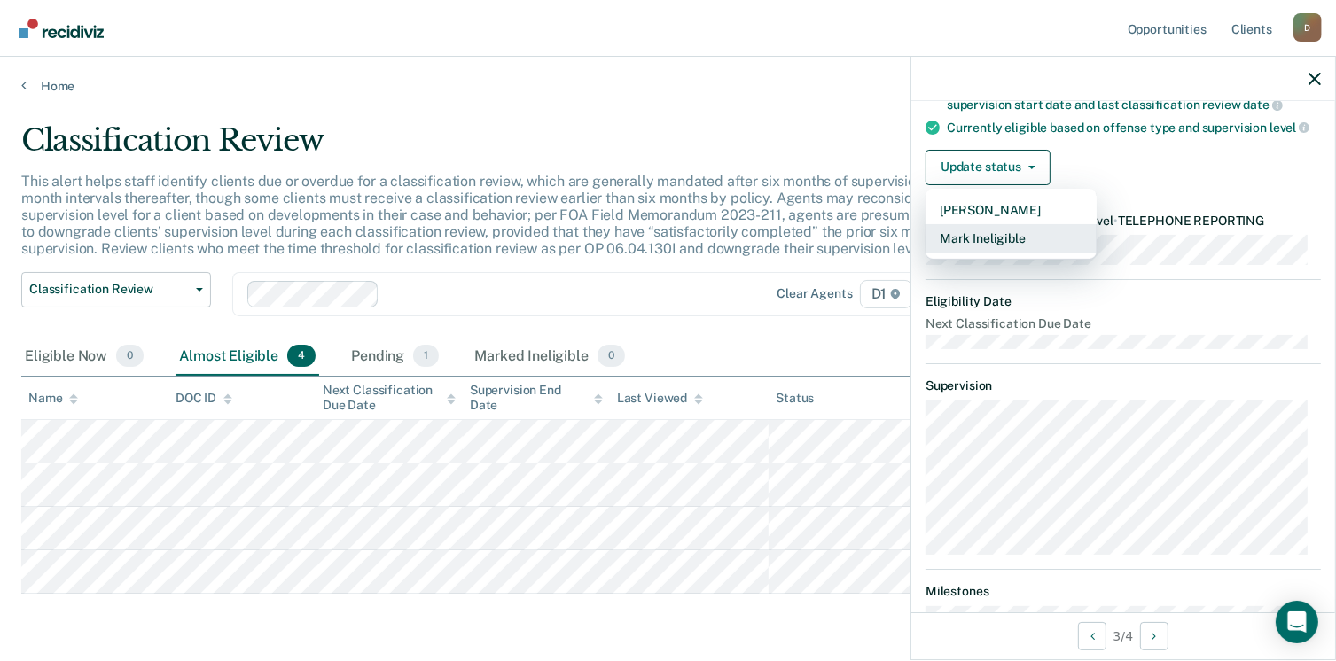
click at [988, 253] on button "Mark Ineligible" at bounding box center [1011, 238] width 171 height 28
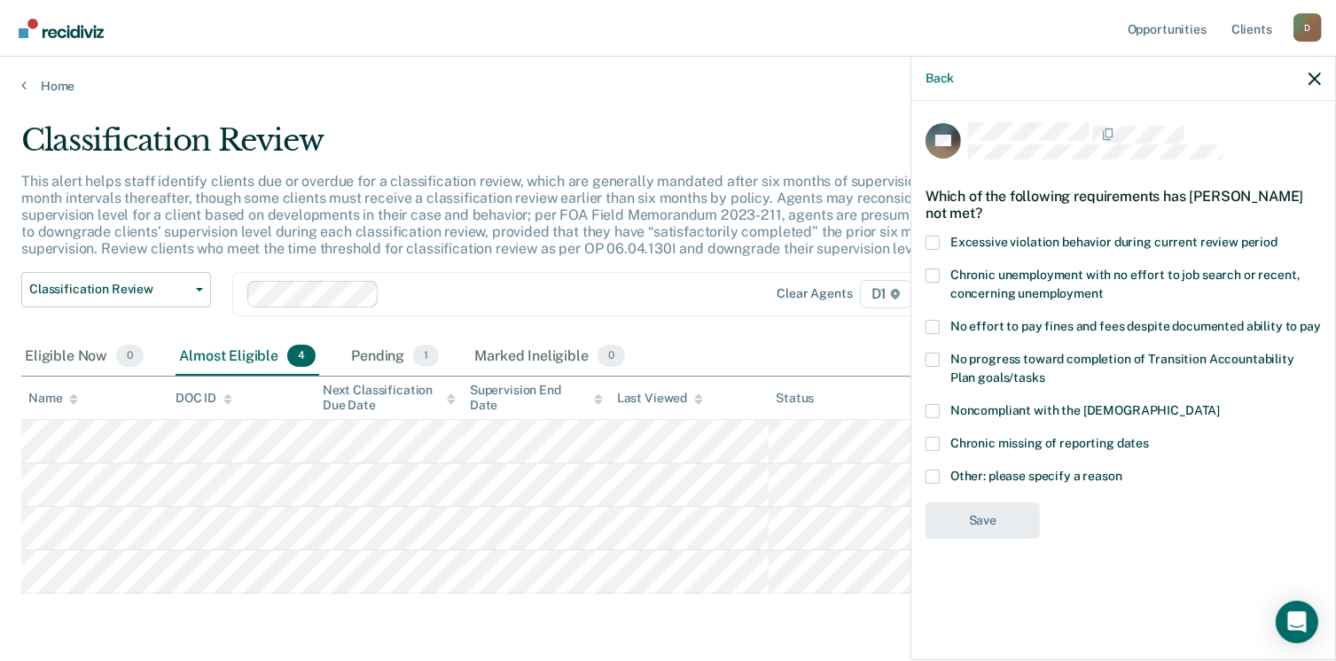
click at [939, 466] on div "Chronic missing of reporting dates" at bounding box center [1123, 453] width 395 height 33
click at [953, 473] on span "Other: please specify a reason" at bounding box center [1037, 476] width 172 height 14
click at [1123, 470] on input "Other: please specify a reason" at bounding box center [1123, 470] width 0 height 0
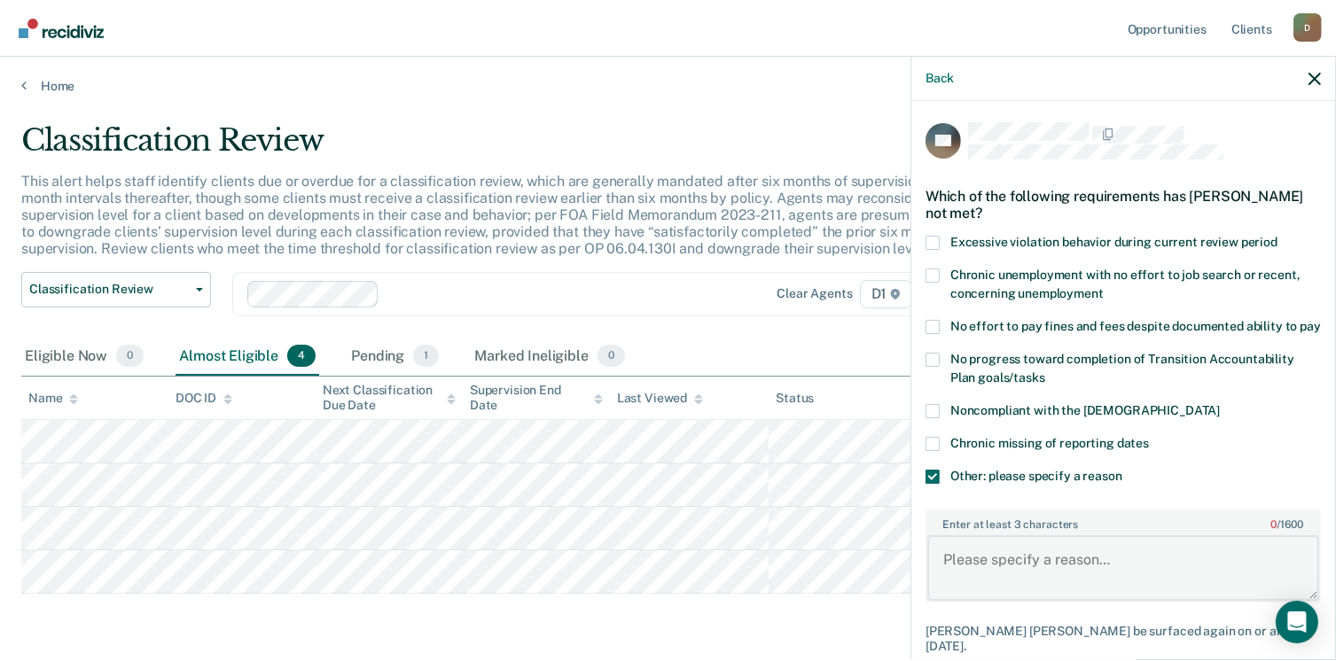
click at [1002, 574] on textarea "Enter at least 3 characters 0 / 1600" at bounding box center [1123, 569] width 392 height 66
type textarea "A"
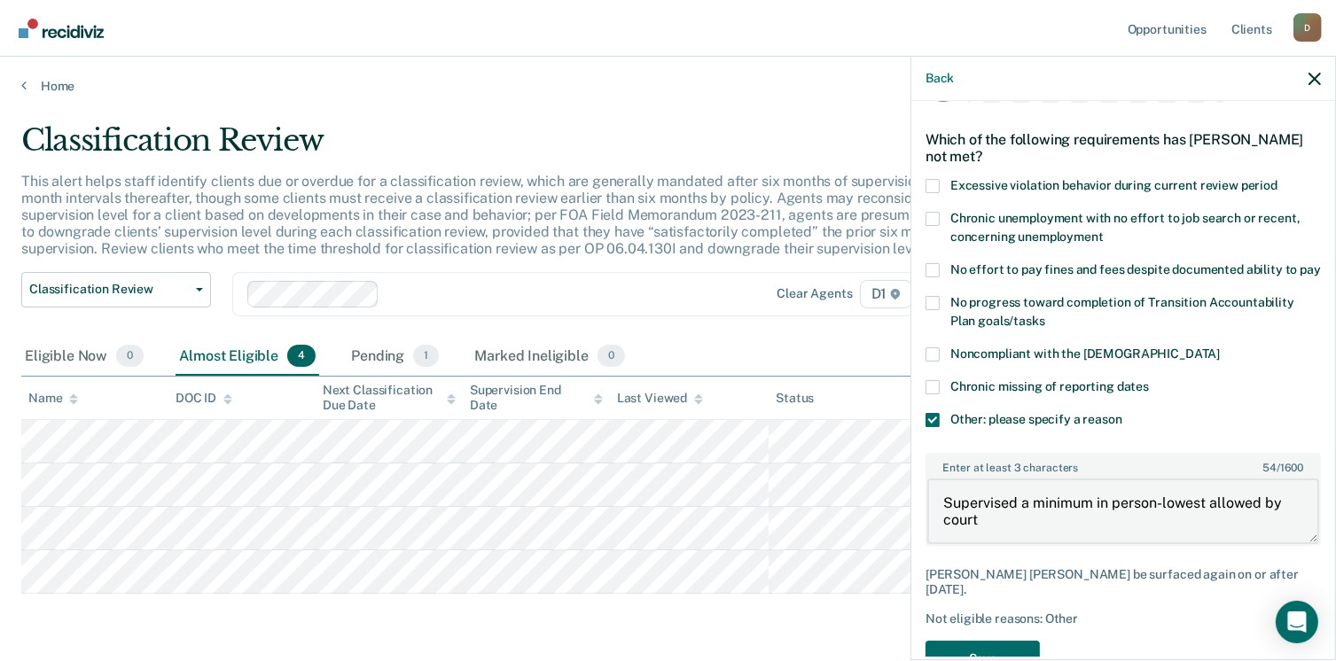
scroll to position [109, 0]
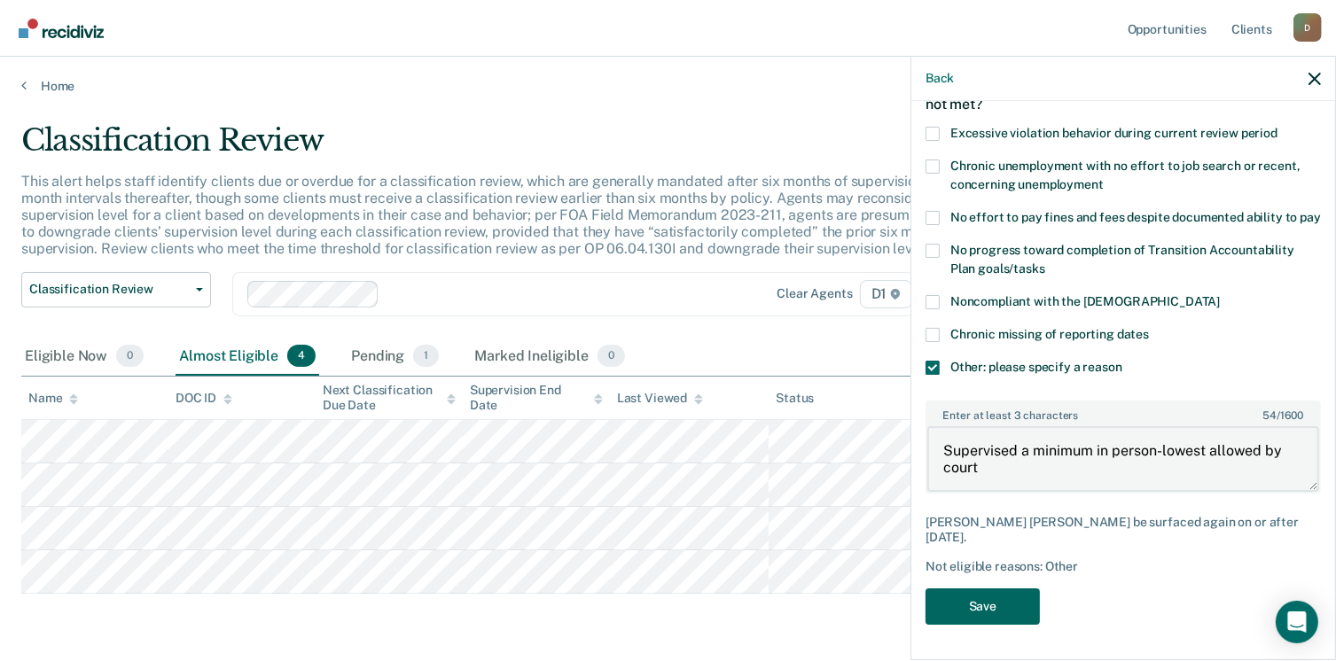
type textarea "Supervised a minimum in person-lowest allowed by court"
click at [987, 614] on button "Save" at bounding box center [983, 607] width 114 height 36
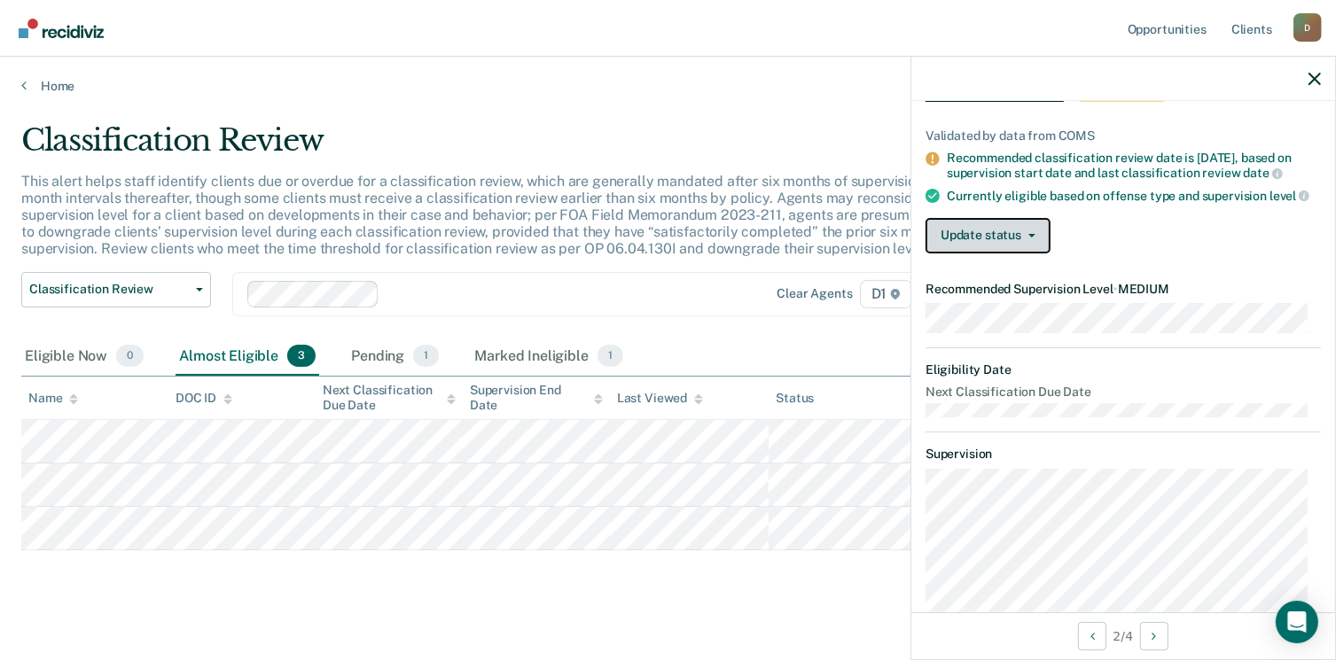
click at [990, 239] on button "Update status" at bounding box center [988, 235] width 125 height 35
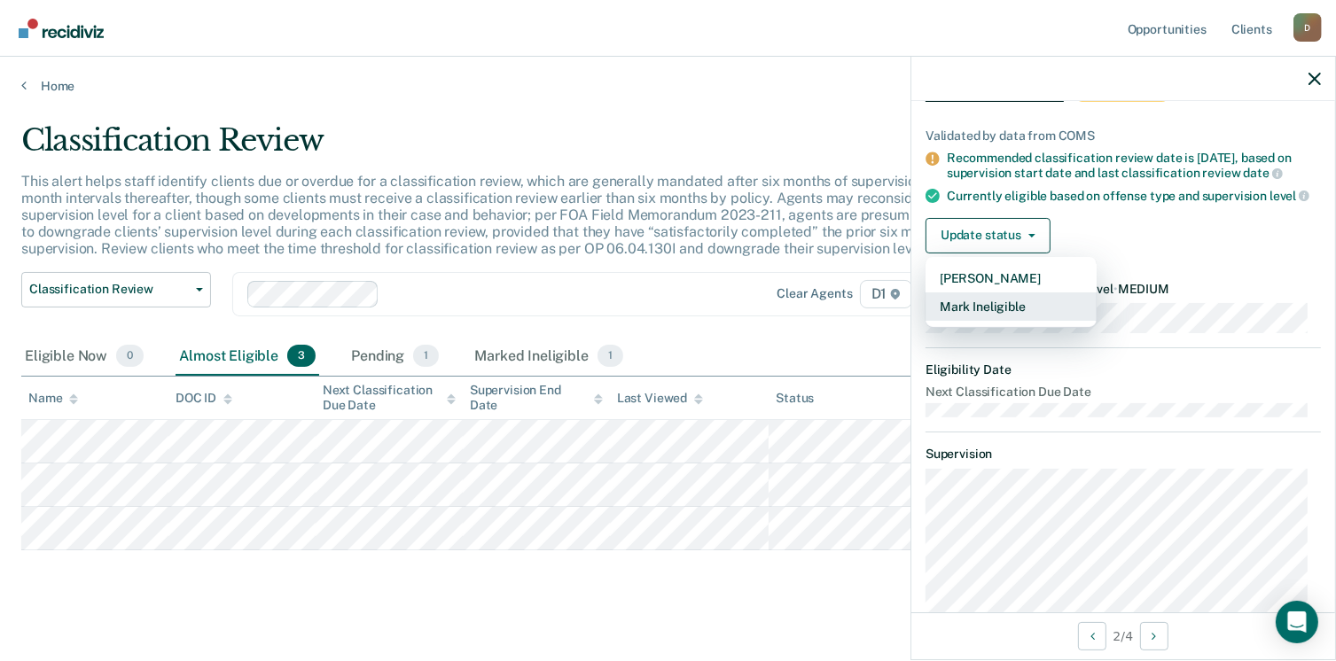
click at [996, 321] on button "Mark Ineligible" at bounding box center [1011, 307] width 171 height 28
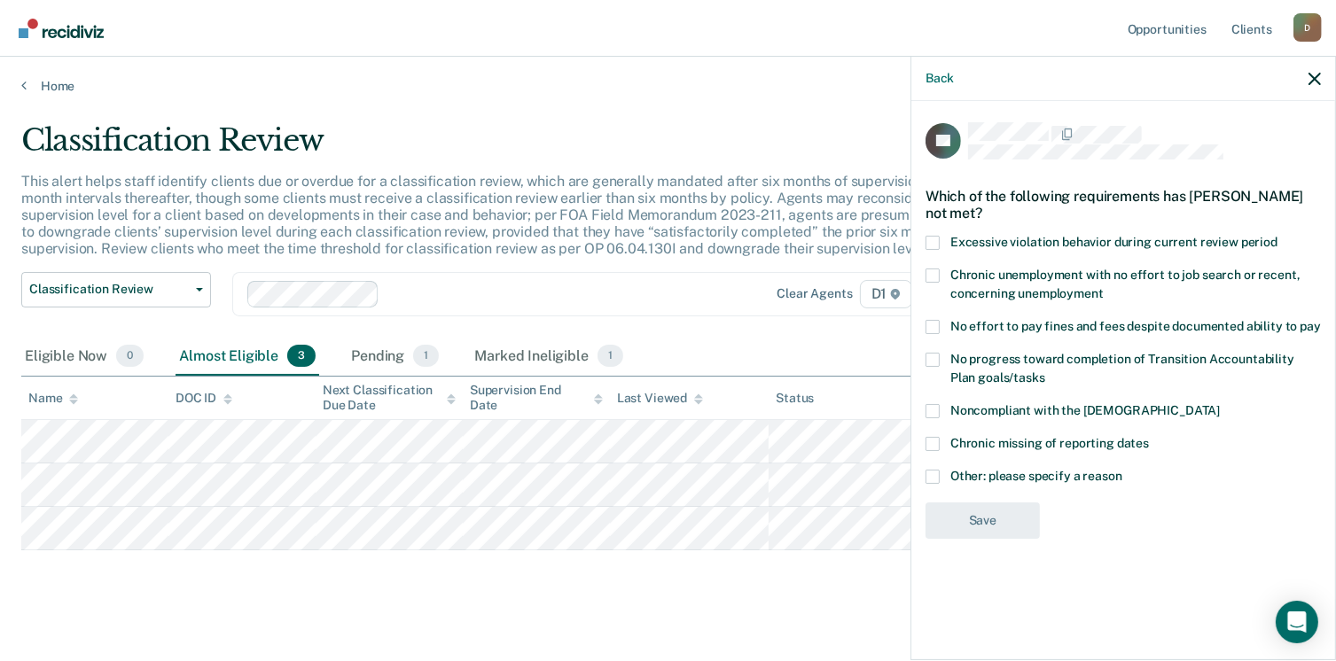
scroll to position [0, 0]
click at [951, 473] on span "Other: please specify a reason" at bounding box center [1037, 476] width 172 height 14
click at [1123, 470] on input "Other: please specify a reason" at bounding box center [1123, 470] width 0 height 0
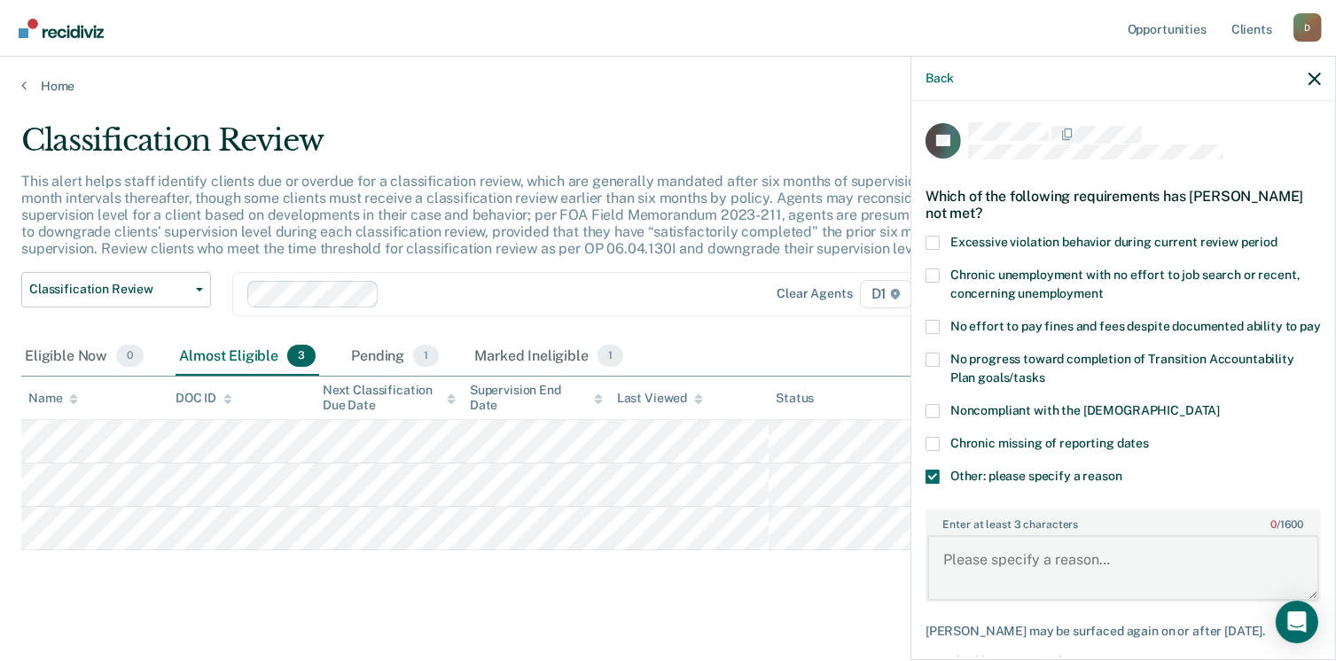
click at [966, 568] on textarea "Enter at least 3 characters 0 / 1600" at bounding box center [1123, 569] width 392 height 66
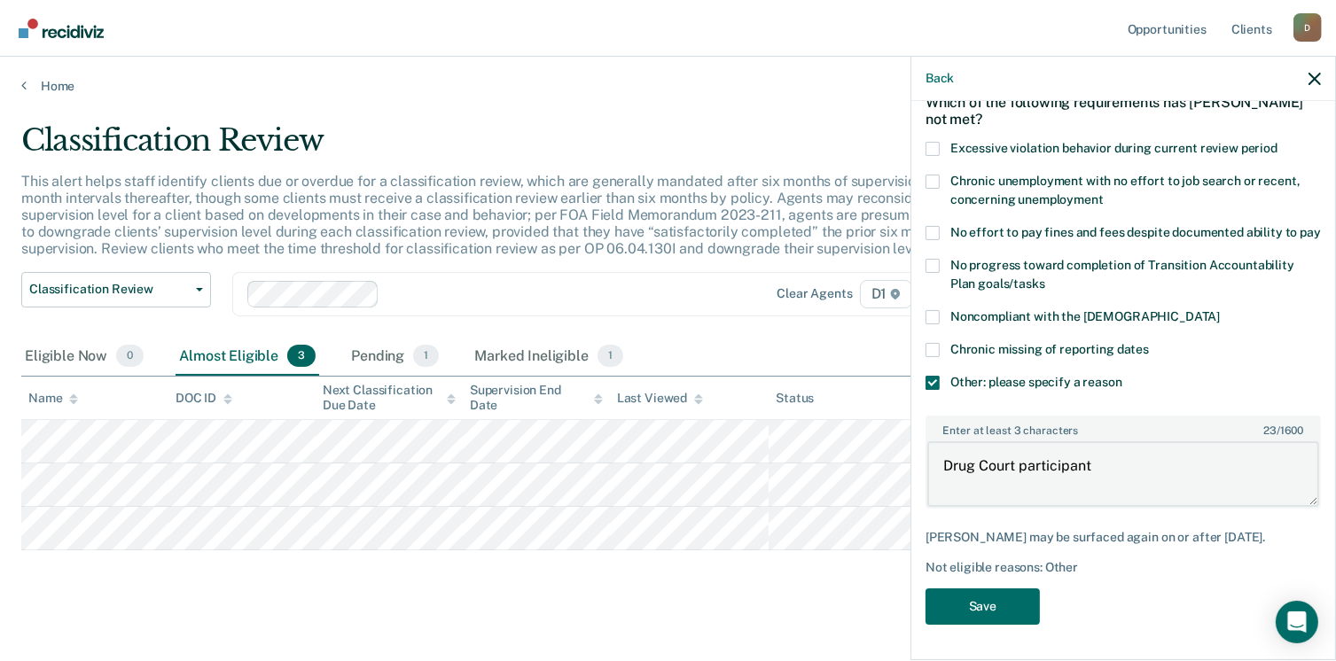
scroll to position [109, 0]
type textarea "Drug Court participant"
click at [953, 616] on button "Save" at bounding box center [983, 607] width 114 height 36
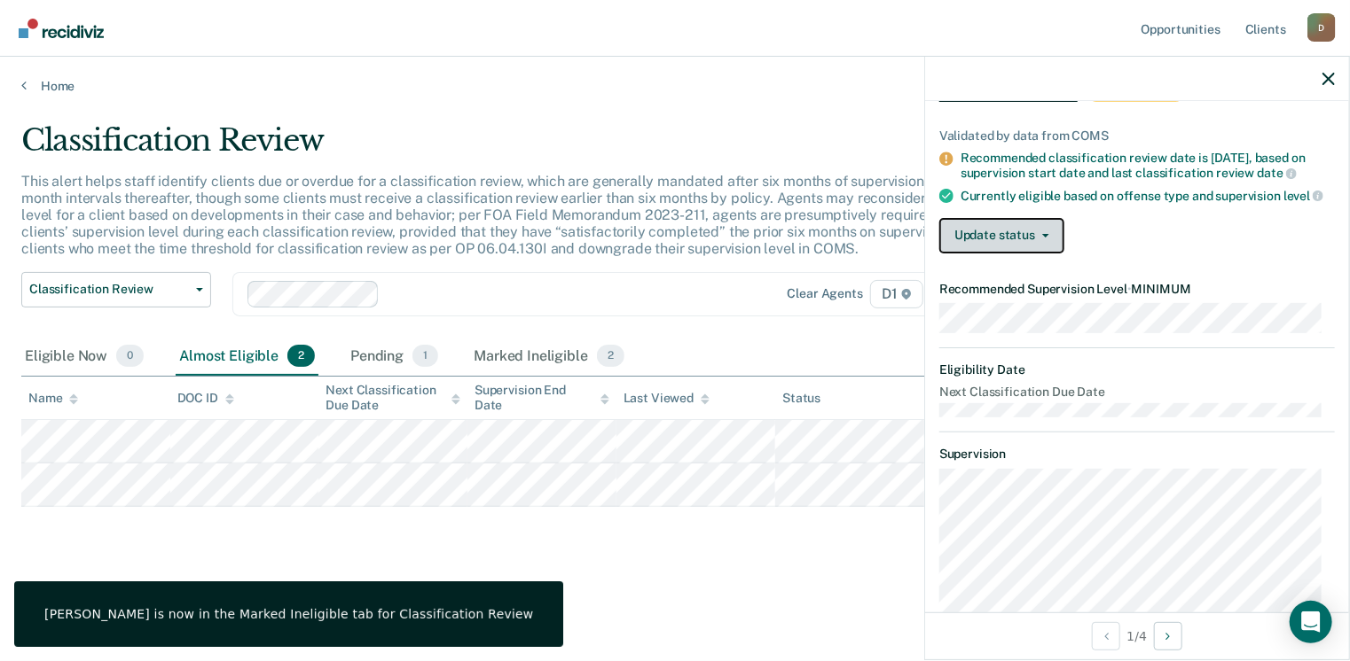
click at [993, 254] on button "Update status" at bounding box center [1001, 235] width 125 height 35
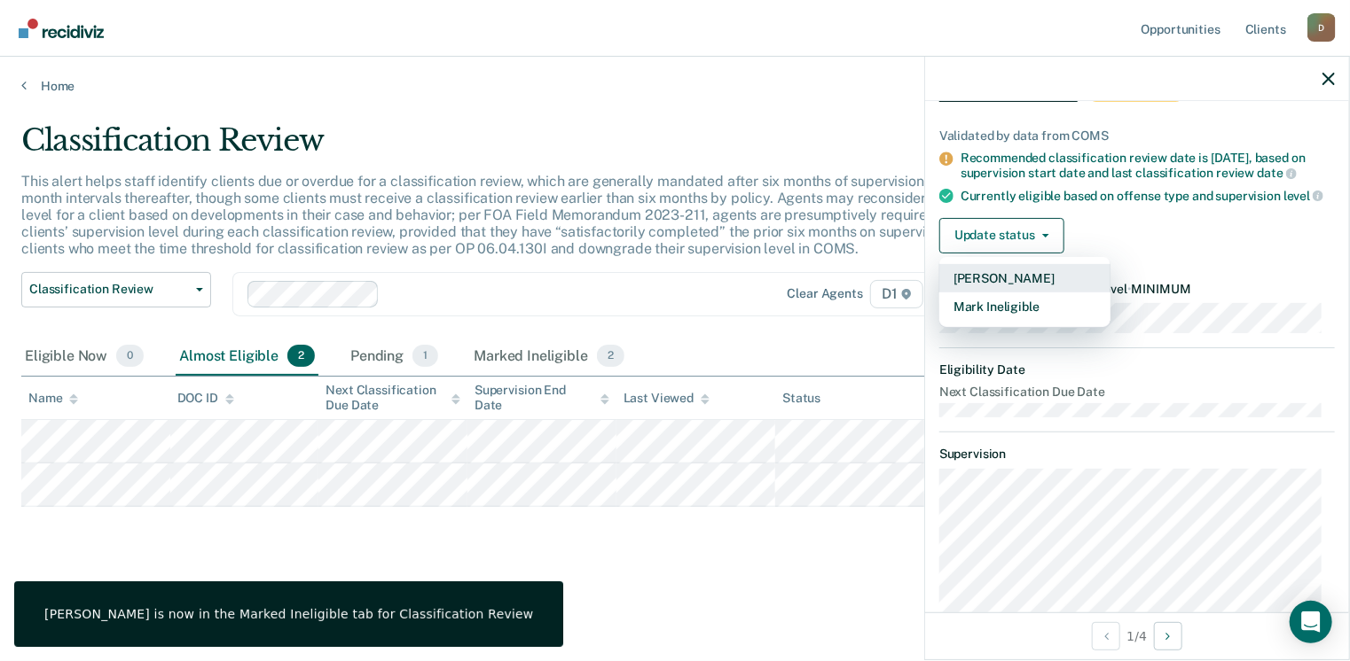
click at [1019, 293] on button "[PERSON_NAME]" at bounding box center [1024, 278] width 171 height 28
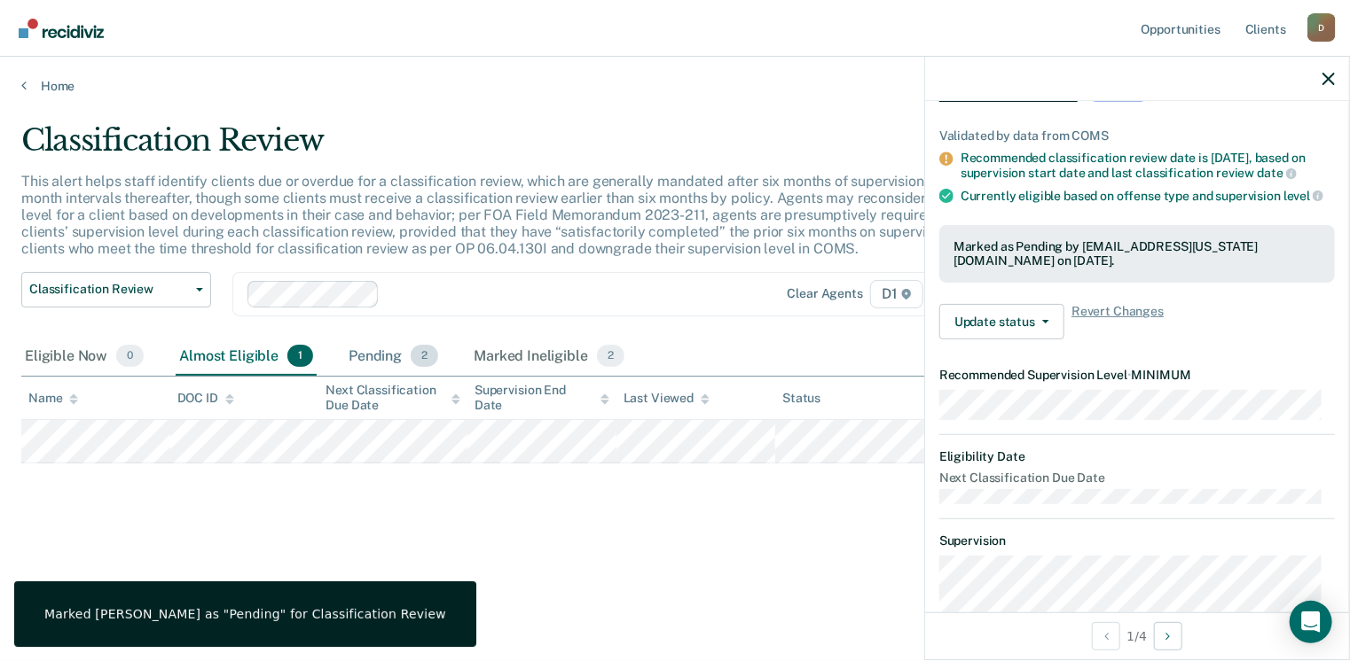
click at [376, 353] on div "Pending 2" at bounding box center [393, 357] width 97 height 39
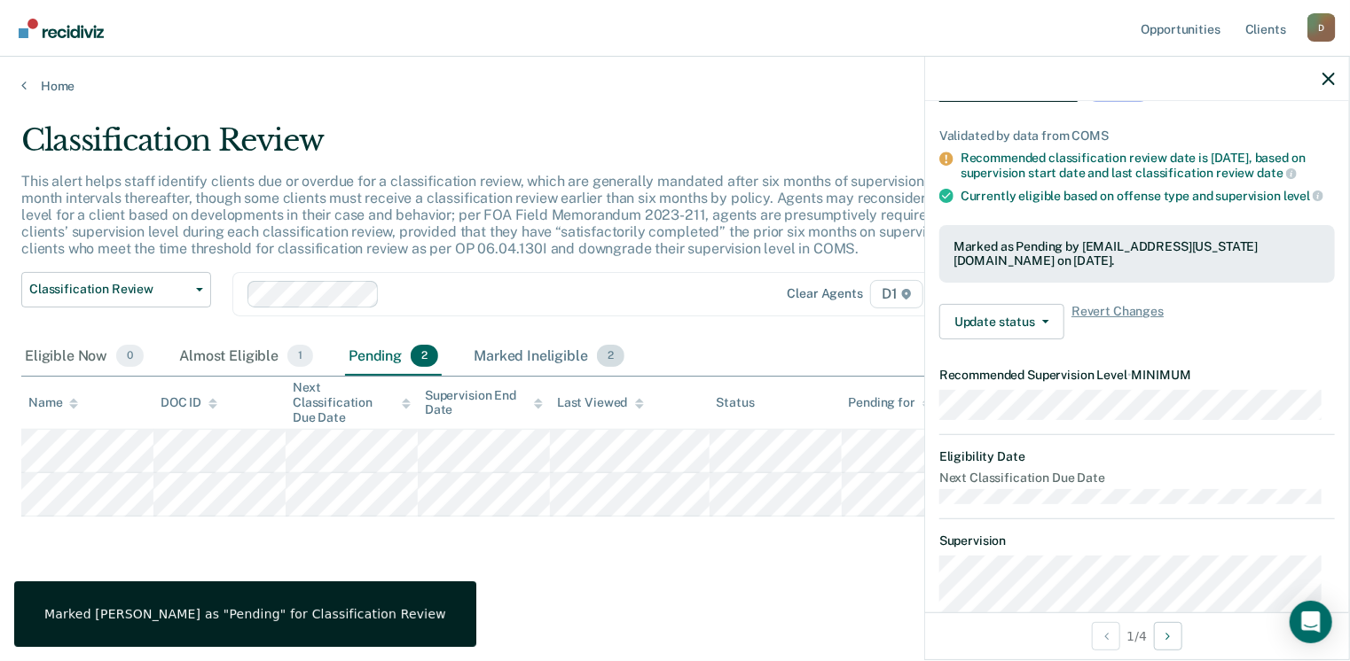
click at [549, 352] on div "Marked Ineligible 2" at bounding box center [549, 357] width 158 height 39
click at [59, 358] on div "Eligible Now 0" at bounding box center [84, 357] width 126 height 39
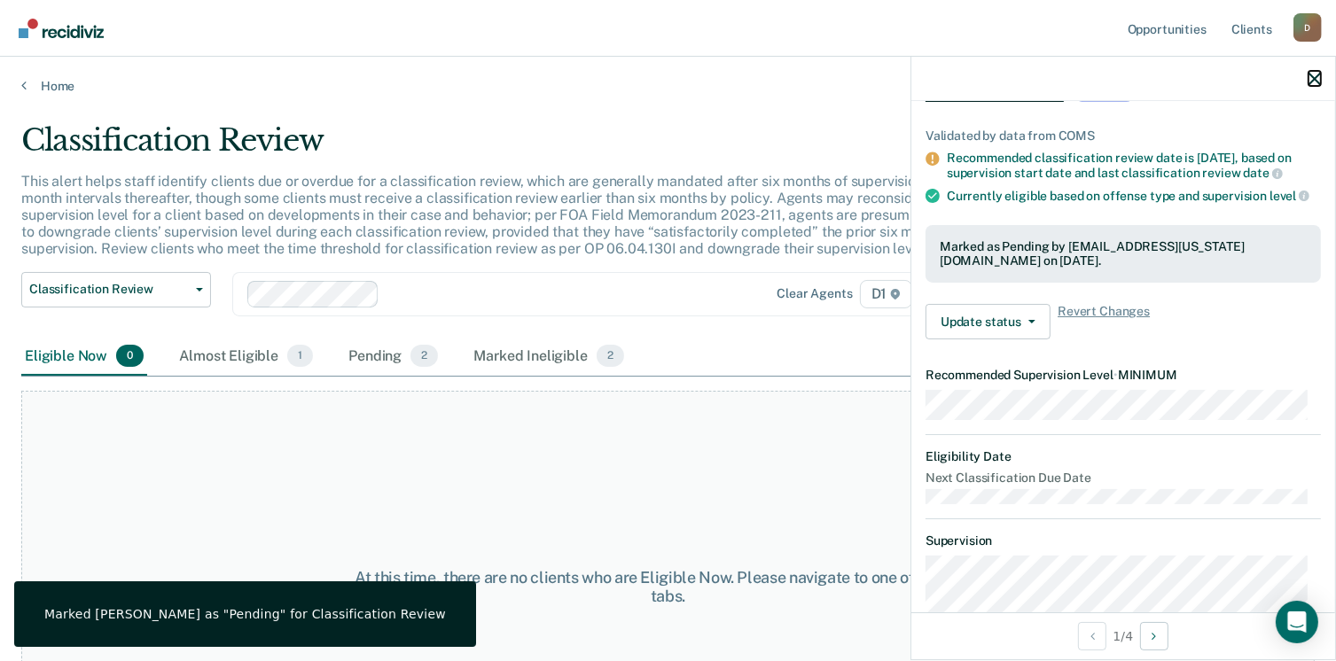
click at [1318, 82] on icon "button" at bounding box center [1315, 79] width 12 height 12
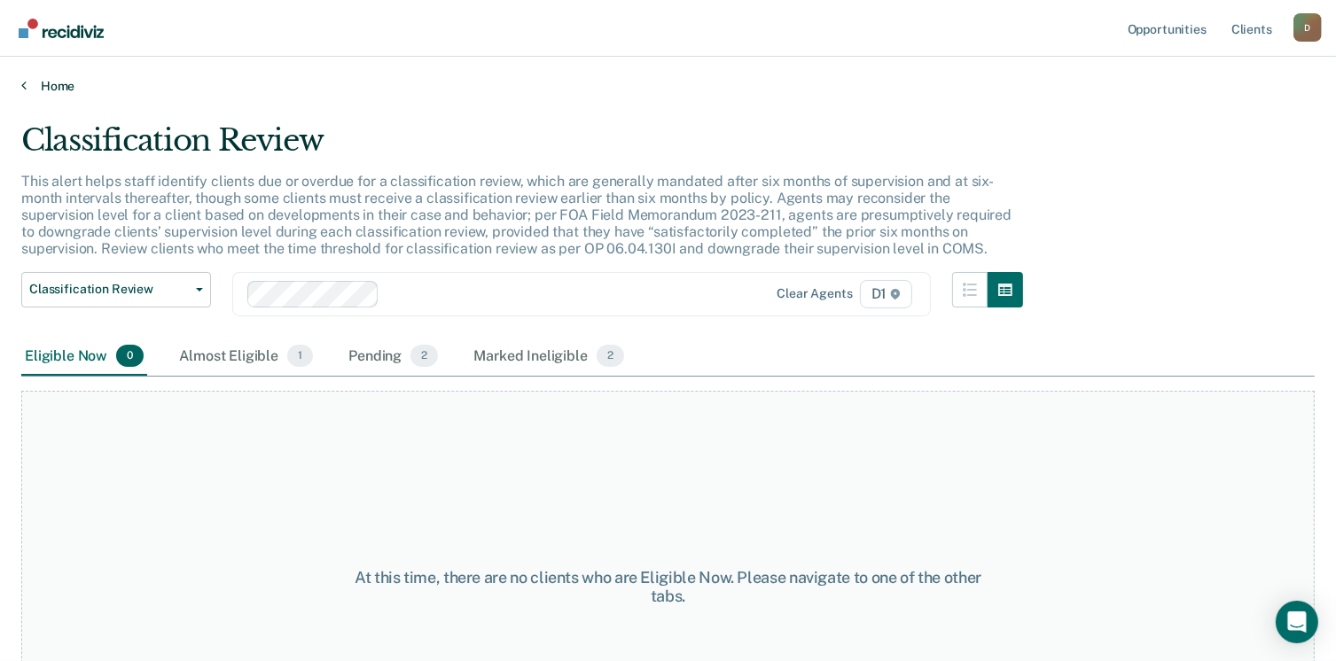
click at [40, 88] on link "Home" at bounding box center [668, 86] width 1294 height 16
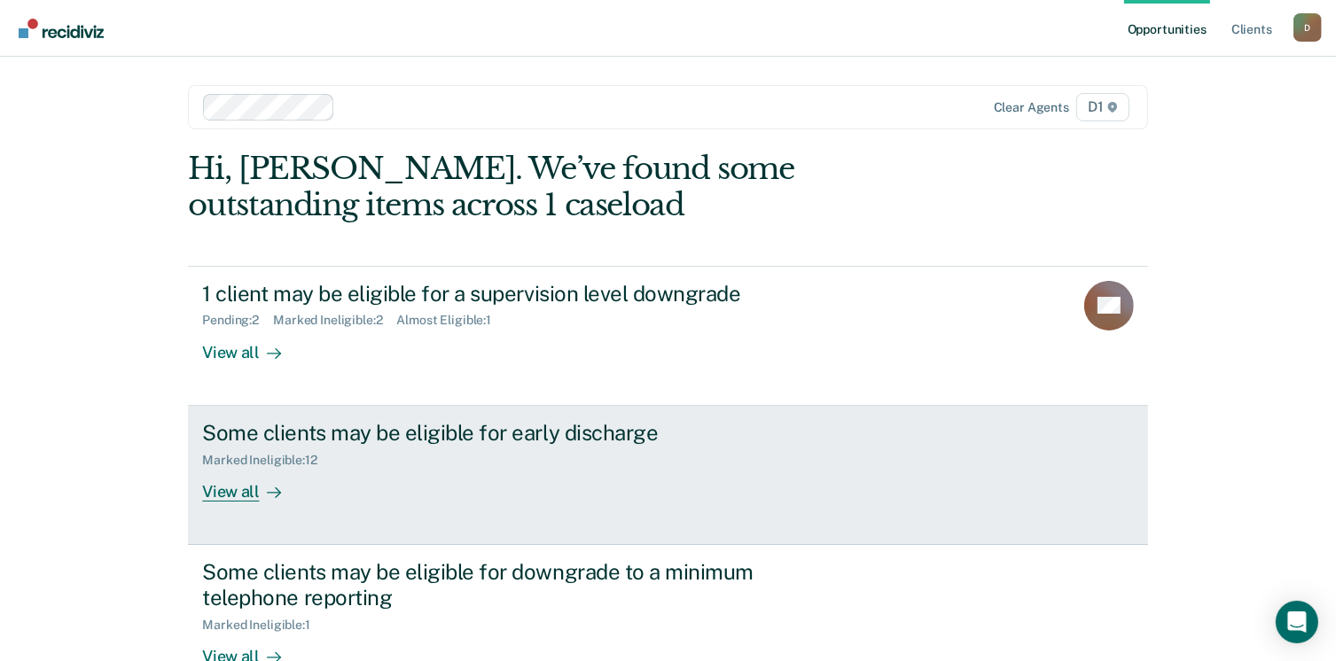
scroll to position [89, 0]
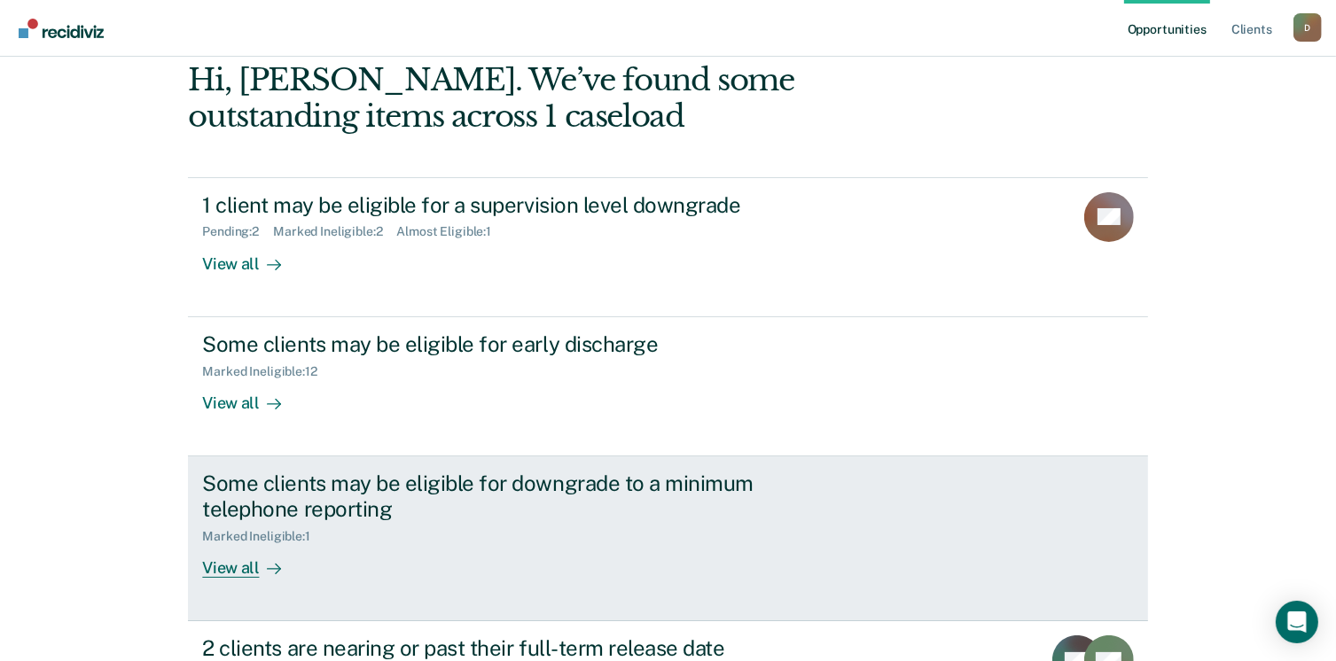
click at [291, 583] on link "Some clients may be eligible for downgrade to a minimum telephone reporting Mar…" at bounding box center [667, 539] width 959 height 165
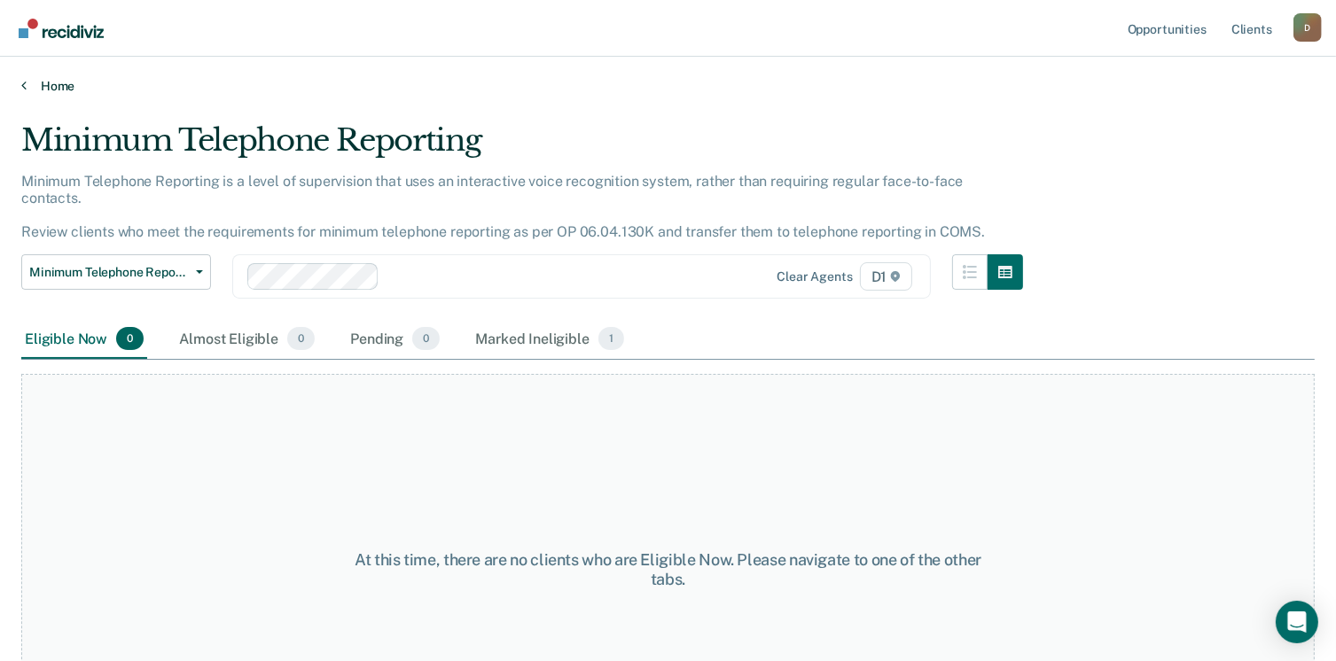
click at [31, 90] on link "Home" at bounding box center [668, 86] width 1294 height 16
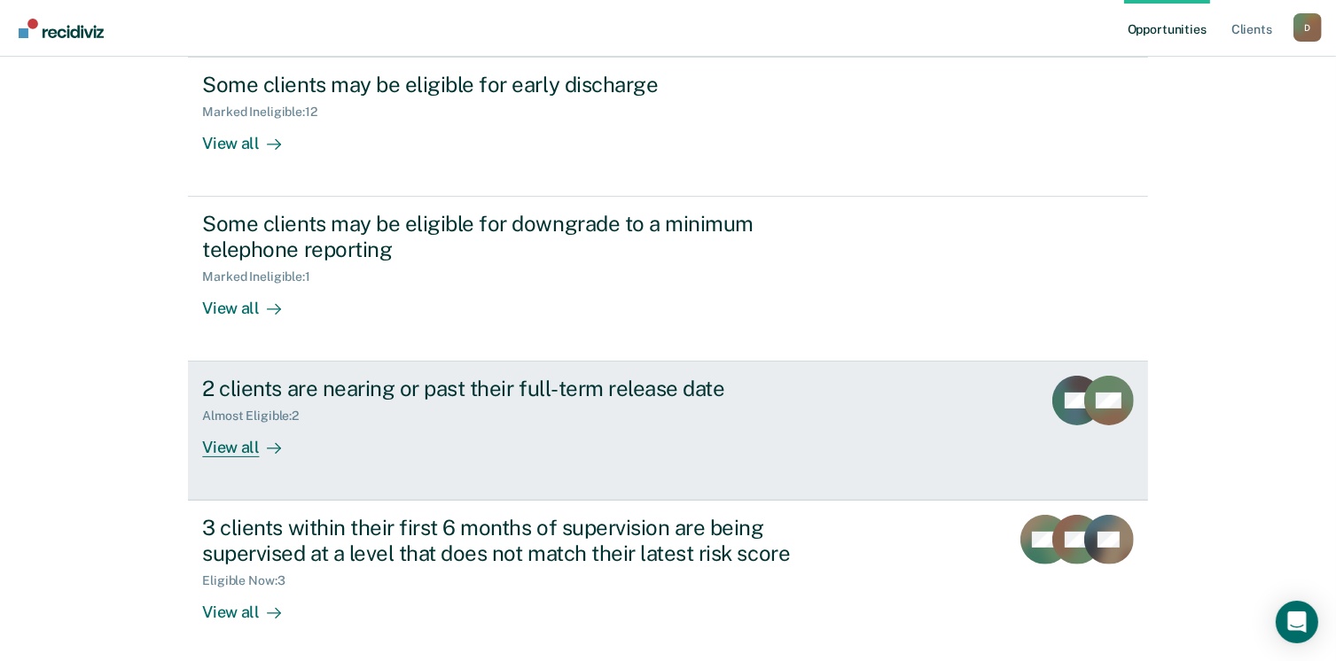
scroll to position [355, 0]
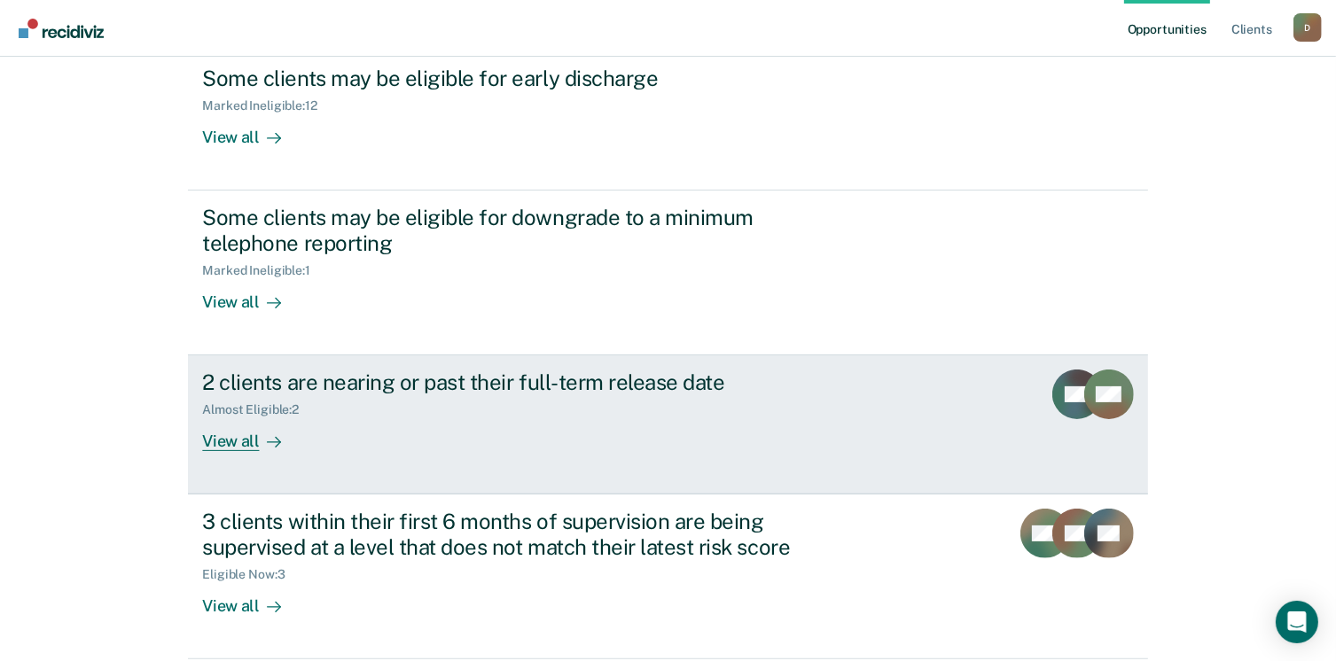
click at [214, 438] on div "View all" at bounding box center [251, 435] width 99 height 35
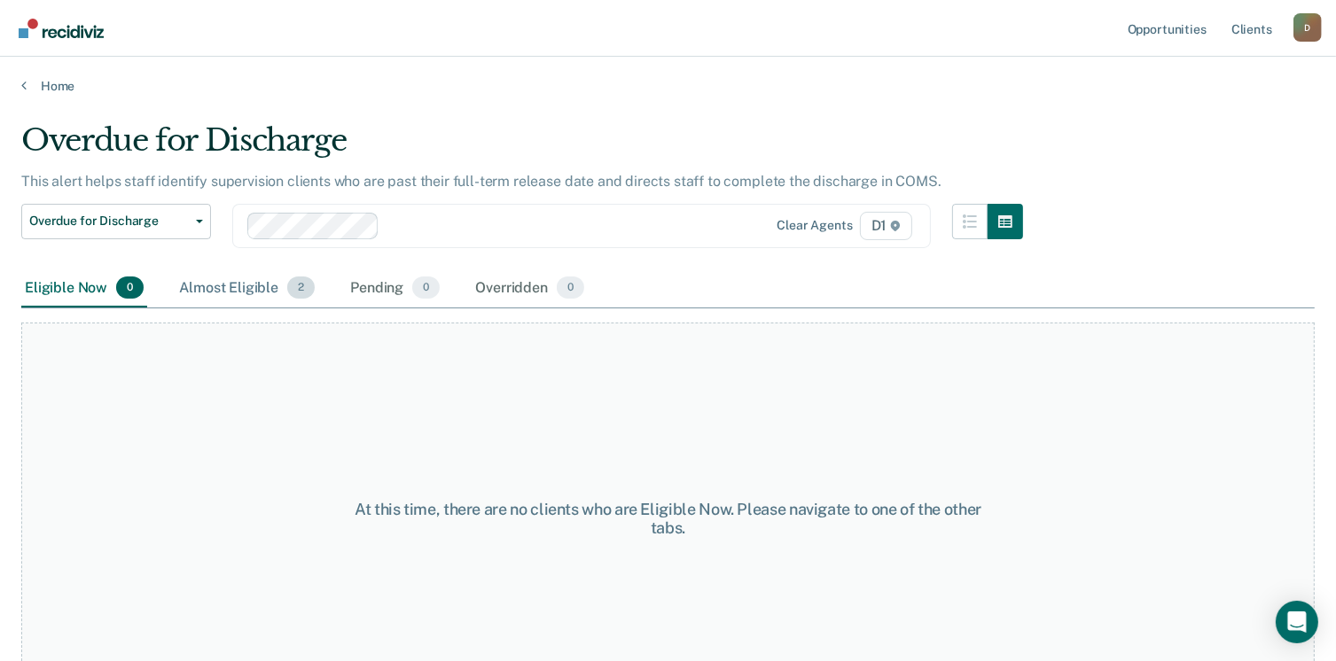
click at [242, 298] on div "Almost Eligible 2" at bounding box center [247, 289] width 143 height 39
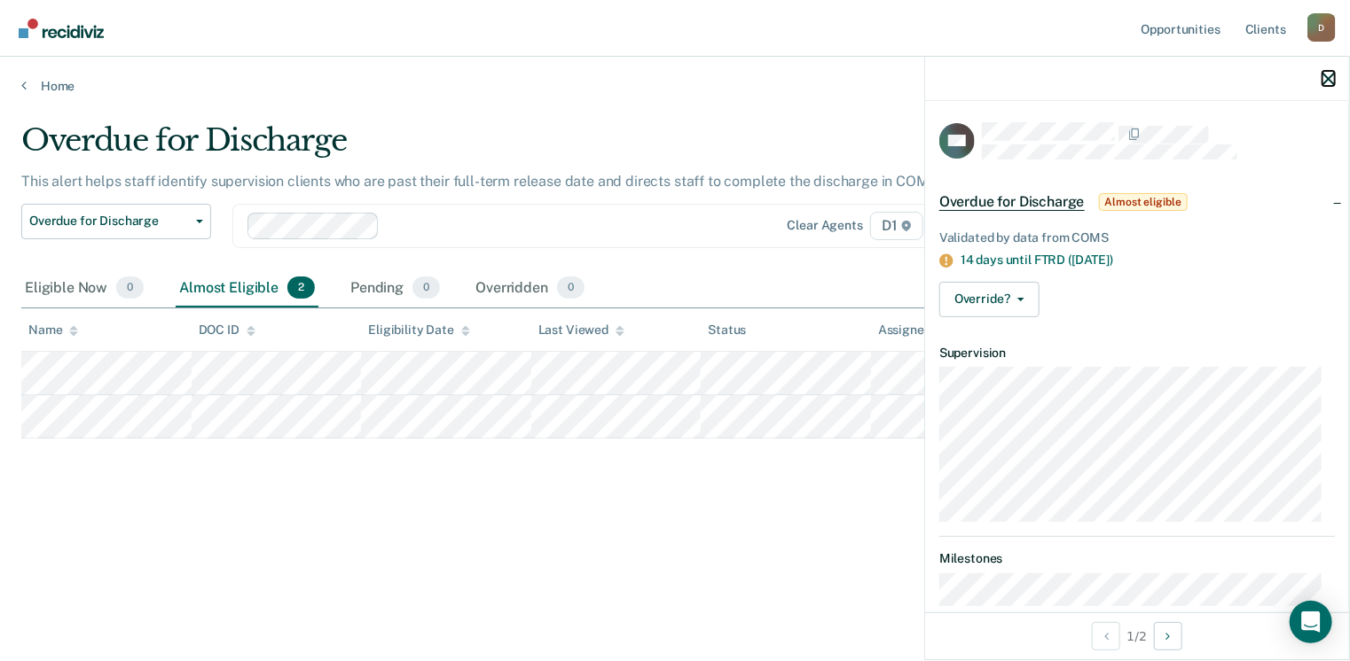
click at [1323, 82] on icon "button" at bounding box center [1328, 79] width 12 height 12
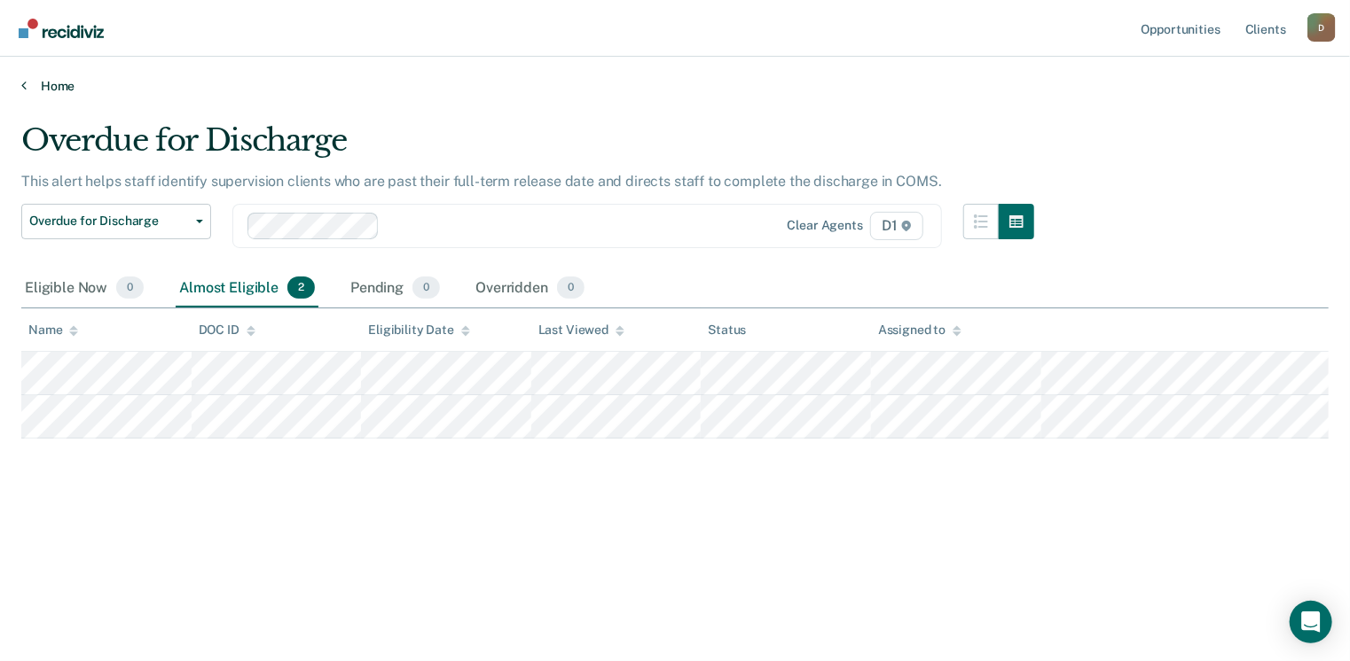
click at [43, 80] on link "Home" at bounding box center [674, 86] width 1307 height 16
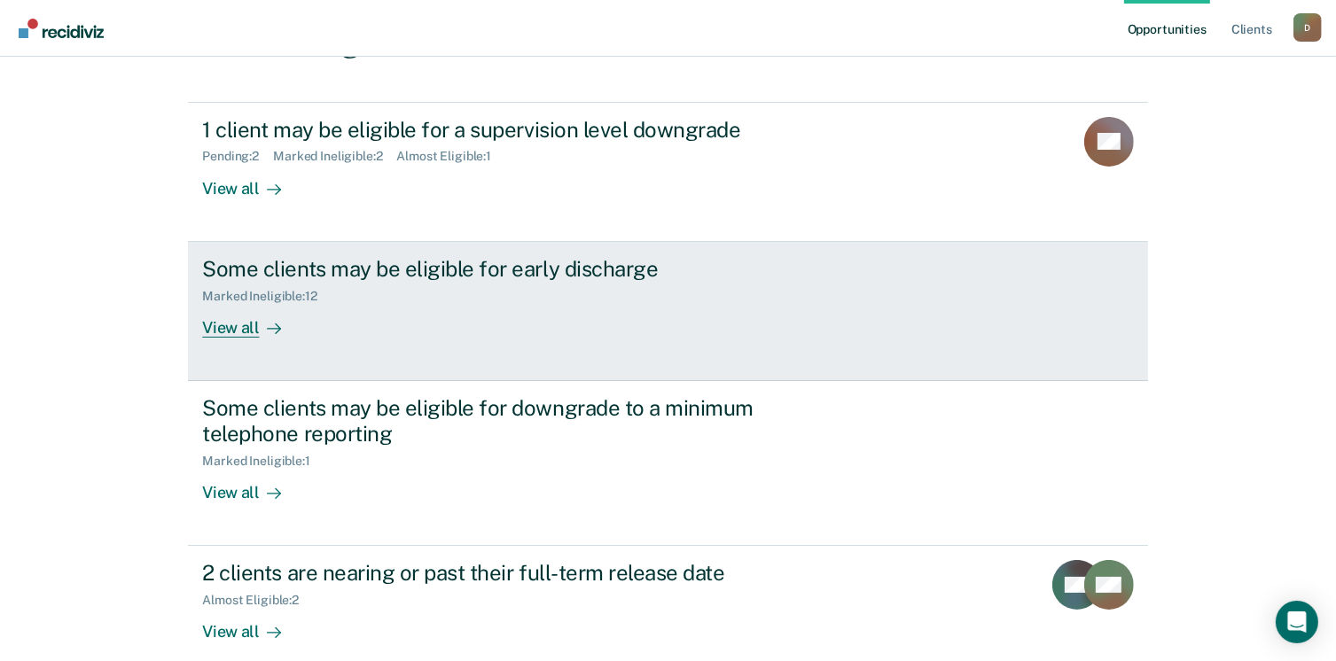
scroll to position [355, 0]
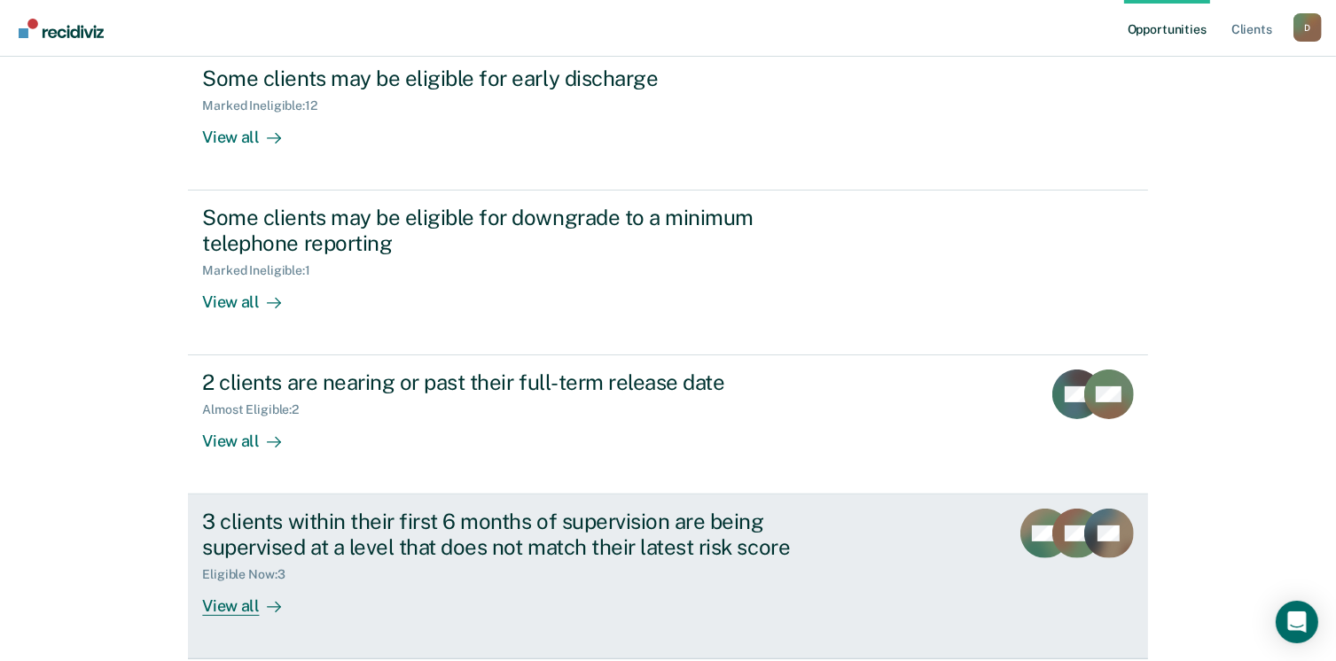
click at [565, 606] on div "3 clients within their first 6 months of supervision are being supervised at a …" at bounding box center [534, 562] width 665 height 107
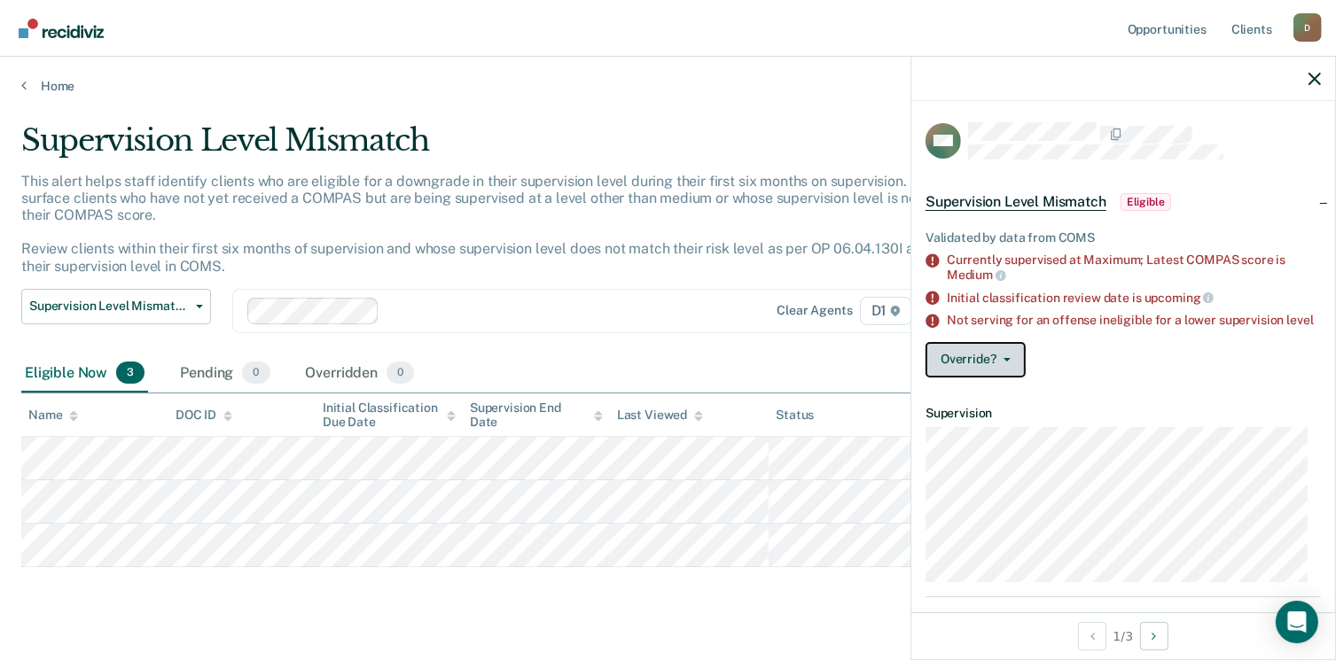
click at [983, 372] on button "Override?" at bounding box center [976, 359] width 100 height 35
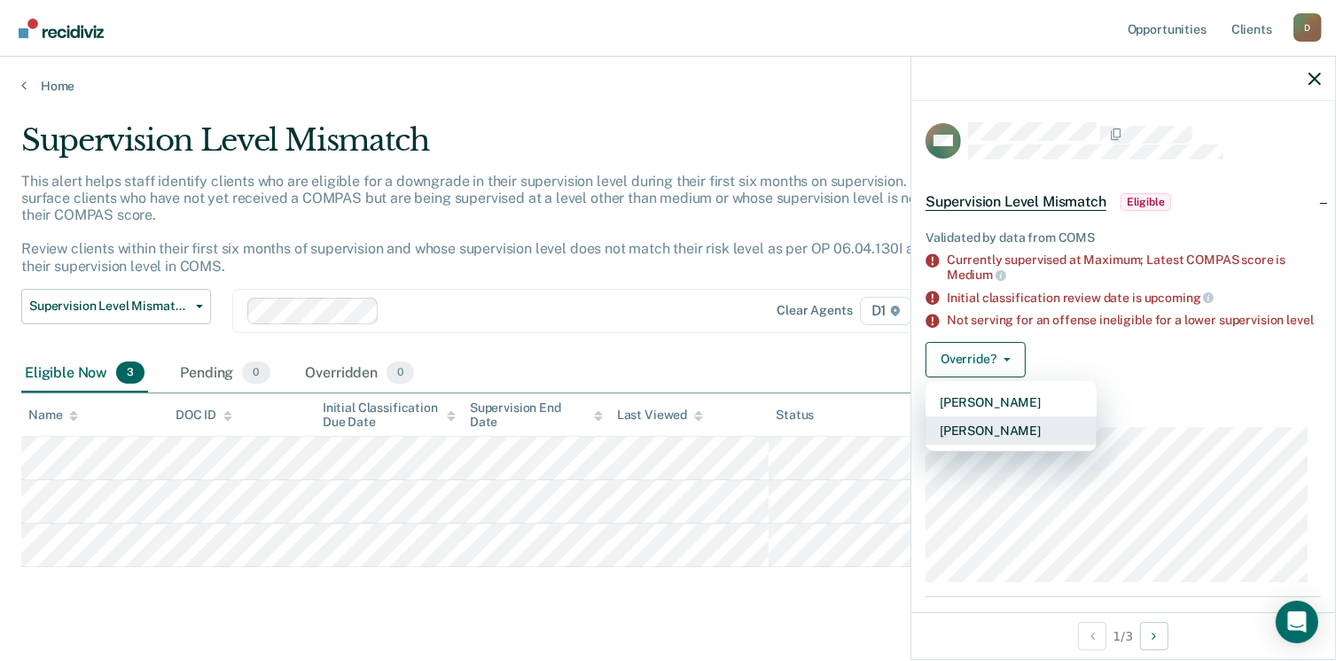
click at [1018, 445] on button "[PERSON_NAME]" at bounding box center [1011, 431] width 171 height 28
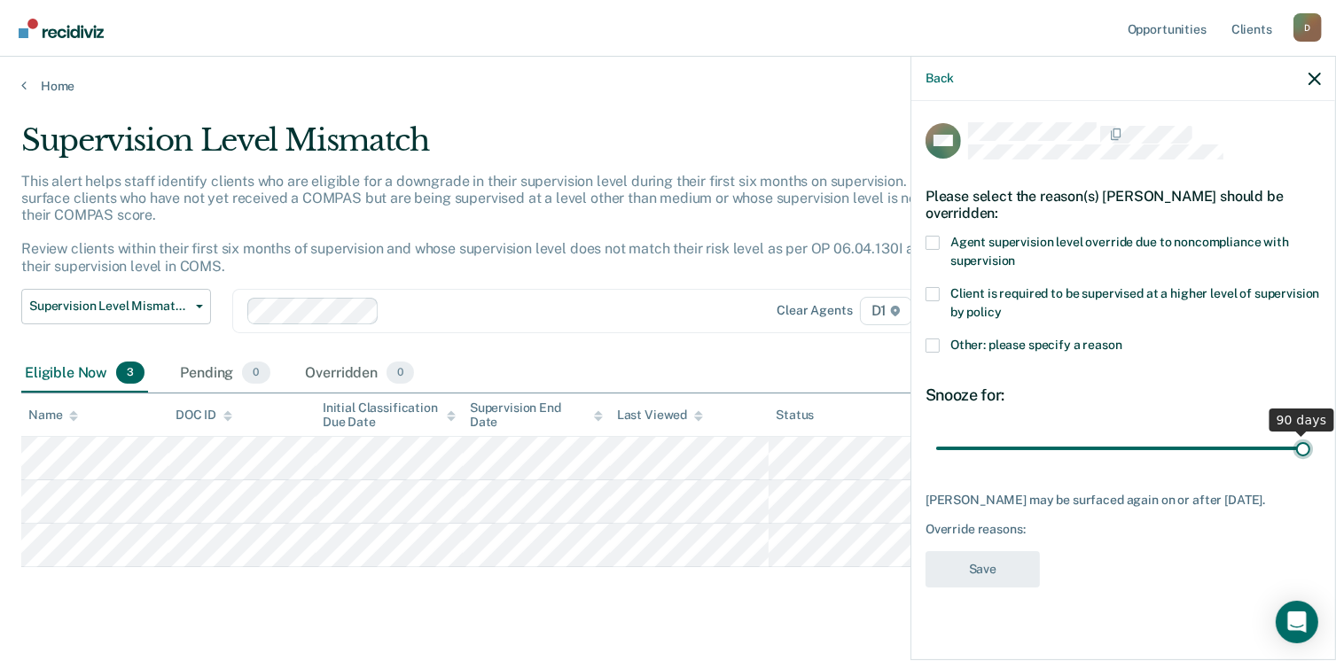
drag, startPoint x: 1062, startPoint y: 445, endPoint x: 1380, endPoint y: 444, distance: 317.4
type input "90"
click at [1311, 444] on input "range" at bounding box center [1123, 449] width 374 height 31
click at [959, 356] on div "Other: please specify a reason" at bounding box center [1123, 355] width 395 height 33
click at [943, 352] on label "Other: please specify a reason" at bounding box center [1123, 348] width 395 height 19
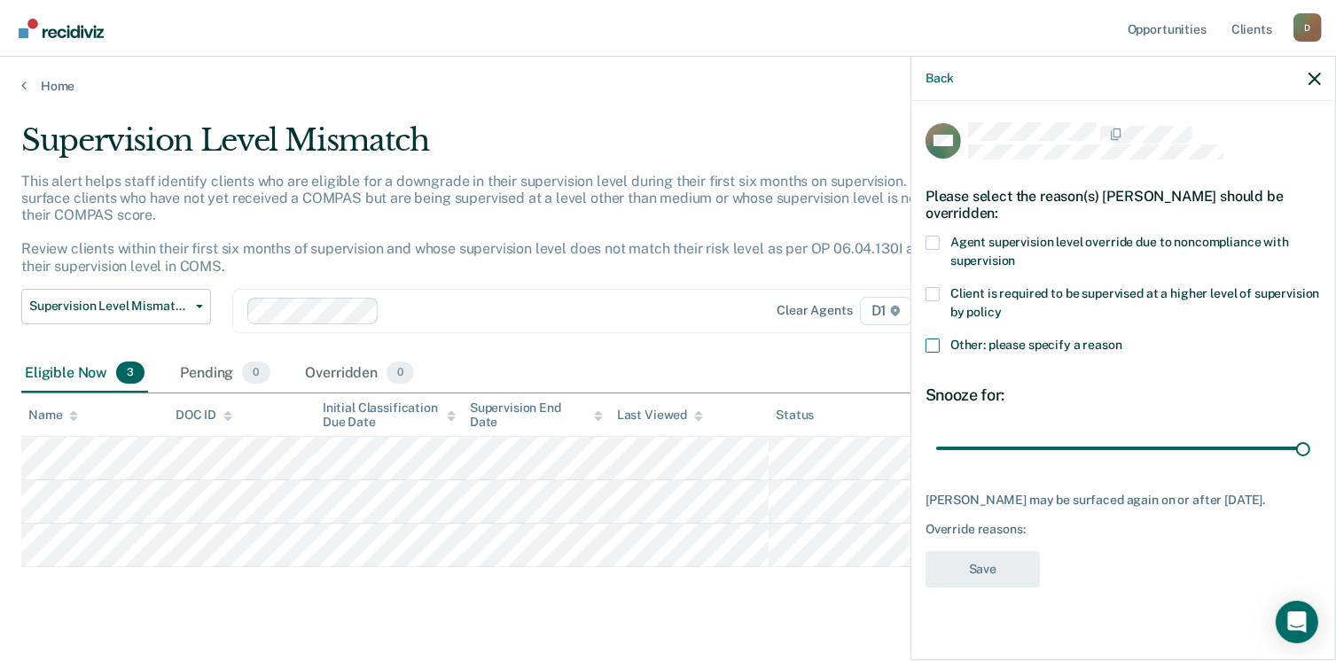
click at [1123, 339] on input "Other: please specify a reason" at bounding box center [1123, 339] width 0 height 0
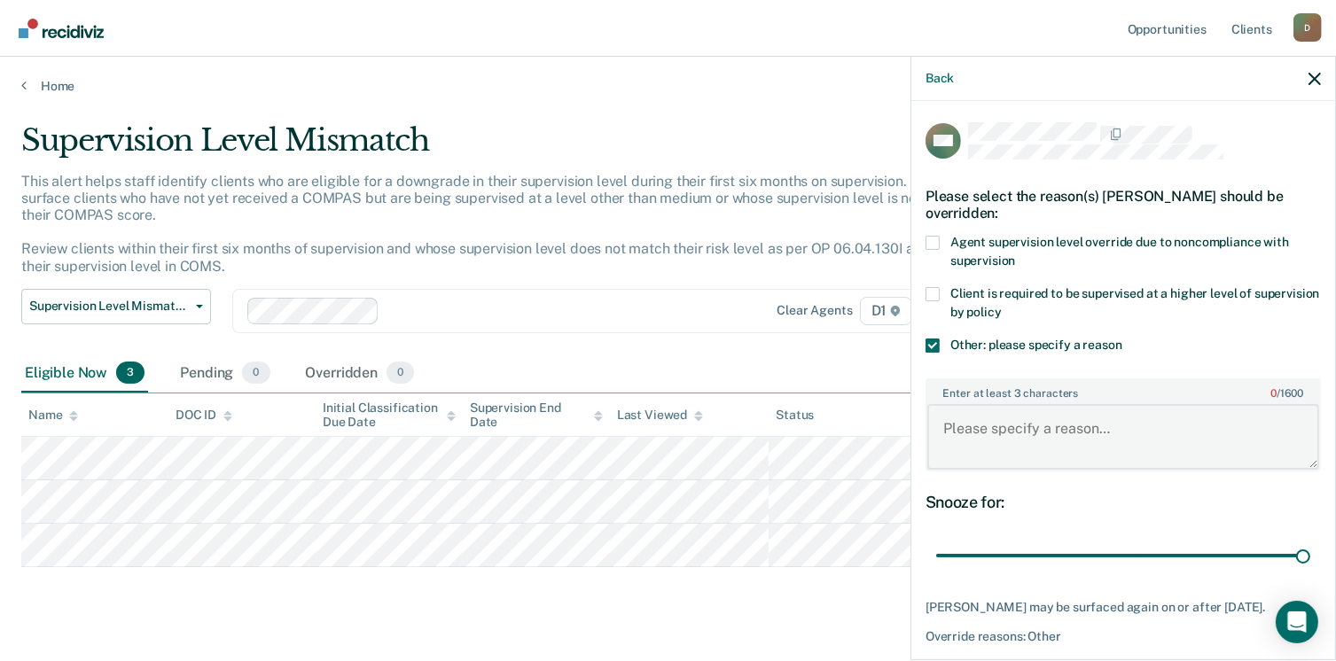
click at [1000, 444] on textarea "Enter at least 3 characters 0 / 1600" at bounding box center [1123, 437] width 392 height 66
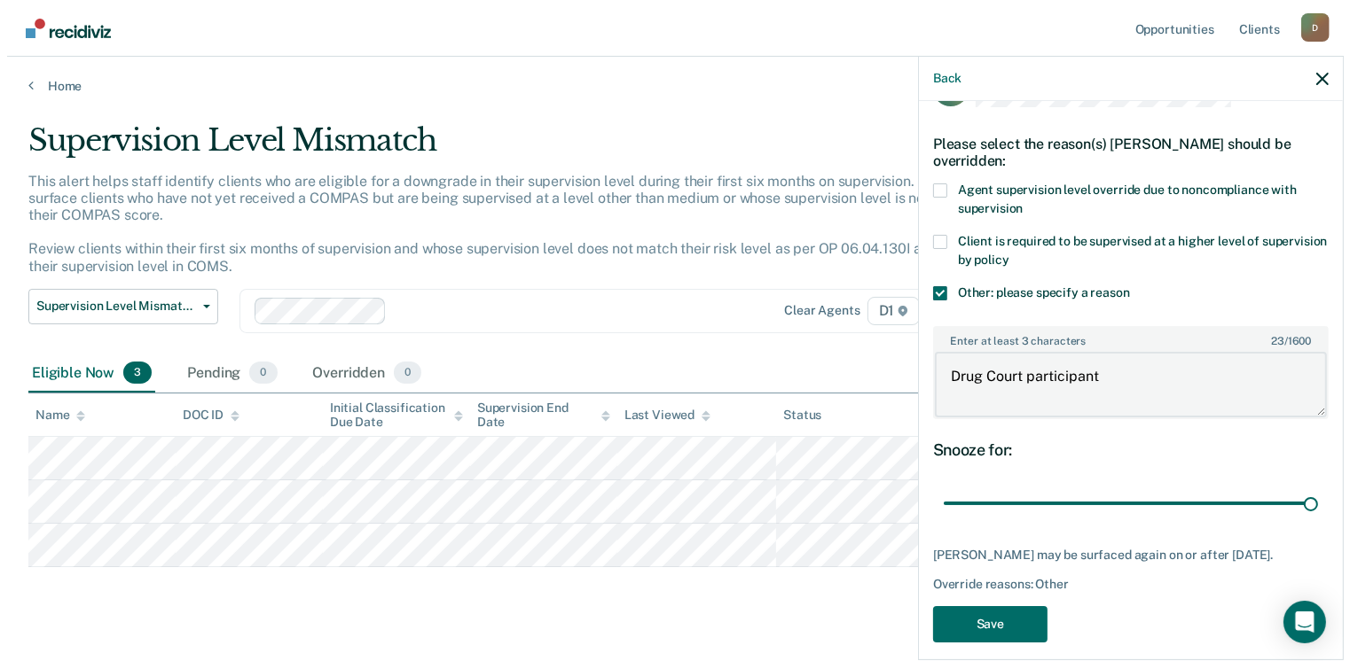
scroll to position [81, 0]
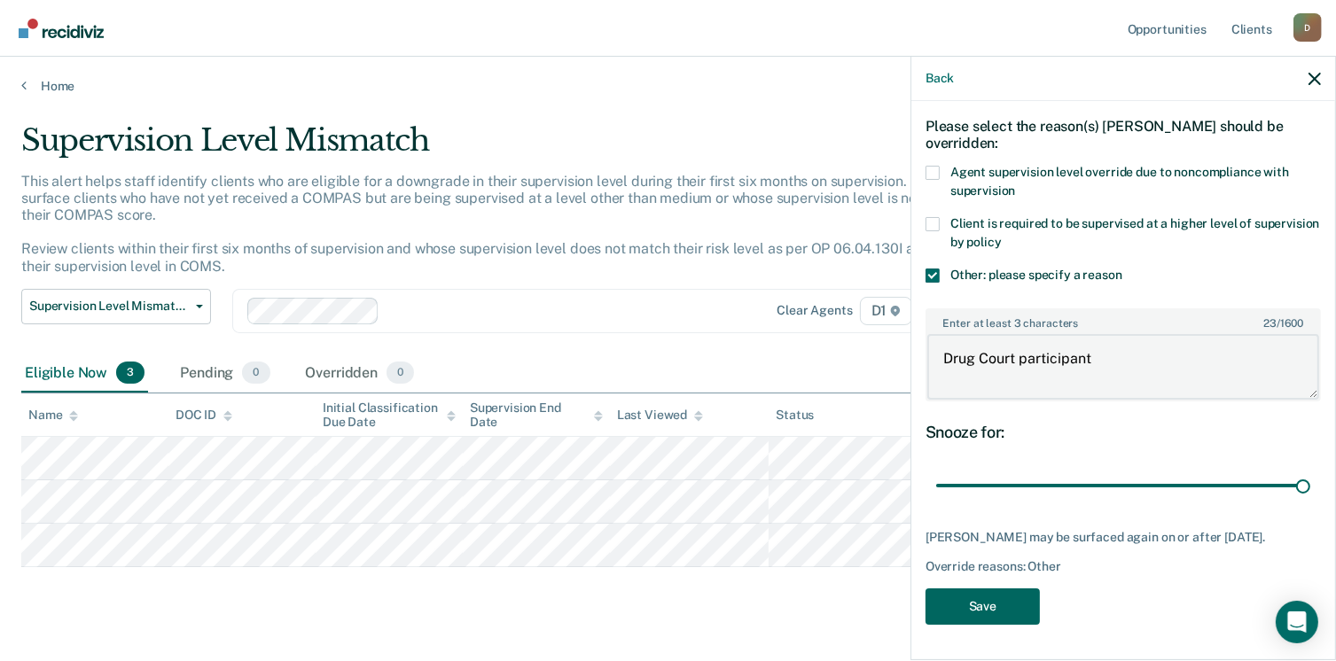
type textarea "Drug Court participant"
click at [1014, 610] on button "Save" at bounding box center [983, 607] width 114 height 36
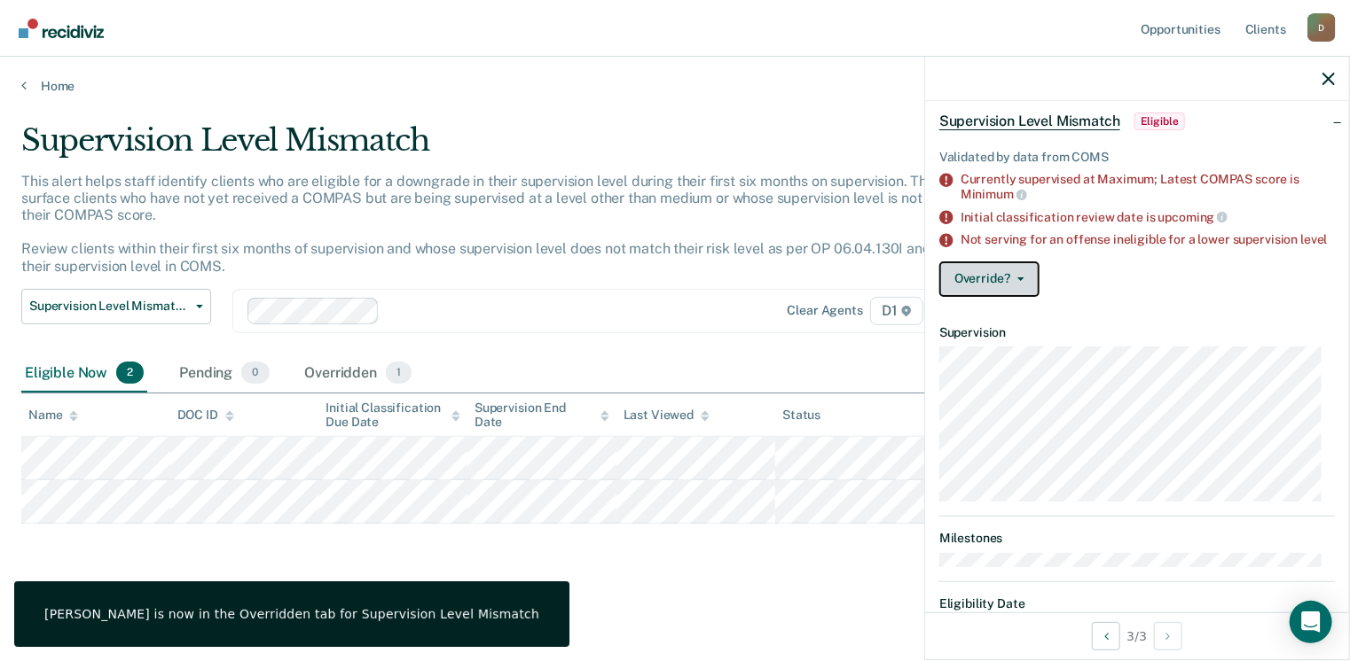
click at [986, 295] on button "Override?" at bounding box center [989, 279] width 100 height 35
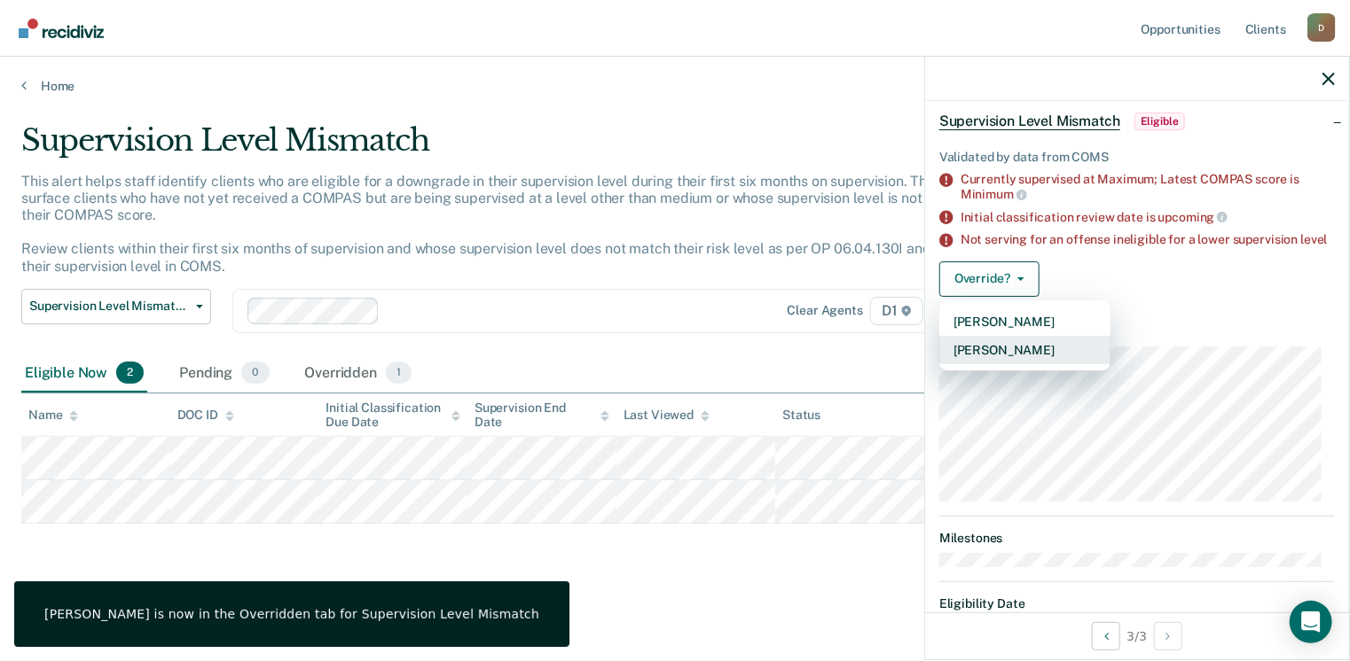
click at [1016, 361] on button "[PERSON_NAME]" at bounding box center [1024, 350] width 171 height 28
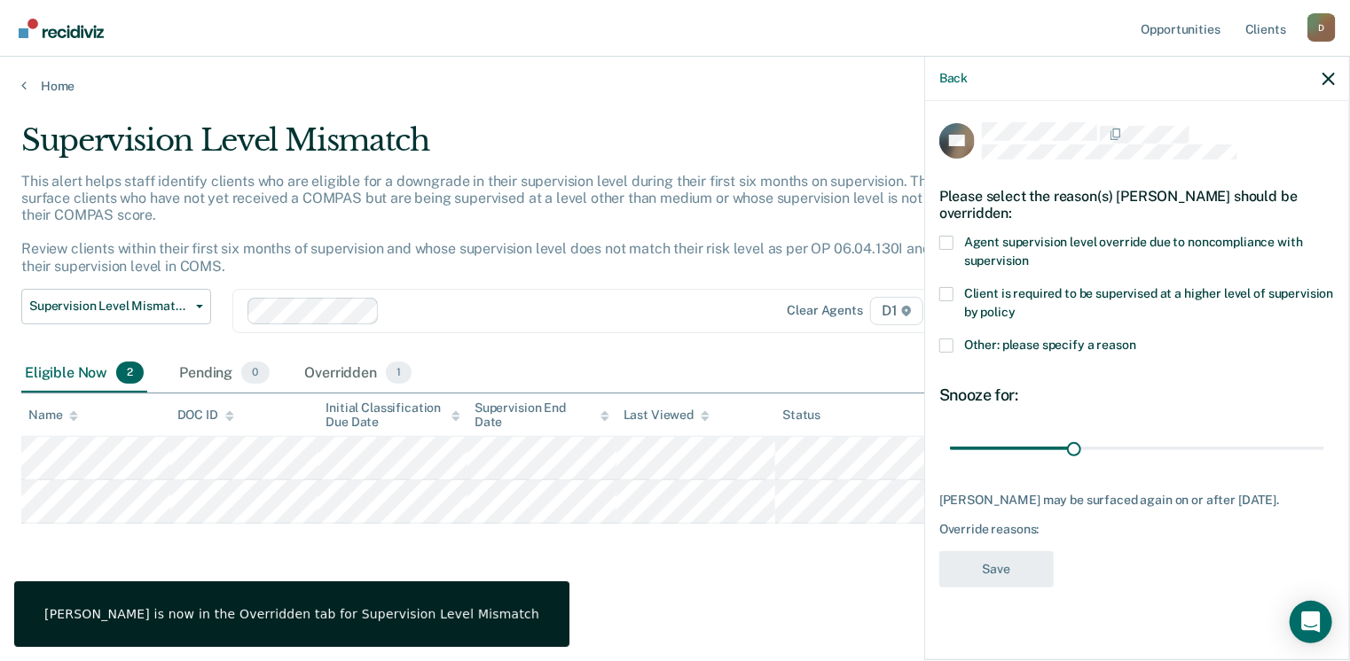
click at [959, 340] on label "Other: please specify a reason" at bounding box center [1136, 348] width 395 height 19
click at [1136, 339] on input "Other: please specify a reason" at bounding box center [1136, 339] width 0 height 0
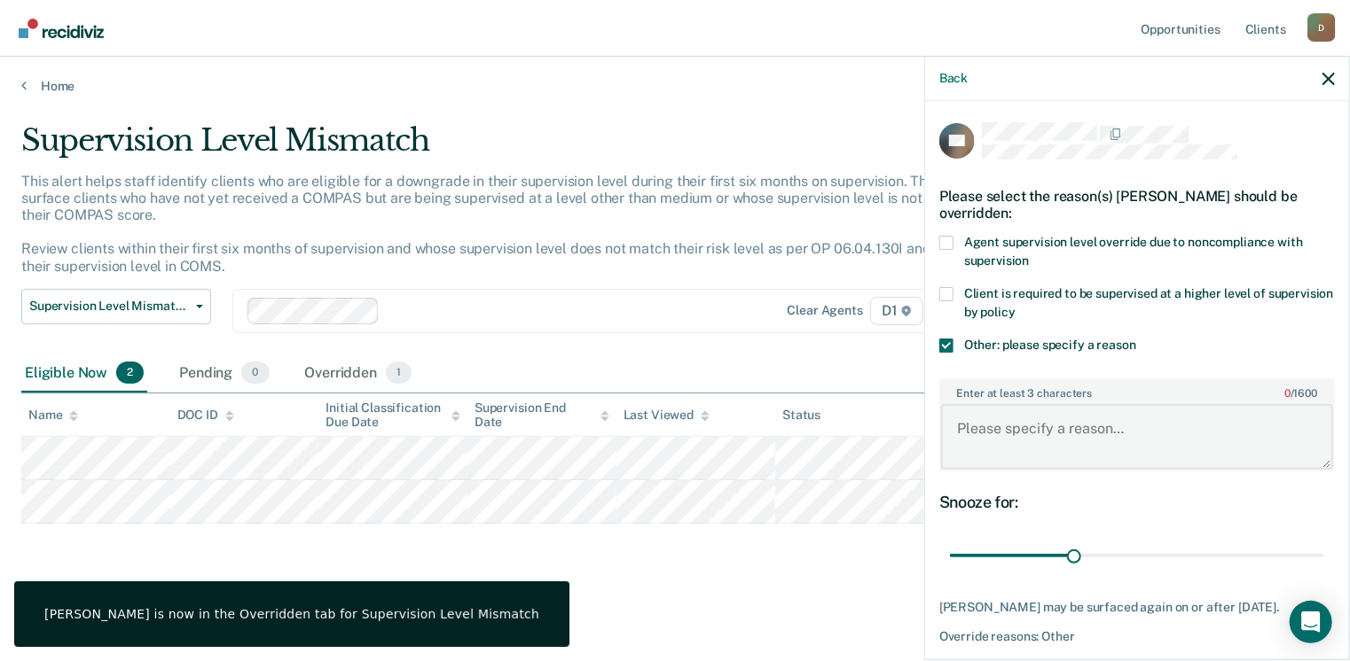
click at [1007, 430] on textarea "Enter at least 3 characters 0 / 1600" at bounding box center [1137, 437] width 392 height 66
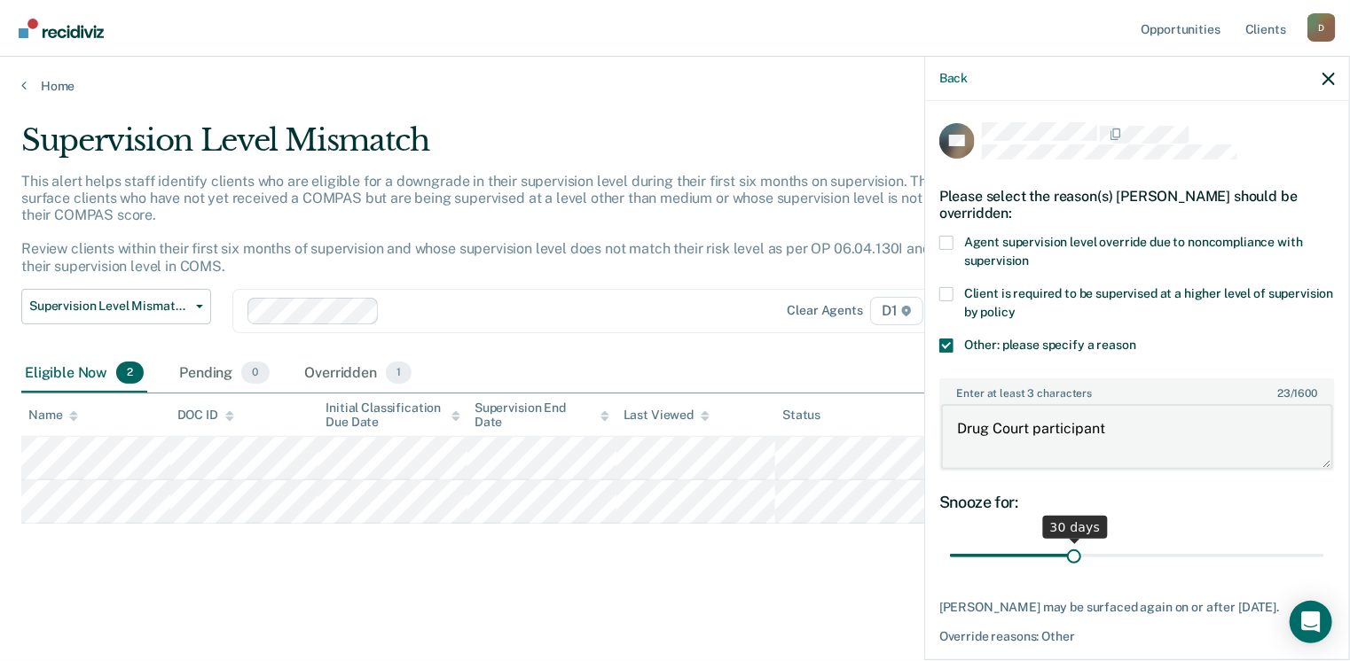
type textarea "Drug Court participant"
drag, startPoint x: 1079, startPoint y: 548, endPoint x: 1243, endPoint y: 534, distance: 164.7
type input "90"
click at [1324, 548] on input "range" at bounding box center [1137, 556] width 374 height 31
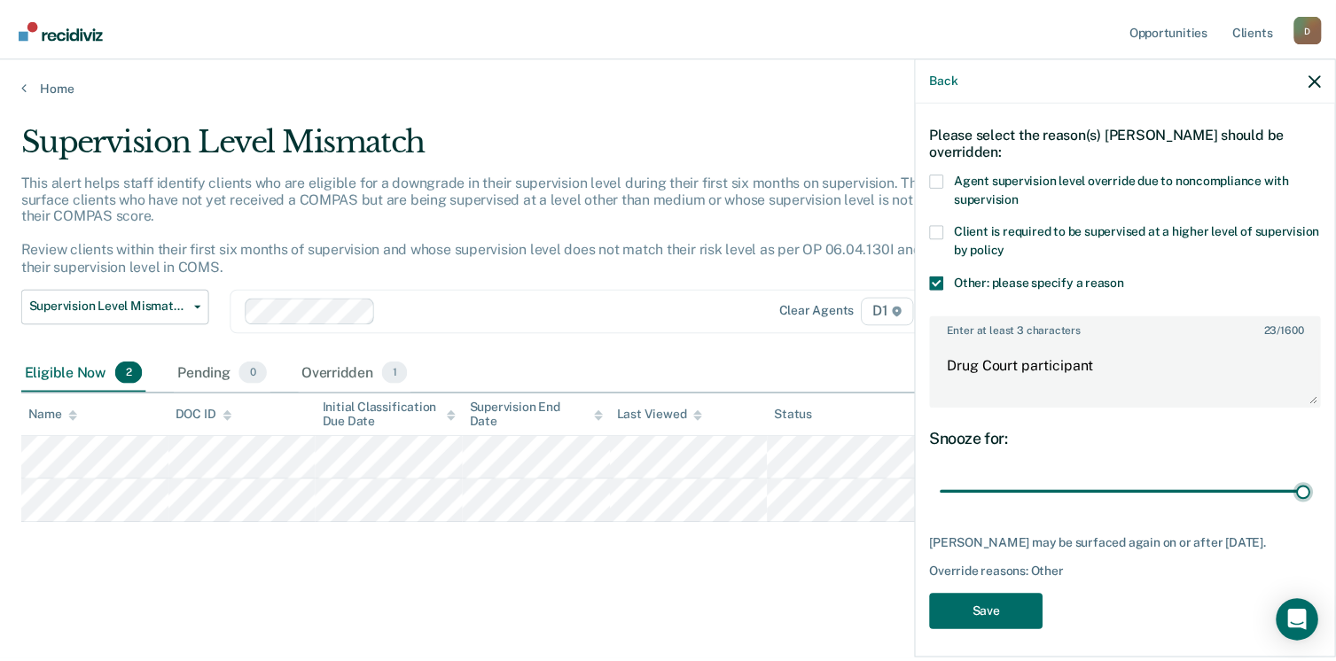
scroll to position [81, 0]
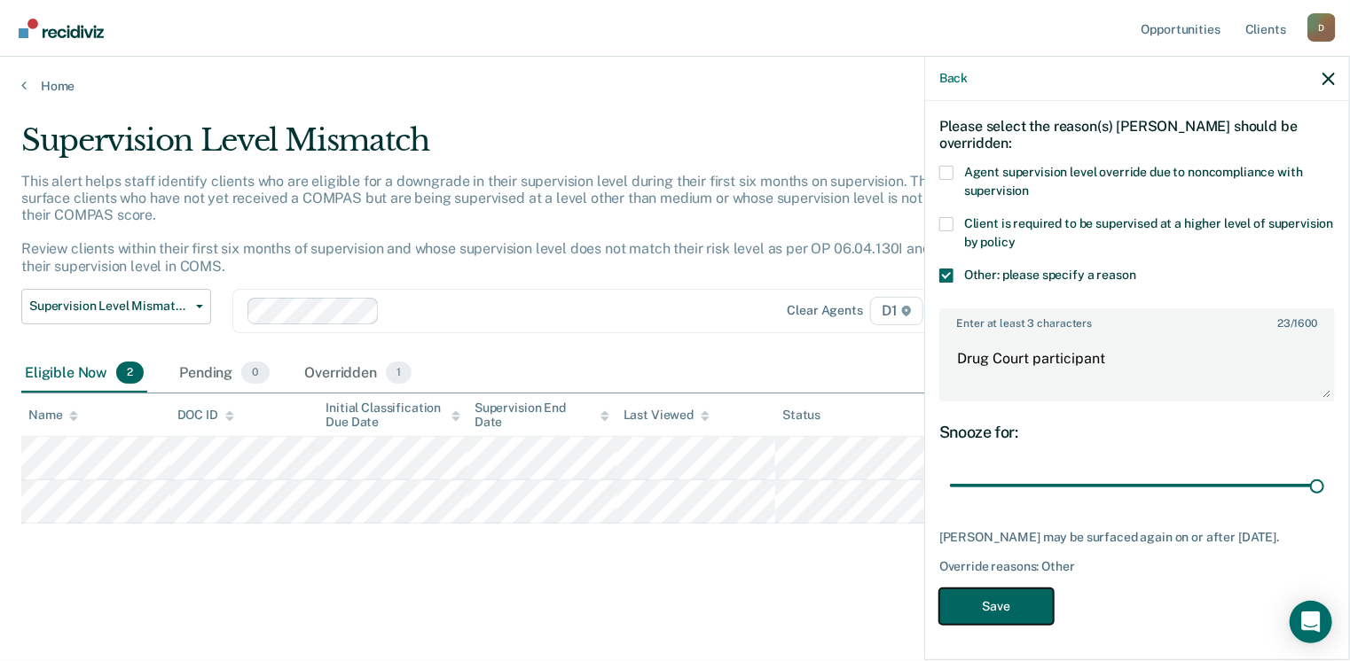
click at [1039, 601] on button "Save" at bounding box center [996, 607] width 114 height 36
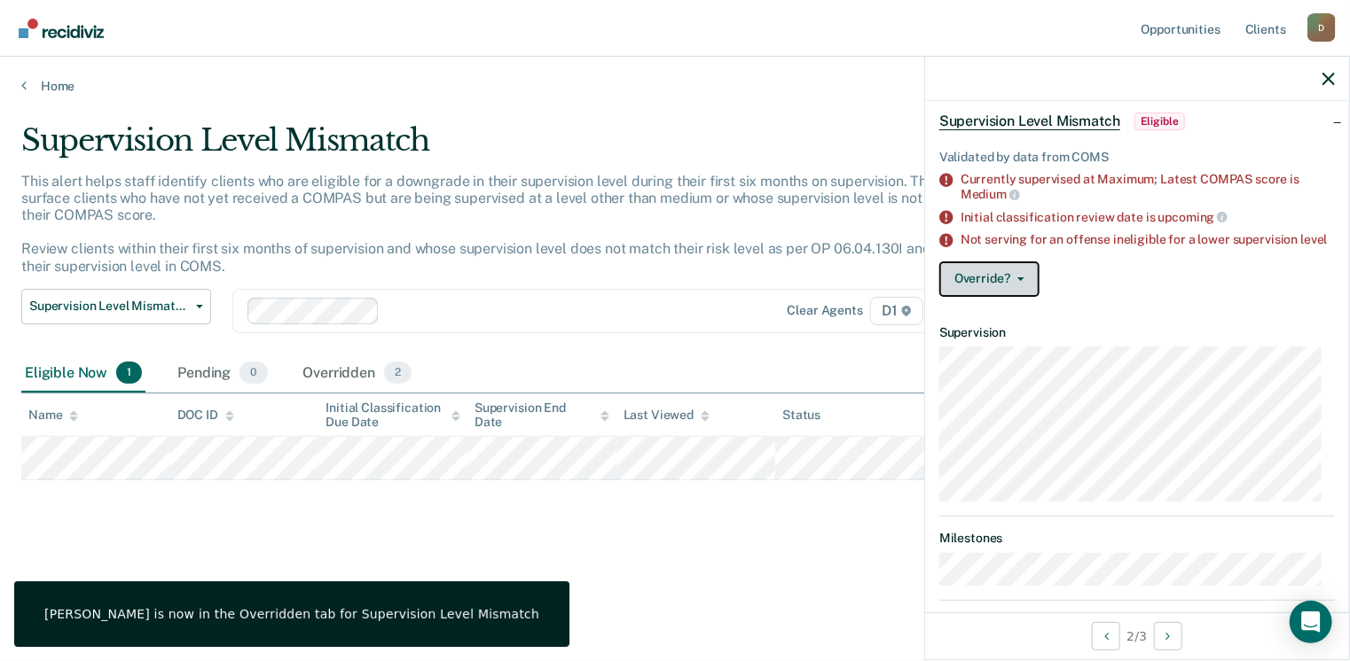
click at [982, 297] on button "Override?" at bounding box center [989, 279] width 100 height 35
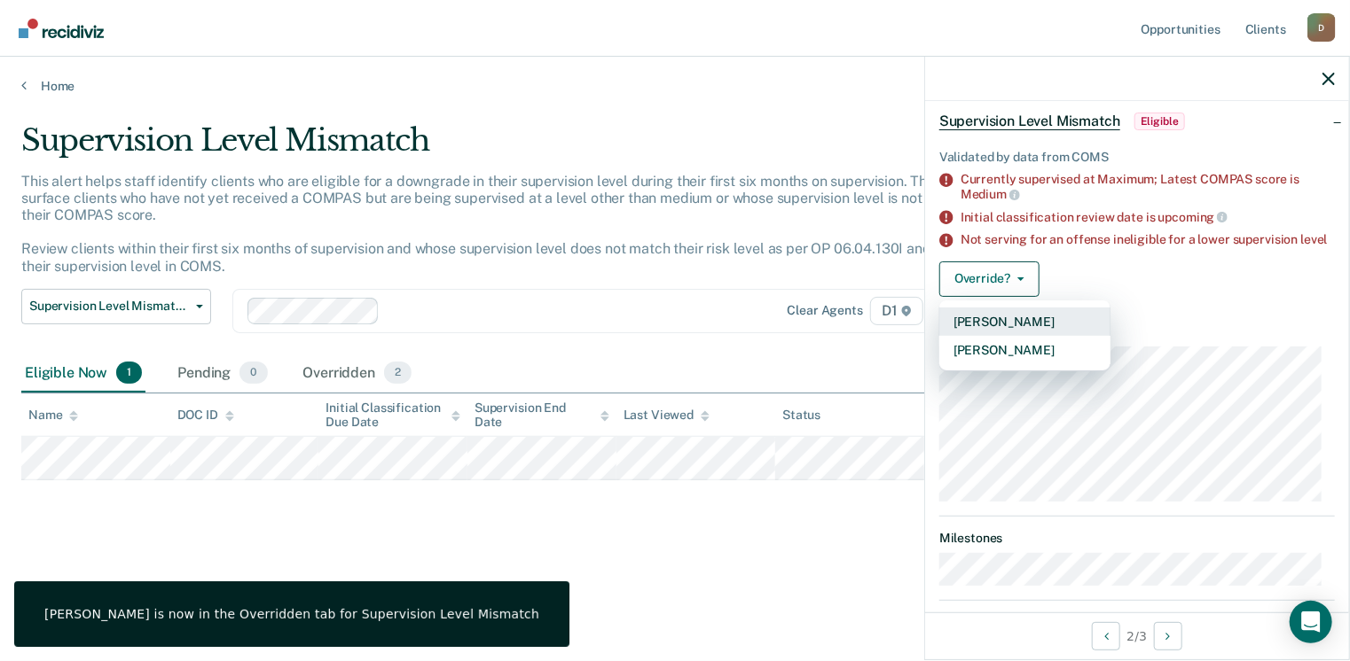
click at [1035, 327] on button "[PERSON_NAME]" at bounding box center [1024, 322] width 171 height 28
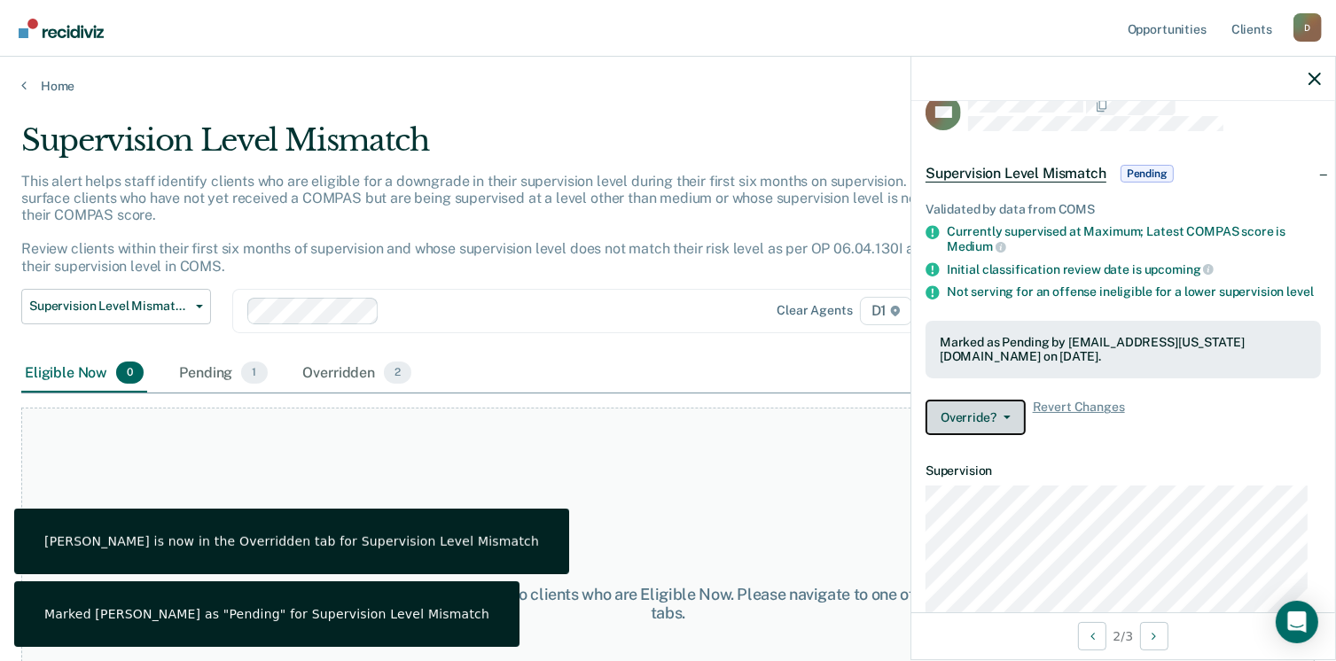
scroll to position [0, 0]
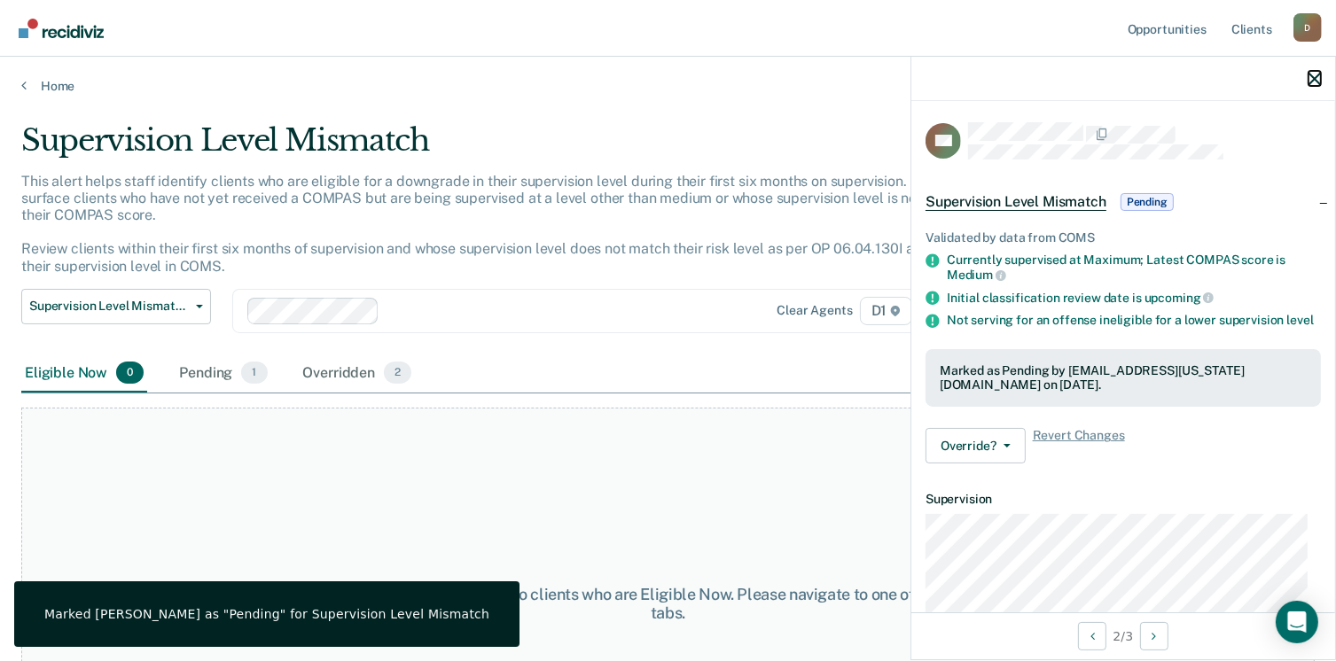
click at [1315, 73] on icon "button" at bounding box center [1315, 79] width 12 height 12
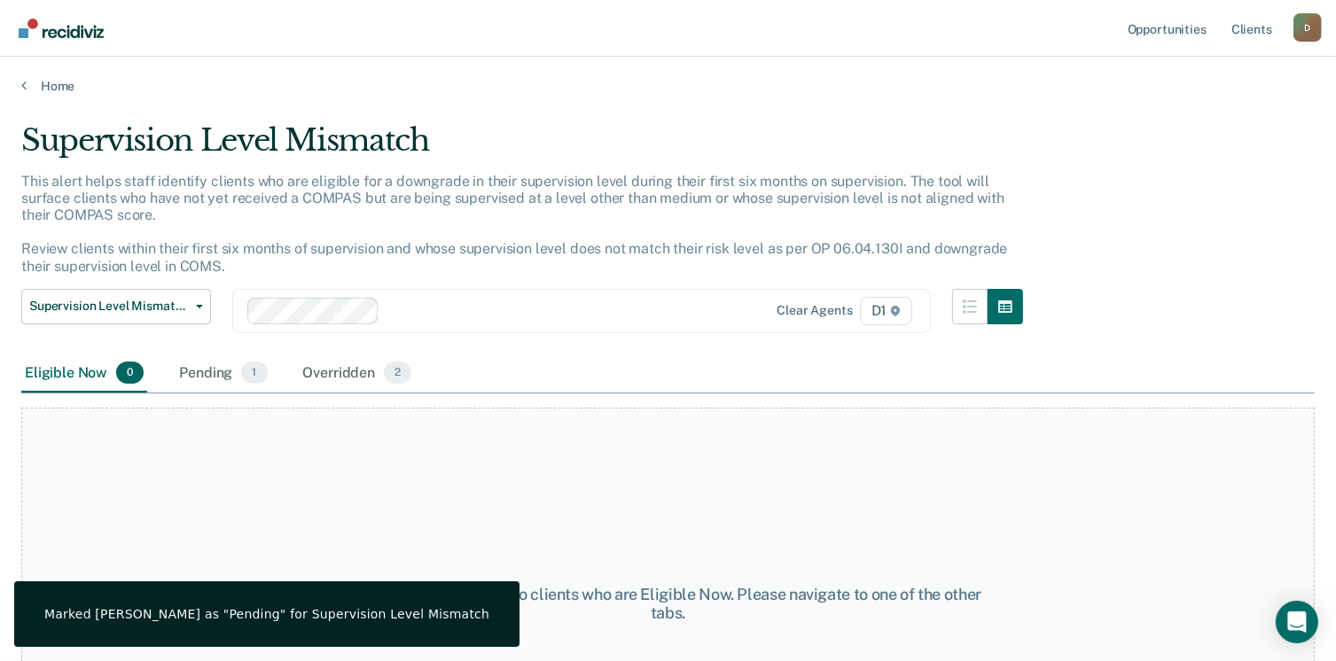
click at [40, 97] on main "Supervision Level Mismatch This alert helps staff identify clients who are elig…" at bounding box center [668, 375] width 1336 height 562
click at [57, 87] on link "Home" at bounding box center [668, 86] width 1294 height 16
